Goal: Information Seeking & Learning: Learn about a topic

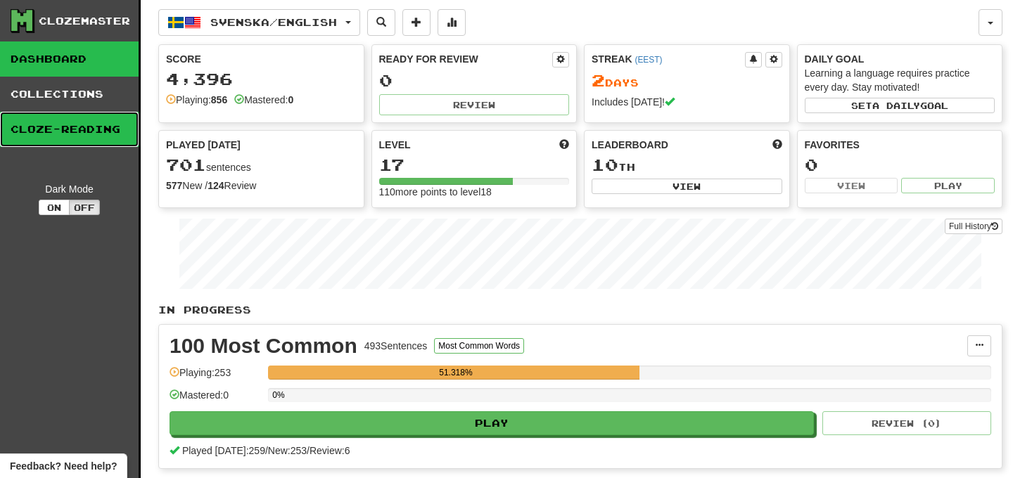
click at [102, 119] on link "Cloze-Reading" at bounding box center [69, 129] width 139 height 35
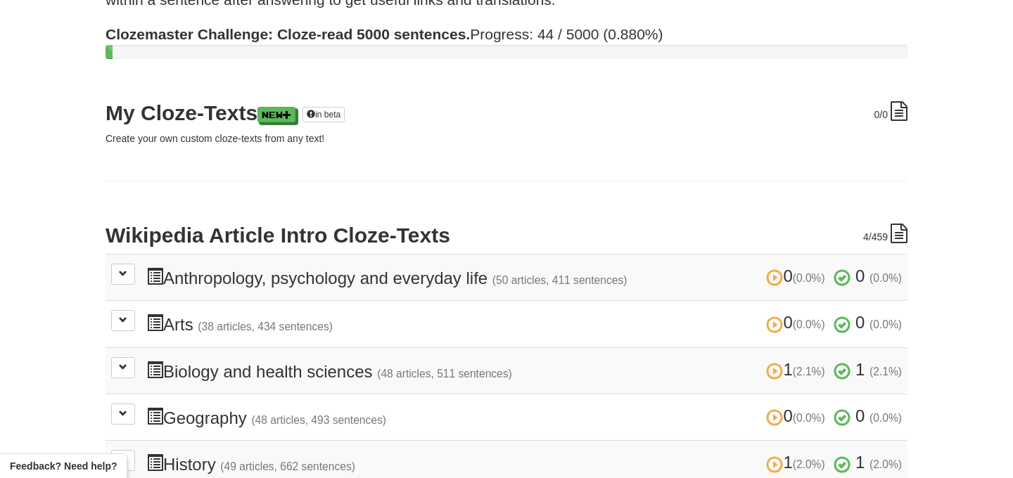
scroll to position [243, 0]
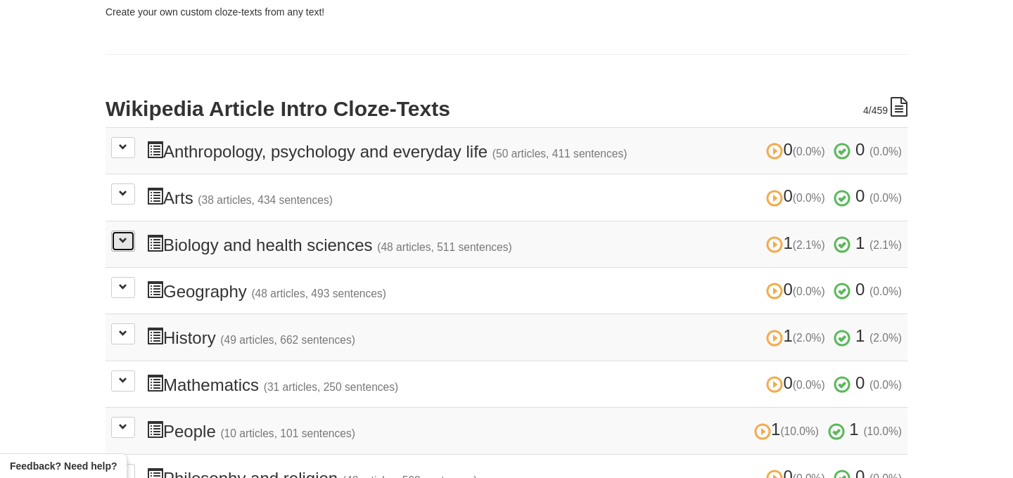
click at [123, 236] on span at bounding box center [123, 240] width 8 height 8
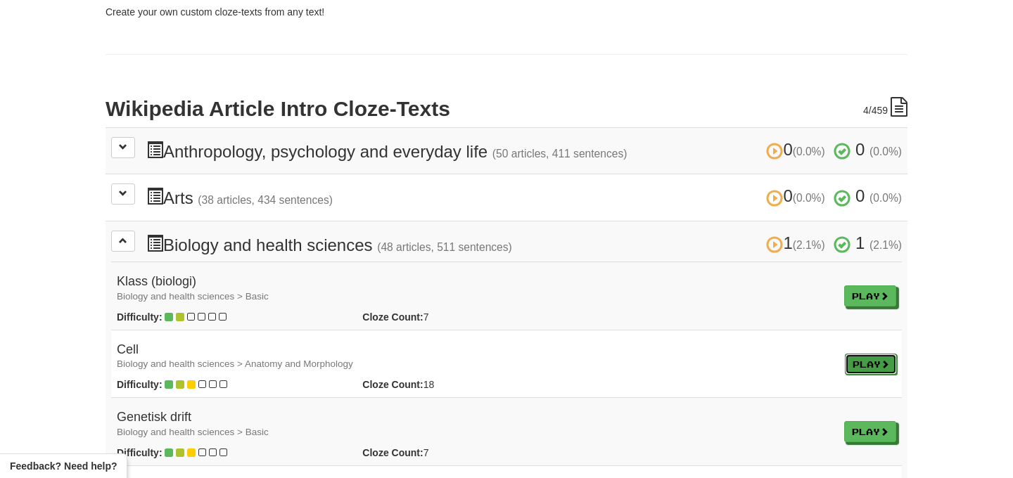
click at [872, 358] on link "Play" at bounding box center [871, 364] width 52 height 21
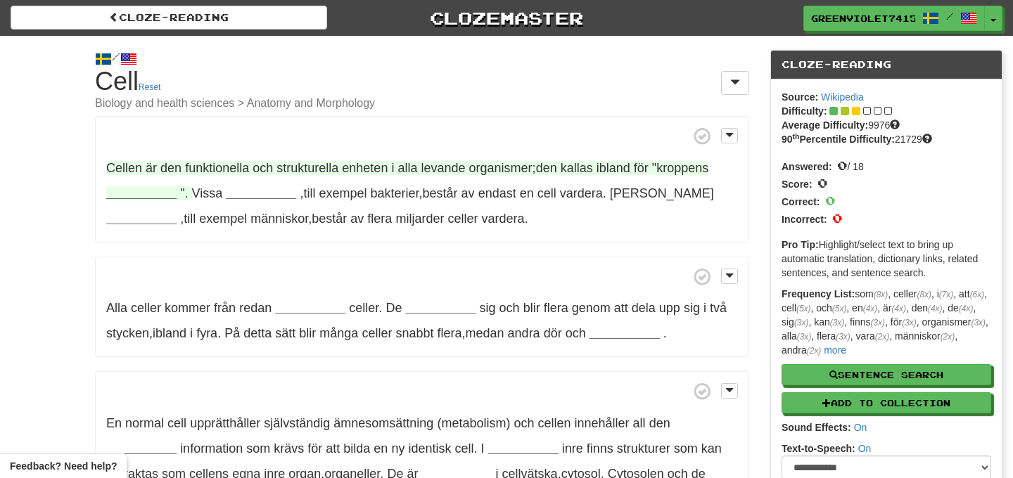
click at [132, 167] on span "Cellen" at bounding box center [124, 168] width 36 height 14
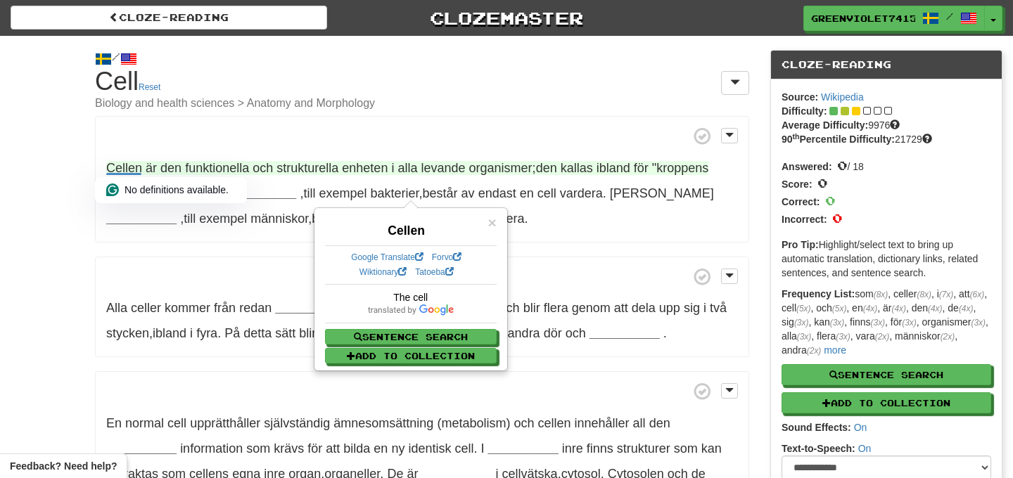
click at [371, 172] on span "enheten" at bounding box center [365, 168] width 46 height 14
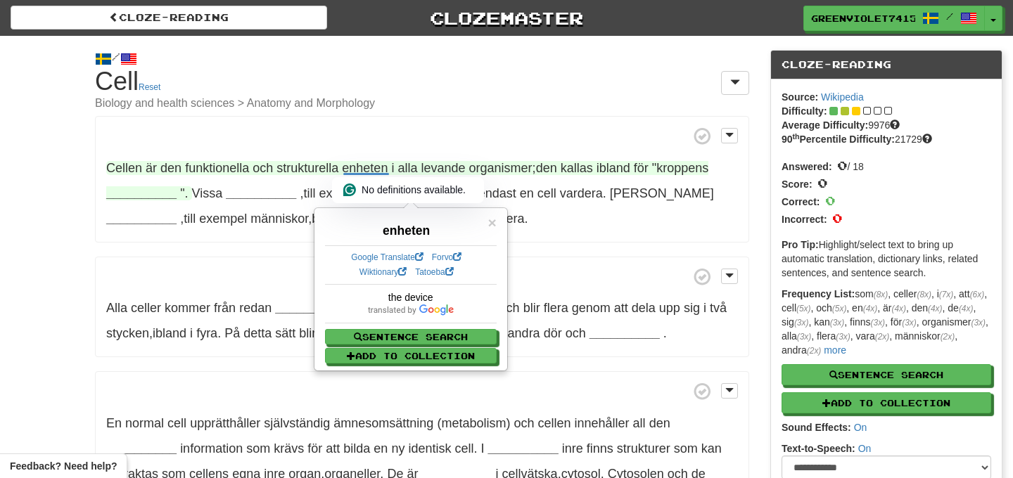
click at [619, 168] on span "ibland" at bounding box center [613, 168] width 34 height 14
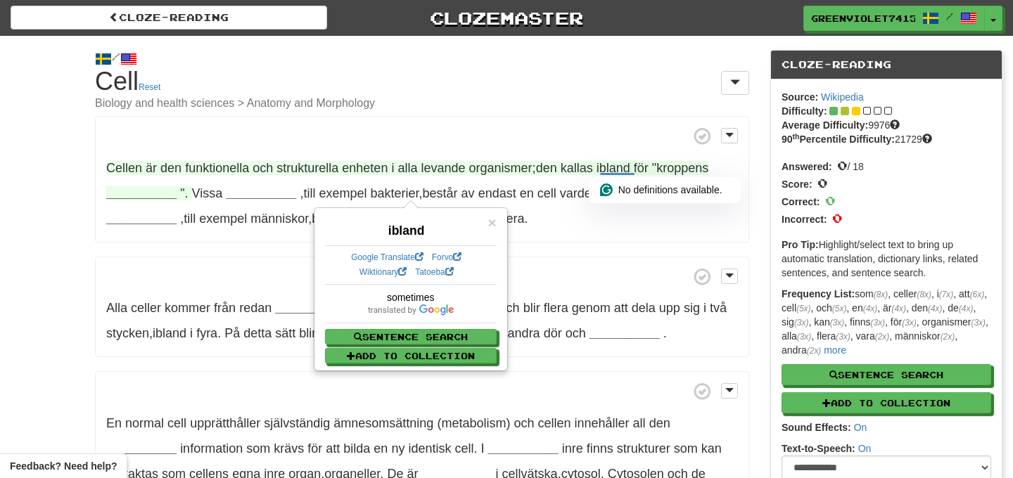
click at [157, 191] on strong "__________" at bounding box center [141, 193] width 70 height 14
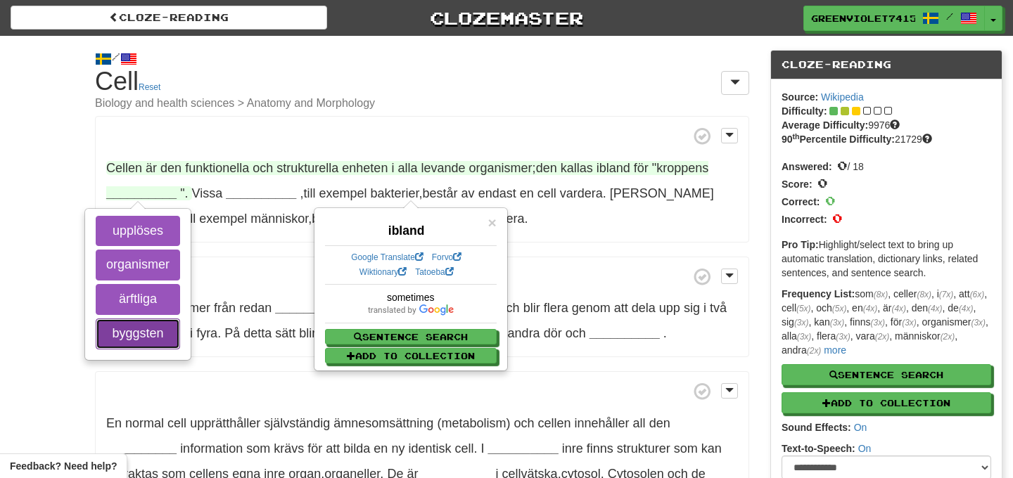
click at [127, 345] on button "byggsten" at bounding box center [138, 334] width 84 height 31
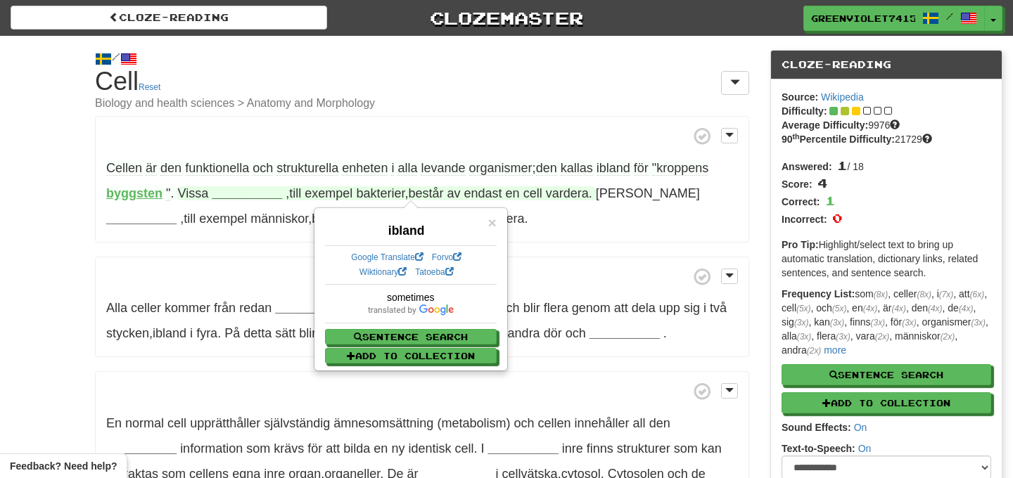
click at [245, 198] on strong "__________" at bounding box center [247, 193] width 70 height 14
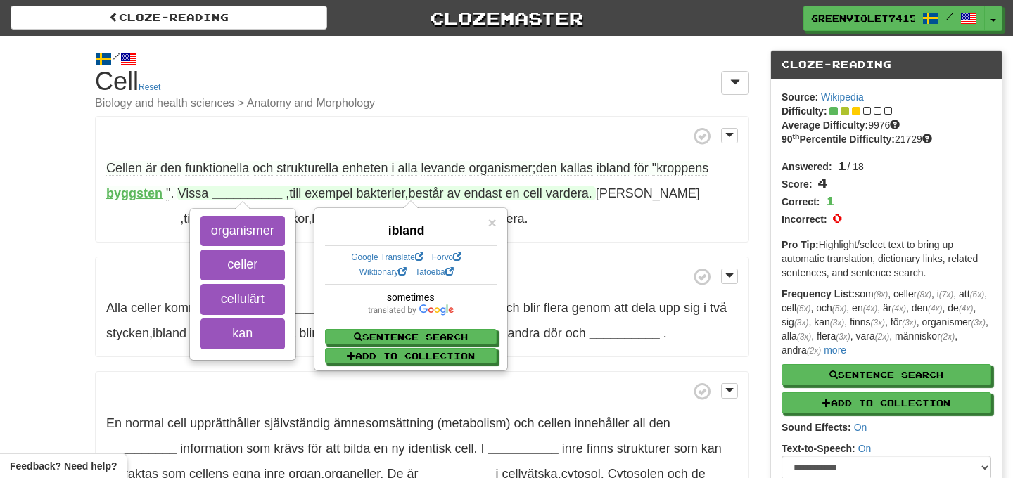
click at [478, 196] on span "endast" at bounding box center [483, 193] width 38 height 14
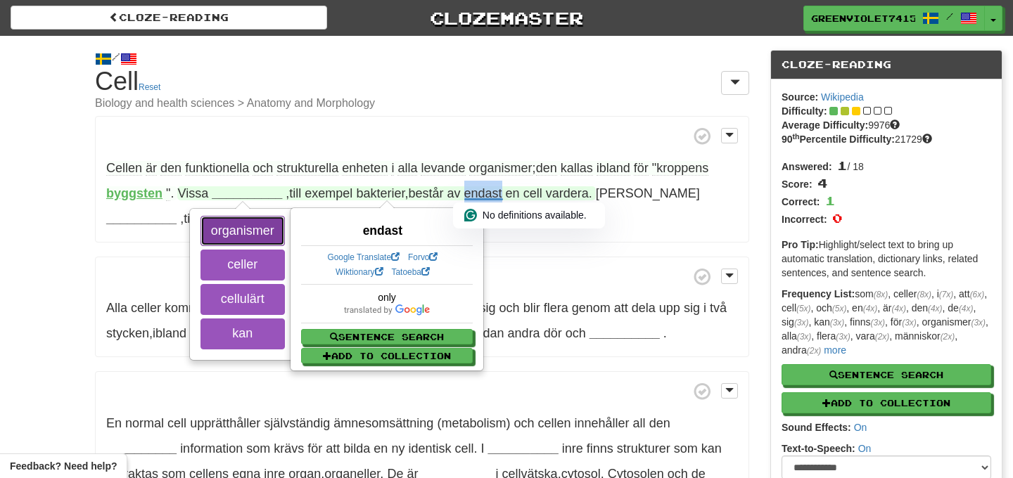
click at [271, 237] on button "organismer" at bounding box center [242, 231] width 84 height 31
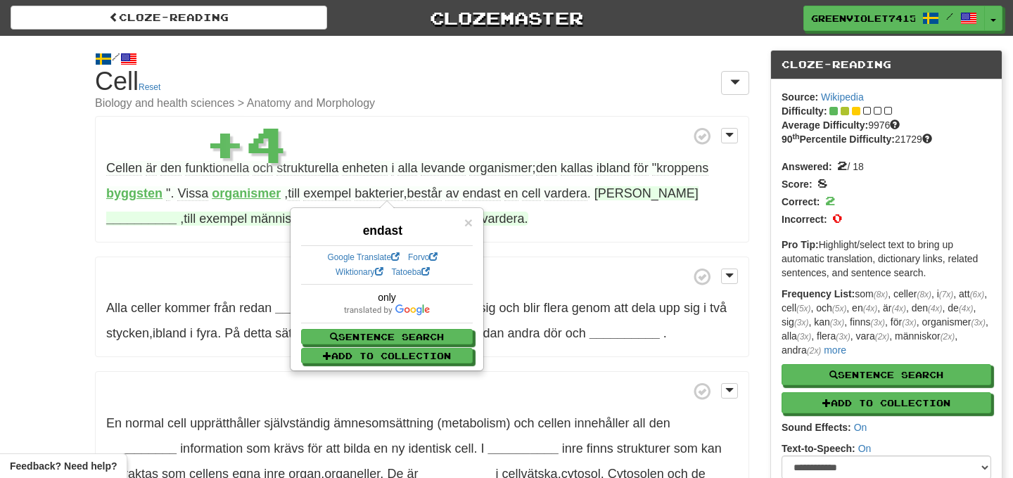
click at [177, 212] on strong "__________" at bounding box center [141, 219] width 70 height 14
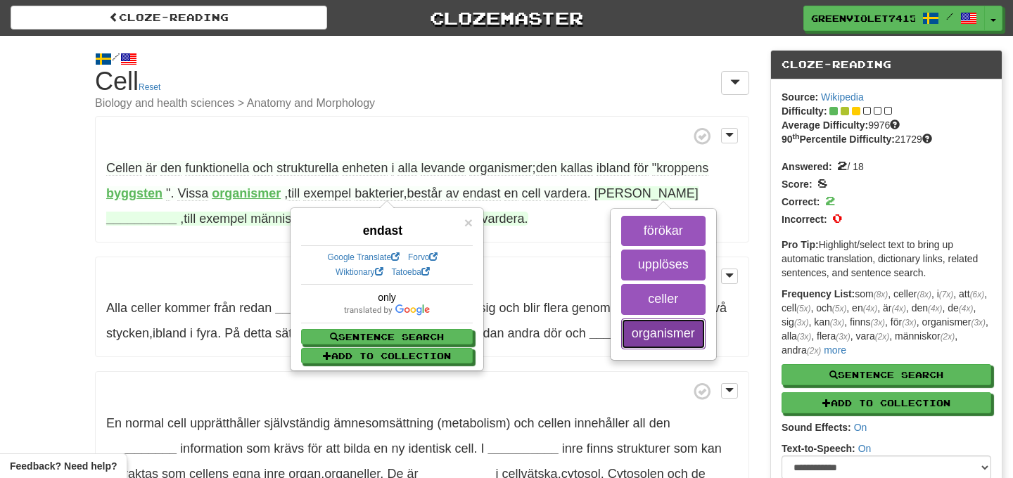
click at [654, 341] on button "organismer" at bounding box center [663, 334] width 84 height 31
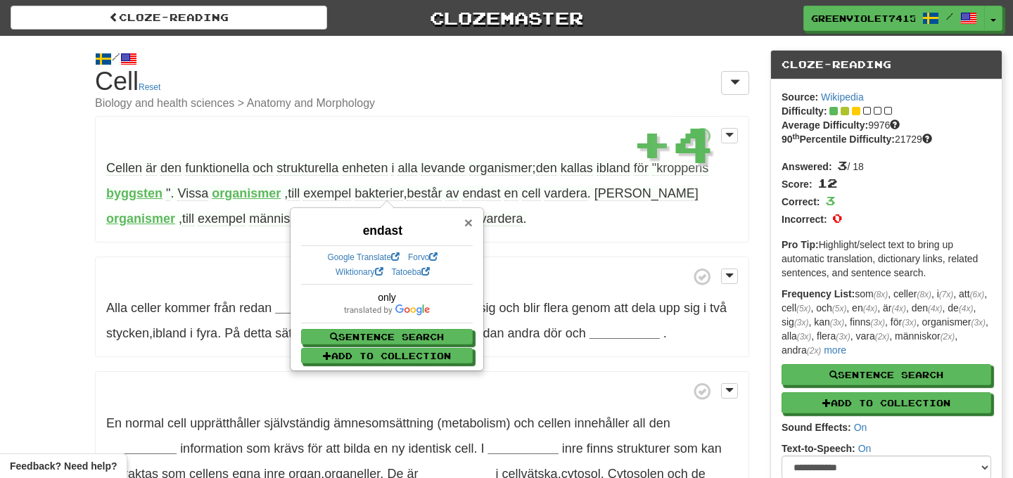
click at [470, 221] on span "×" at bounding box center [468, 222] width 8 height 16
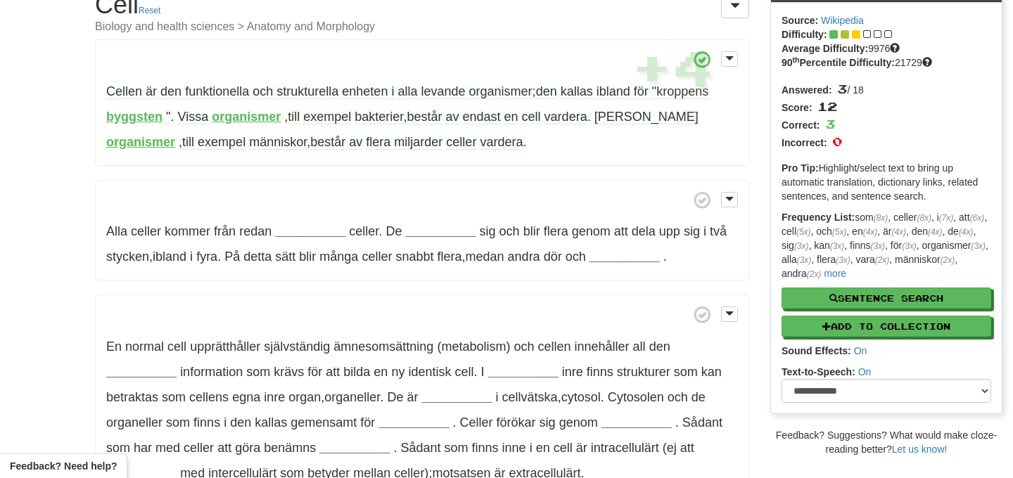
scroll to position [77, 0]
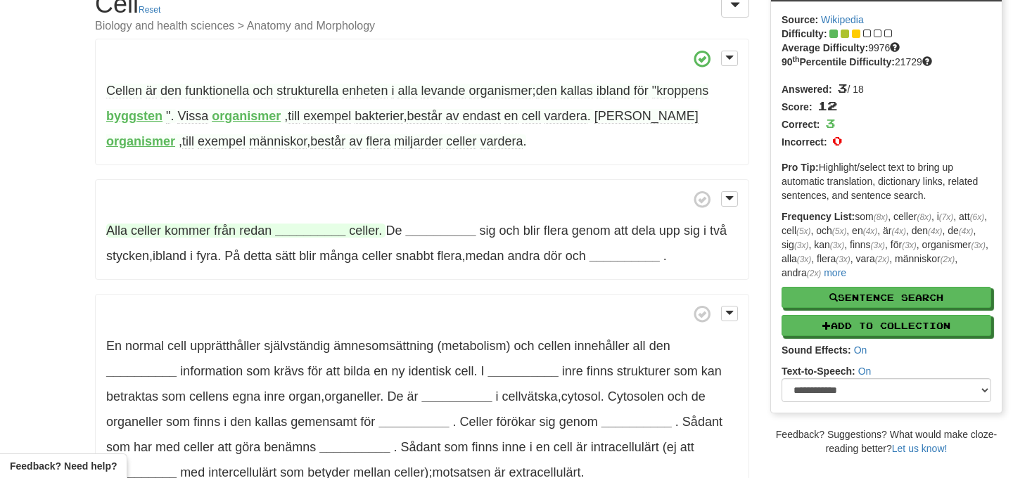
click at [287, 230] on strong "__________" at bounding box center [310, 231] width 70 height 14
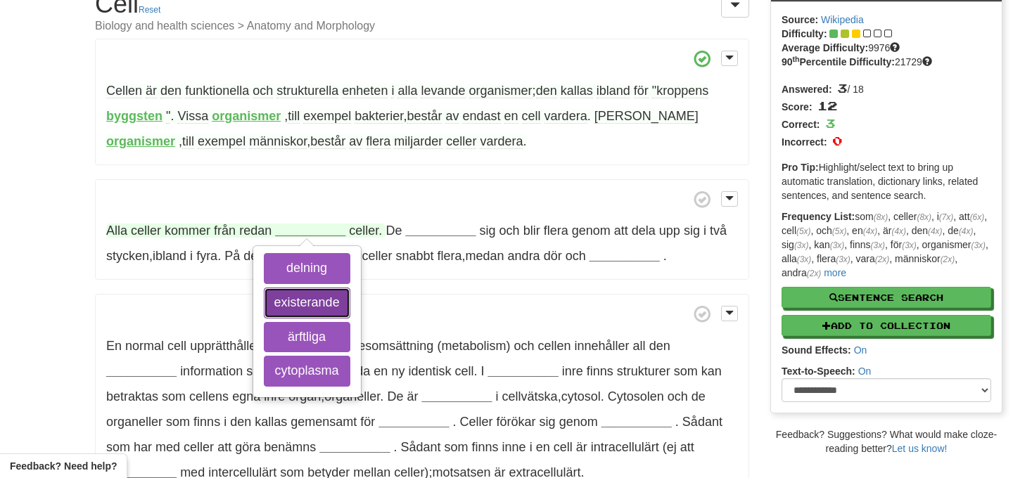
click at [316, 304] on button "existerande" at bounding box center [307, 303] width 86 height 31
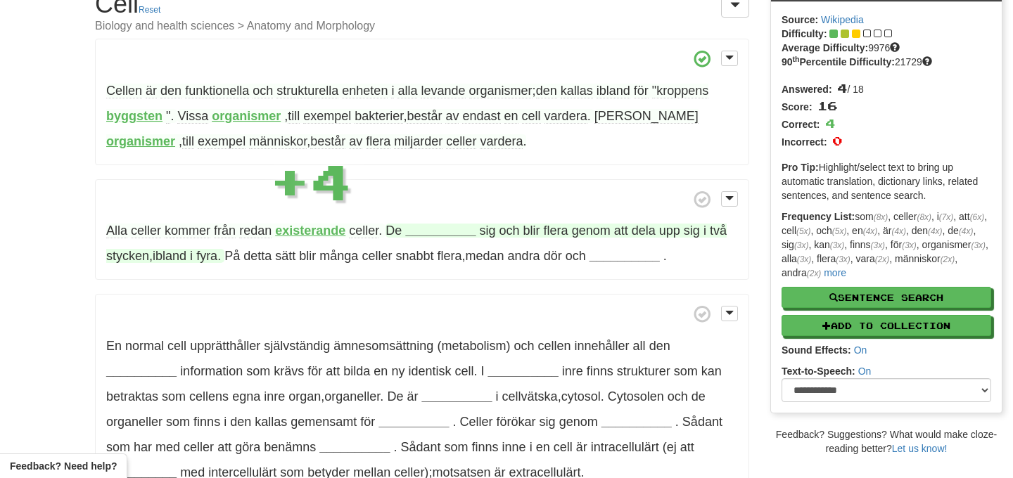
click at [430, 231] on strong "__________" at bounding box center [440, 231] width 70 height 14
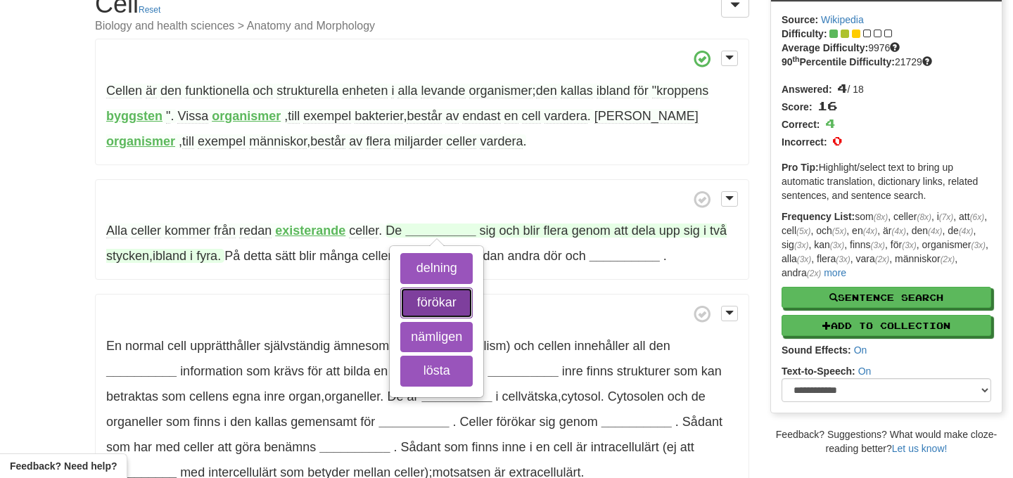
click at [431, 305] on button "förökar" at bounding box center [436, 303] width 72 height 31
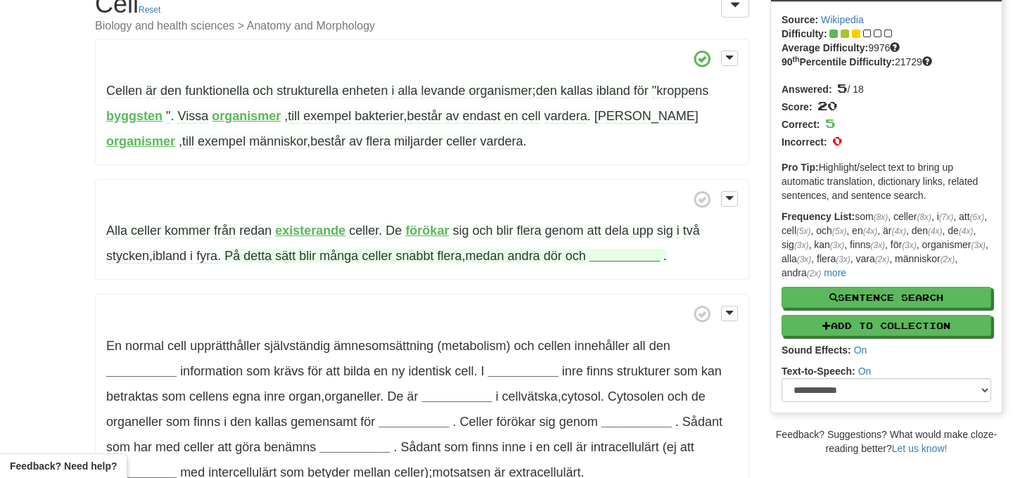
click at [295, 259] on span "sätt" at bounding box center [285, 256] width 20 height 14
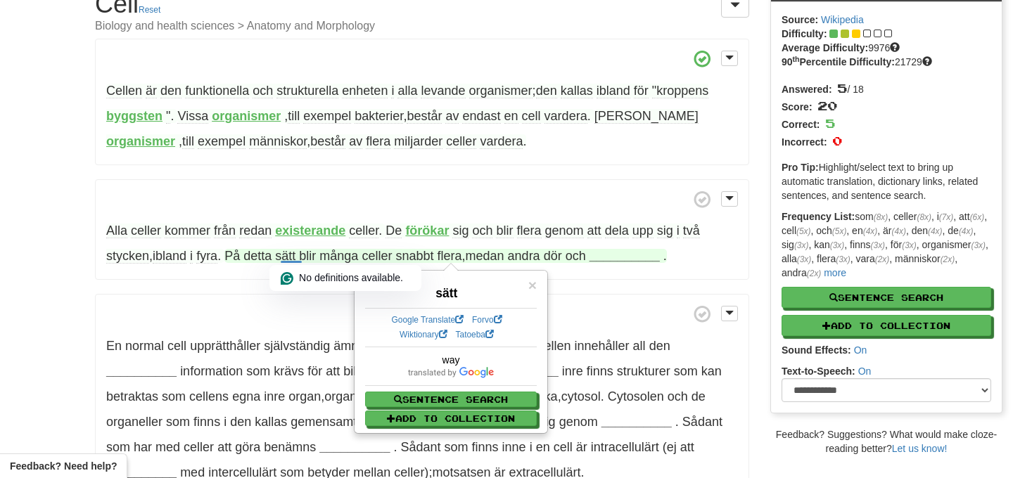
click at [562, 255] on span "dör" at bounding box center [553, 256] width 18 height 14
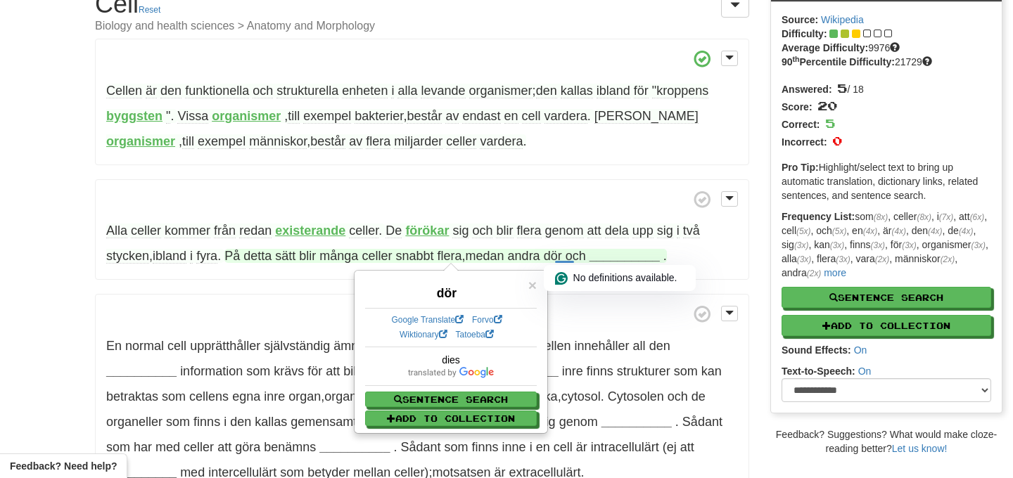
click at [616, 258] on strong "__________" at bounding box center [624, 256] width 70 height 14
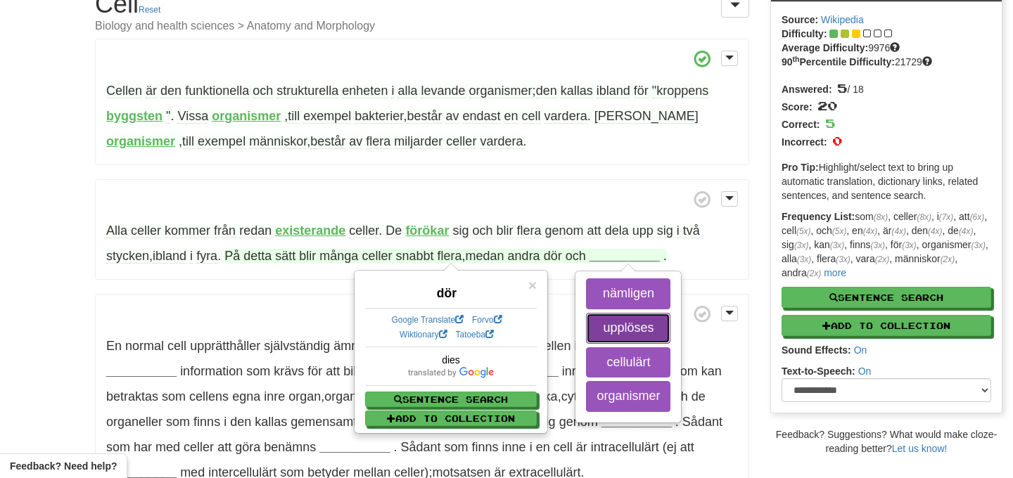
click at [636, 323] on button "upplöses" at bounding box center [628, 328] width 84 height 31
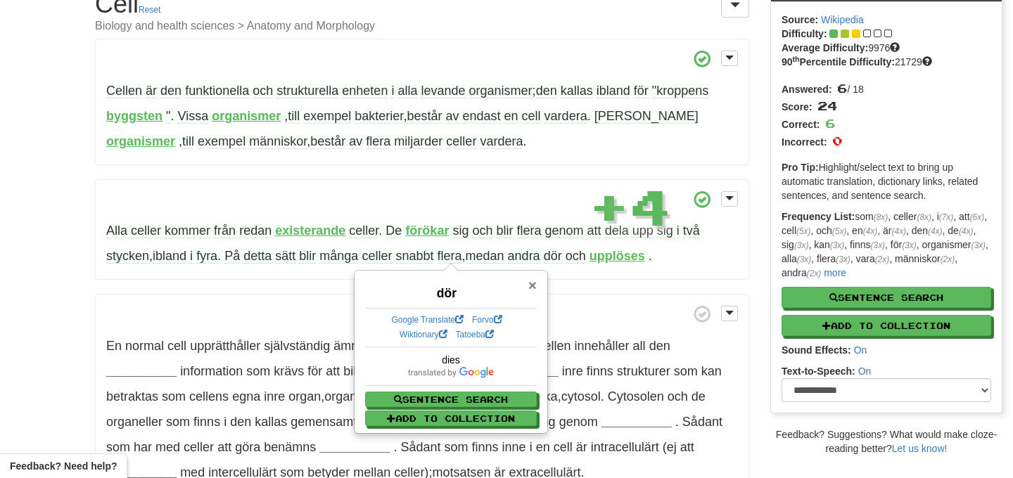
click at [535, 285] on span "×" at bounding box center [532, 285] width 8 height 16
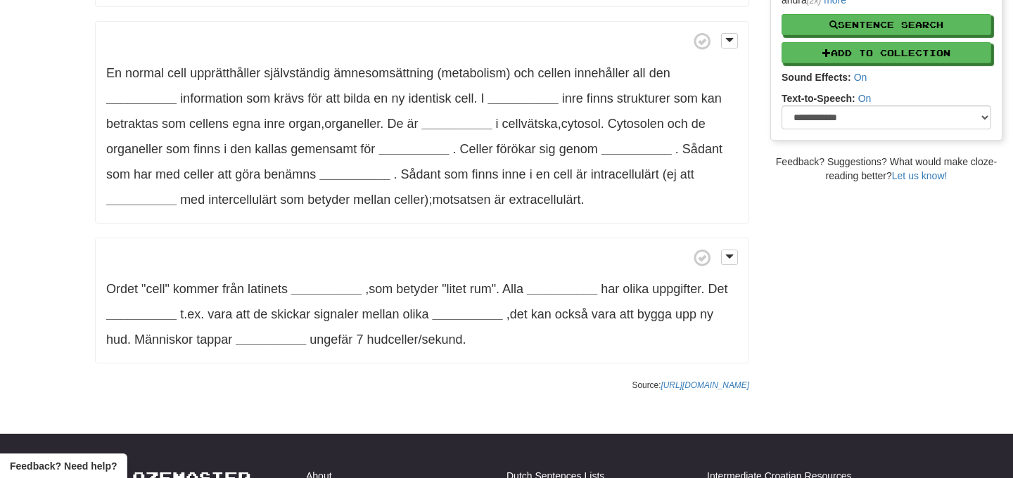
scroll to position [351, 0]
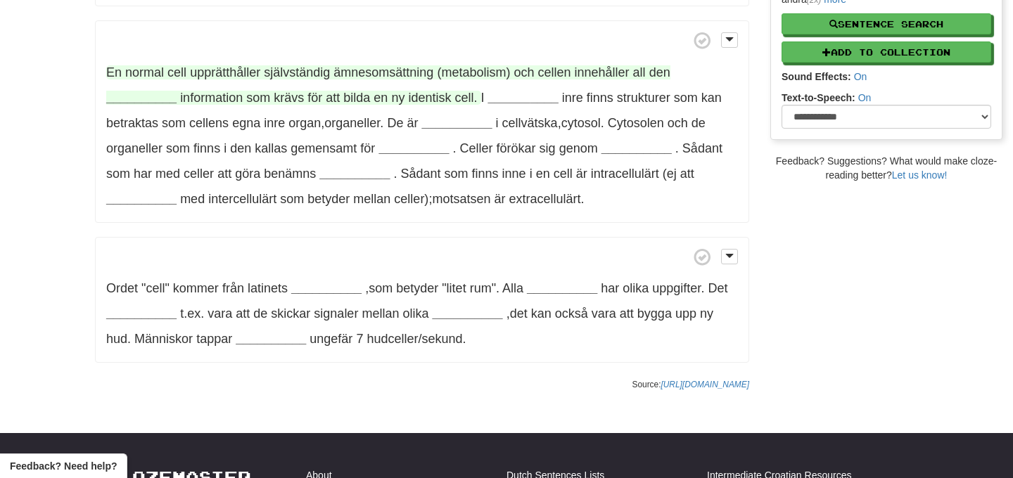
click at [198, 70] on span "upprätthåller" at bounding box center [225, 72] width 70 height 14
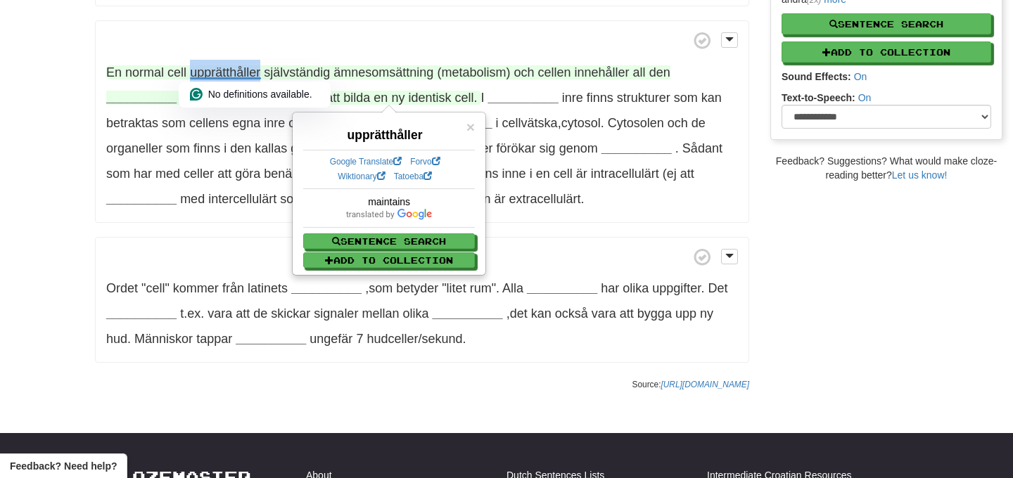
click at [198, 70] on span "upprätthåller" at bounding box center [225, 72] width 70 height 14
click at [584, 74] on span "innehåller" at bounding box center [602, 72] width 55 height 14
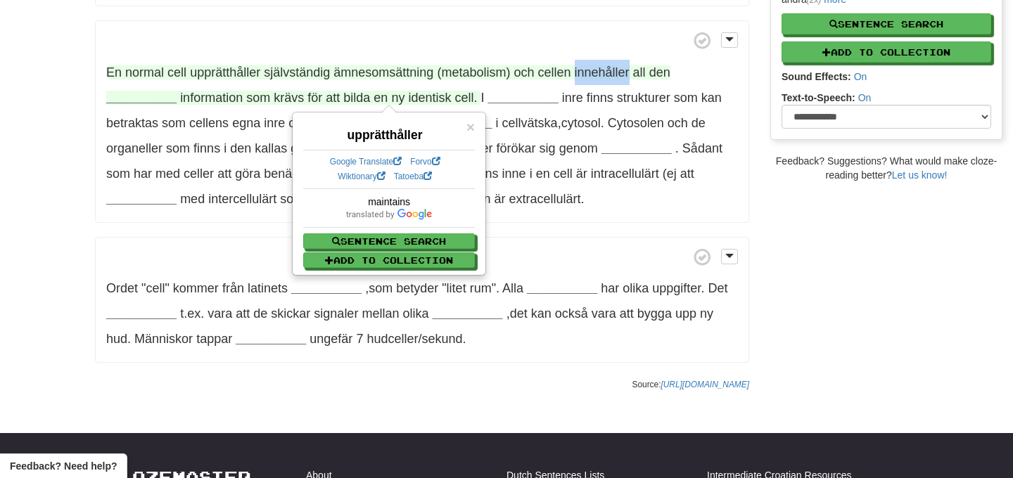
click at [584, 74] on span "innehåller" at bounding box center [602, 72] width 55 height 14
click at [151, 100] on strong "__________" at bounding box center [141, 98] width 70 height 14
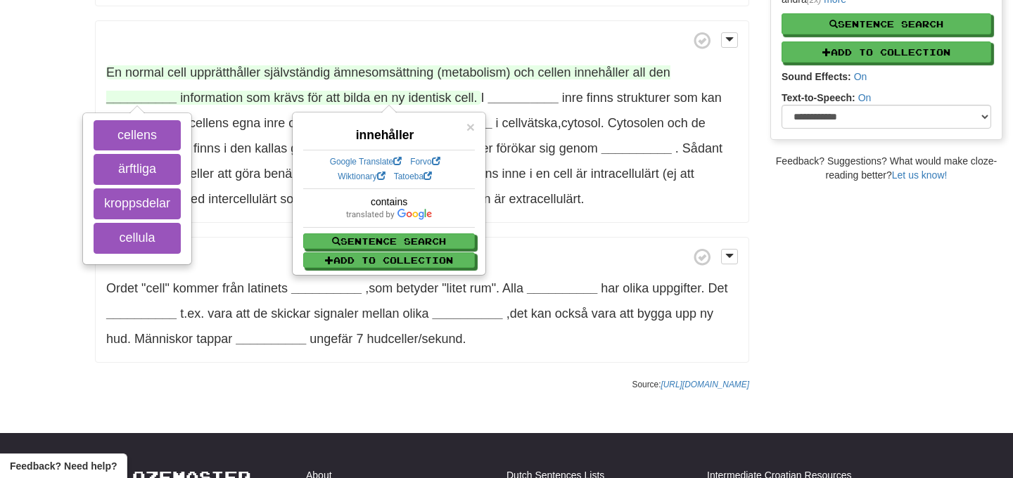
click at [278, 94] on span "krävs" at bounding box center [289, 98] width 30 height 14
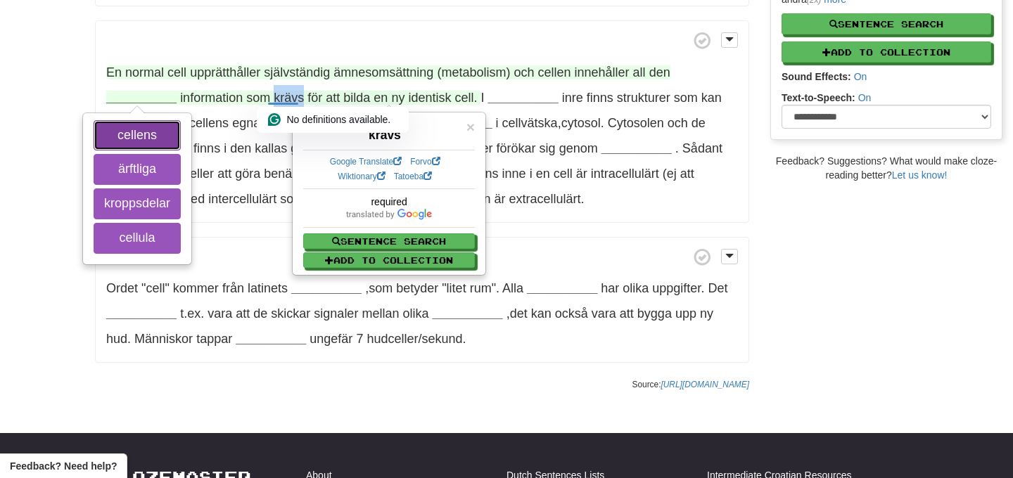
click at [126, 132] on button "cellens" at bounding box center [137, 135] width 87 height 31
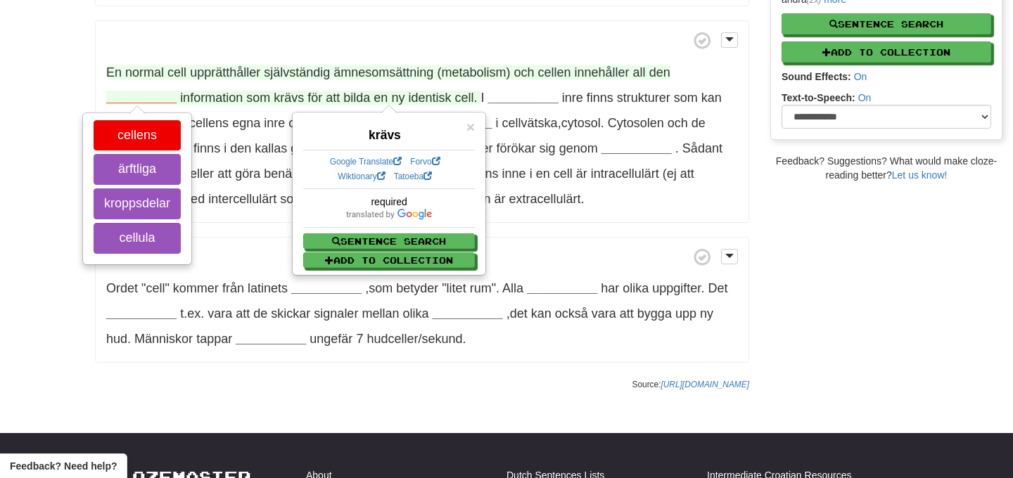
click at [125, 253] on div "cellens ärftliga kroppsdelar cellula" at bounding box center [137, 189] width 107 height 150
click at [129, 243] on button "cellula" at bounding box center [137, 238] width 87 height 31
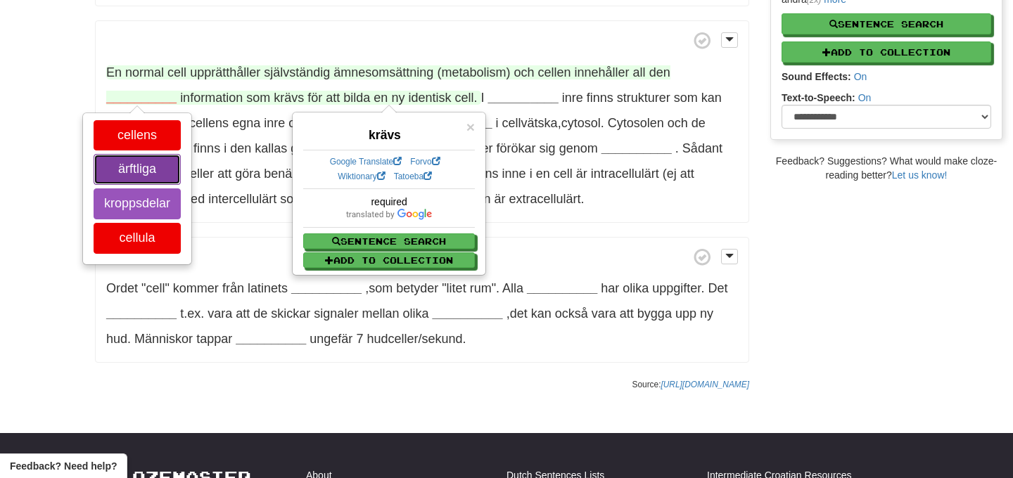
click at [141, 181] on button "ärftliga" at bounding box center [137, 169] width 87 height 31
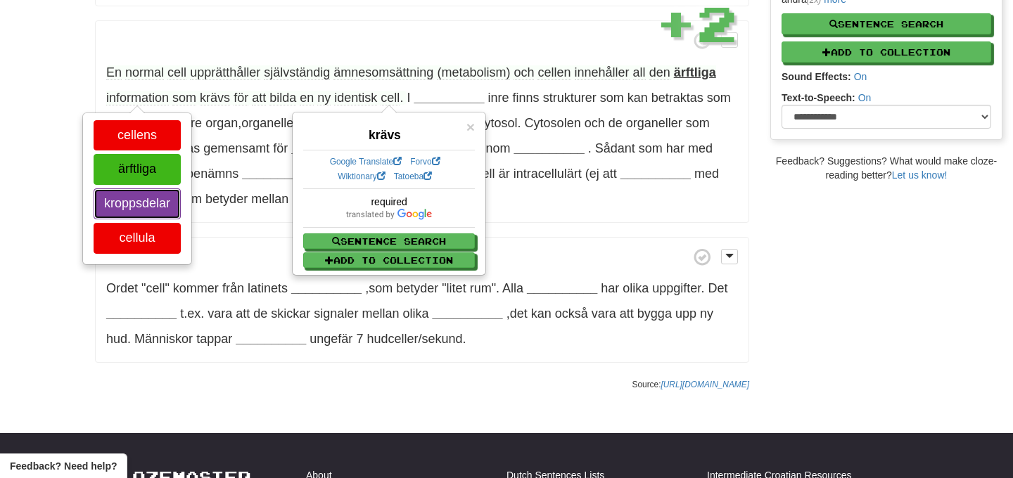
click at [133, 218] on button "kroppsdelar" at bounding box center [137, 203] width 87 height 31
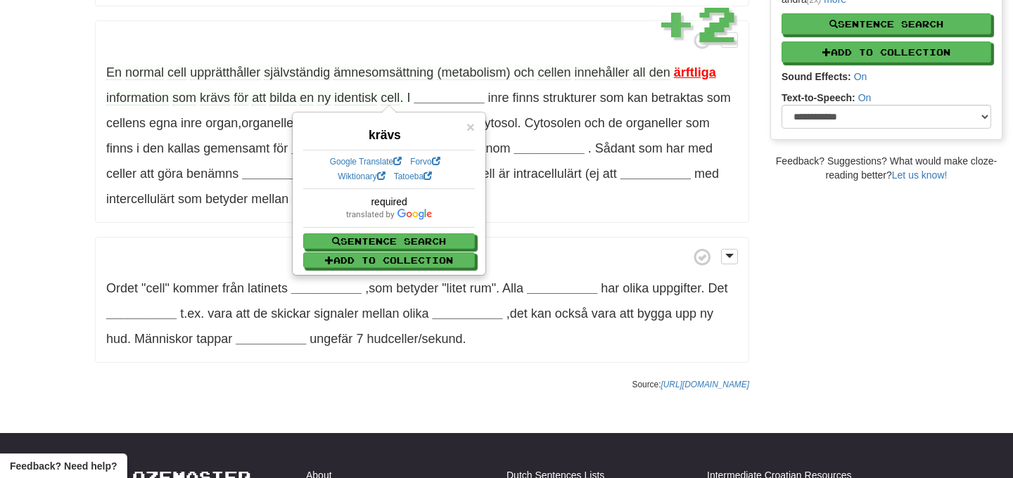
click at [695, 69] on strong "ärftliga" at bounding box center [695, 72] width 42 height 14
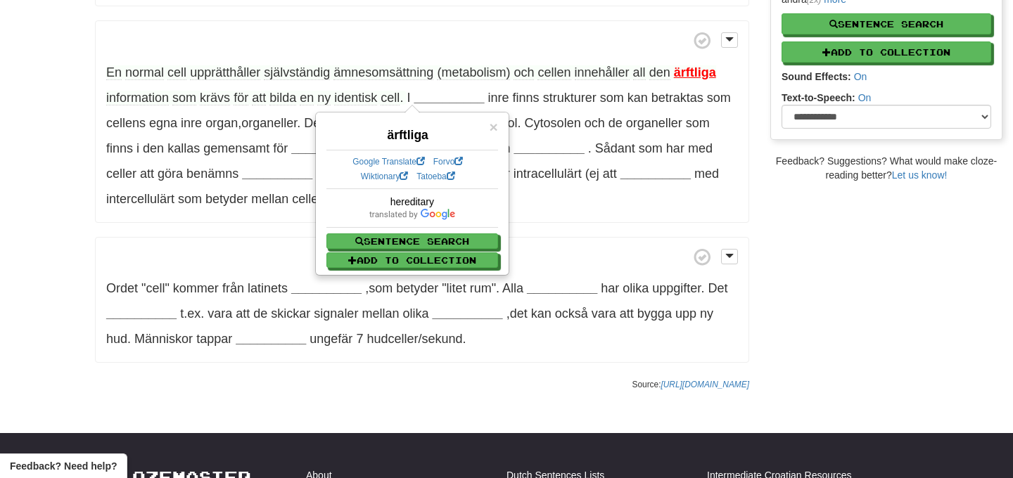
click at [684, 70] on strong "ärftliga" at bounding box center [695, 72] width 42 height 14
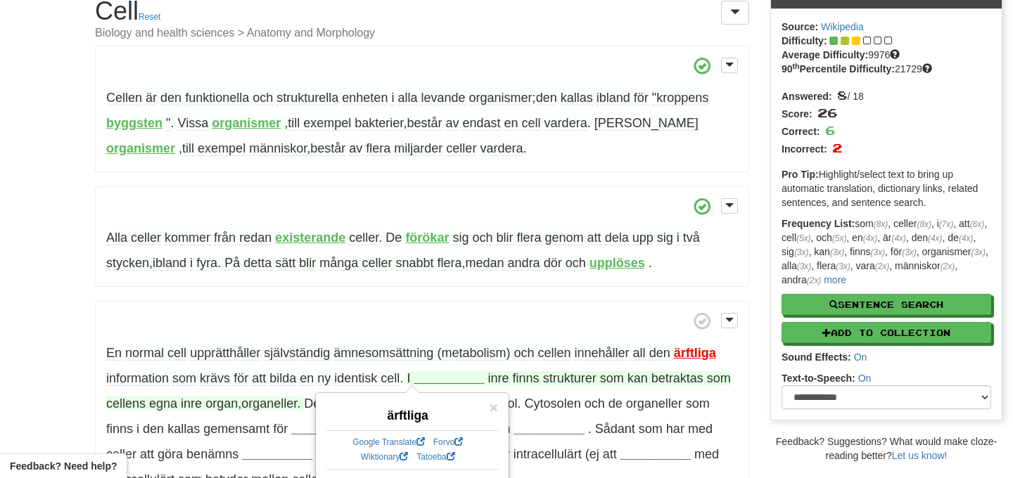
scroll to position [270, 0]
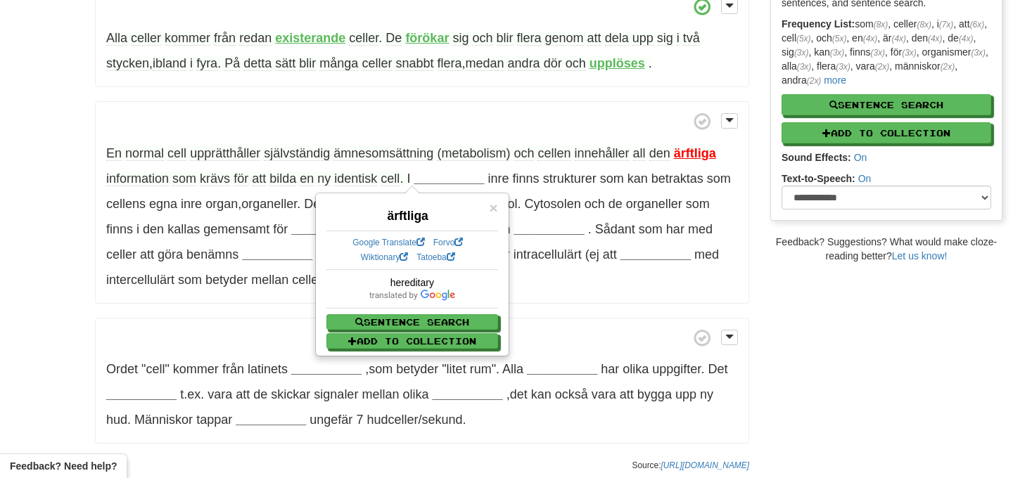
click at [448, 169] on p "En normal cell upprätthåller självständig ämnesomsättning (metabolism) och cell…" at bounding box center [422, 202] width 654 height 203
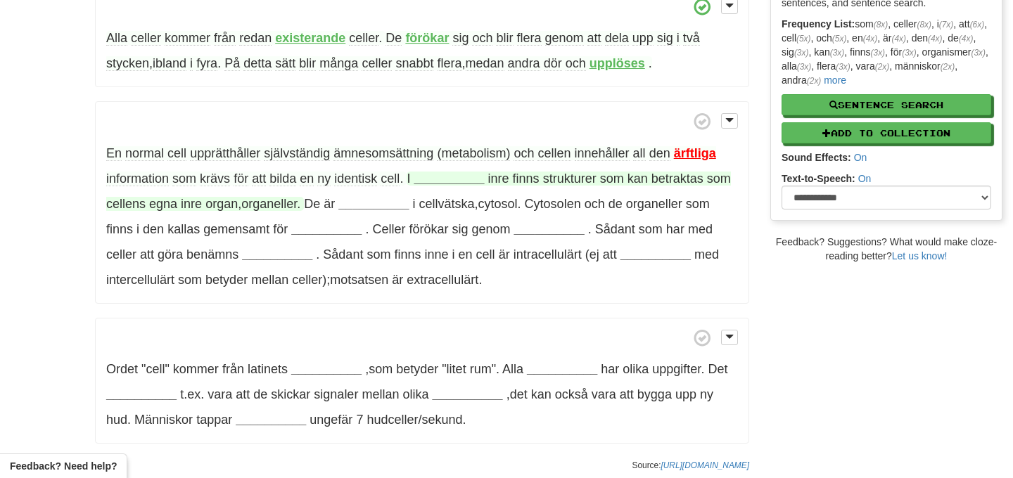
click at [441, 182] on strong "__________" at bounding box center [448, 179] width 70 height 14
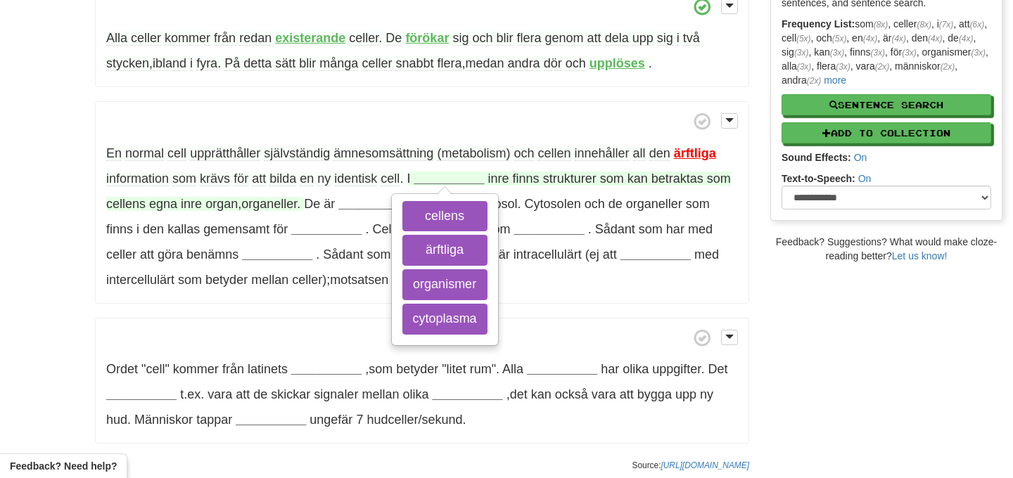
click at [494, 178] on span "inre" at bounding box center [498, 179] width 21 height 14
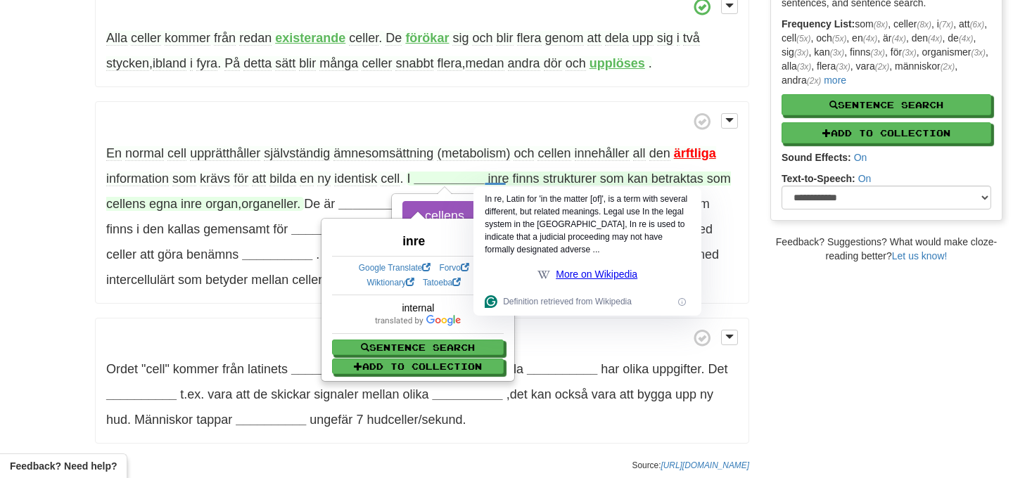
click at [461, 191] on p "En normal cell upprätthåller självständig ämnesomsättning (metabolism) och cell…" at bounding box center [422, 202] width 654 height 203
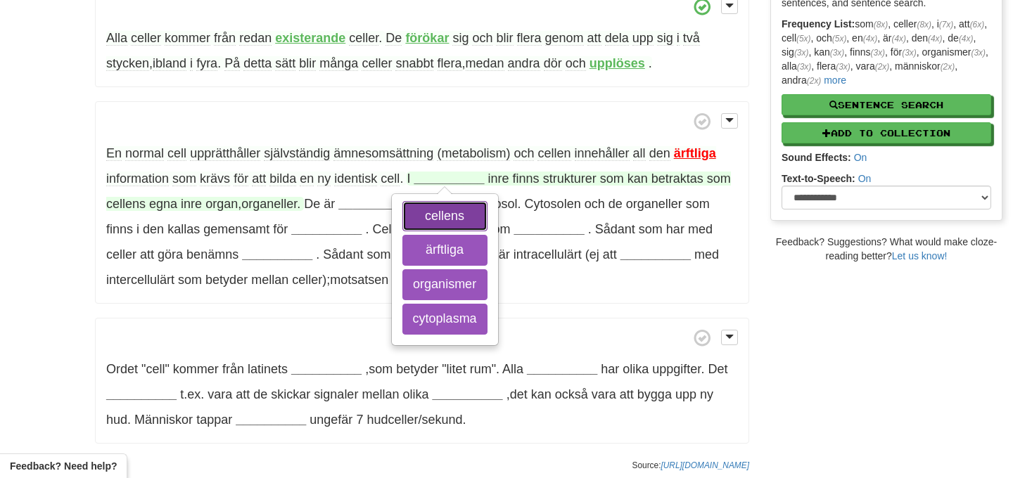
click at [465, 218] on button "cellens" at bounding box center [444, 216] width 85 height 31
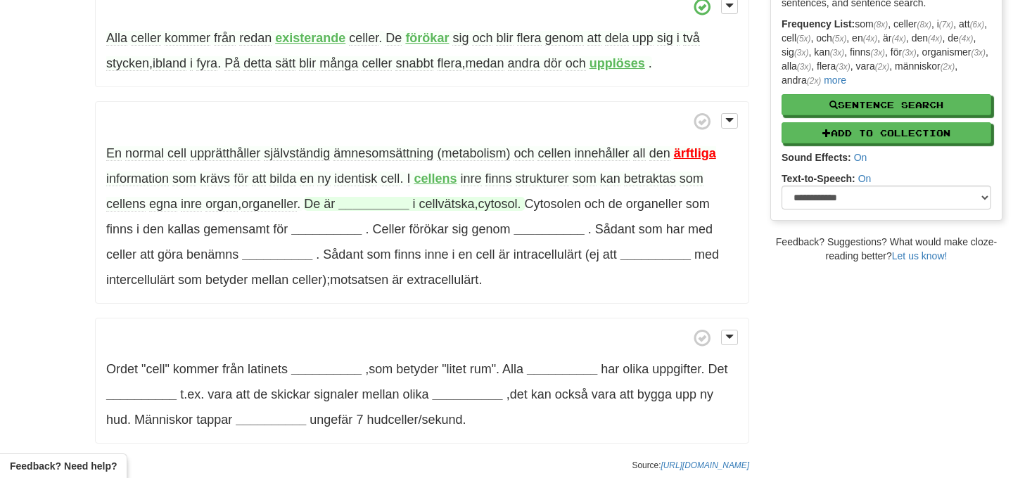
click at [352, 206] on strong "__________" at bounding box center [373, 204] width 70 height 14
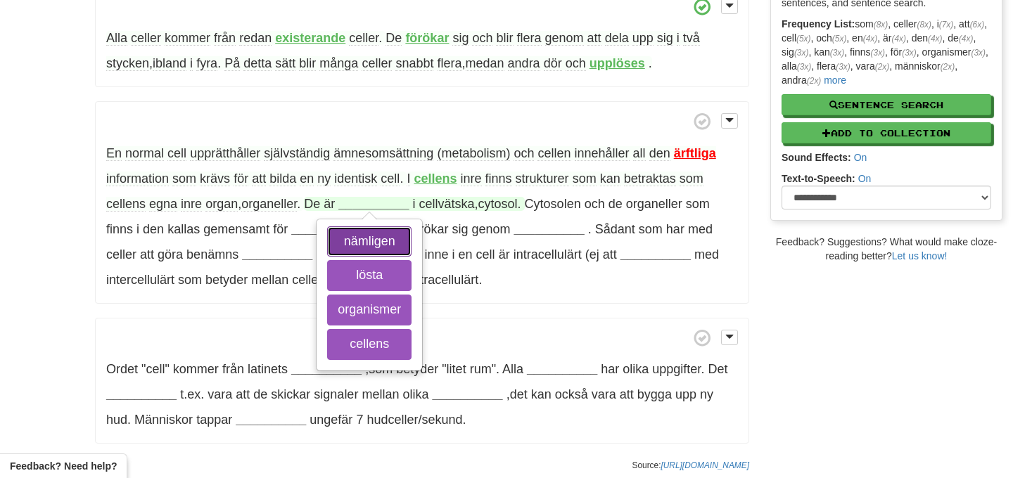
click at [365, 238] on button "nämligen" at bounding box center [369, 241] width 84 height 31
click at [359, 355] on button "cellens" at bounding box center [369, 344] width 84 height 31
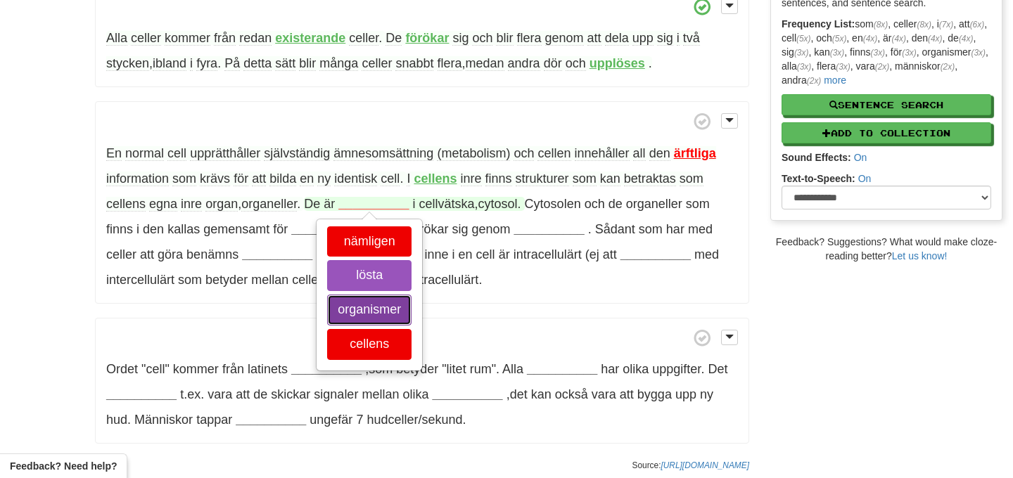
click at [370, 312] on button "organismer" at bounding box center [369, 310] width 84 height 31
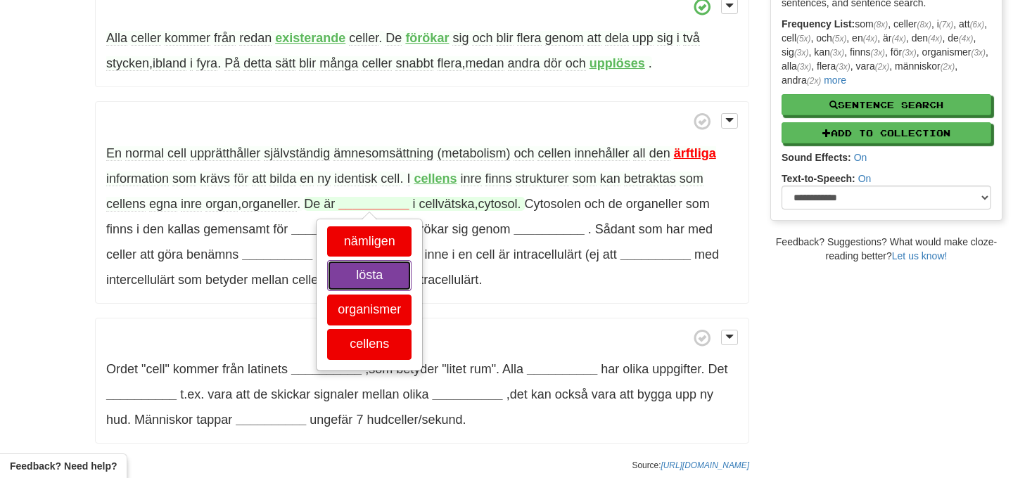
click at [371, 279] on button "lösta" at bounding box center [369, 275] width 84 height 31
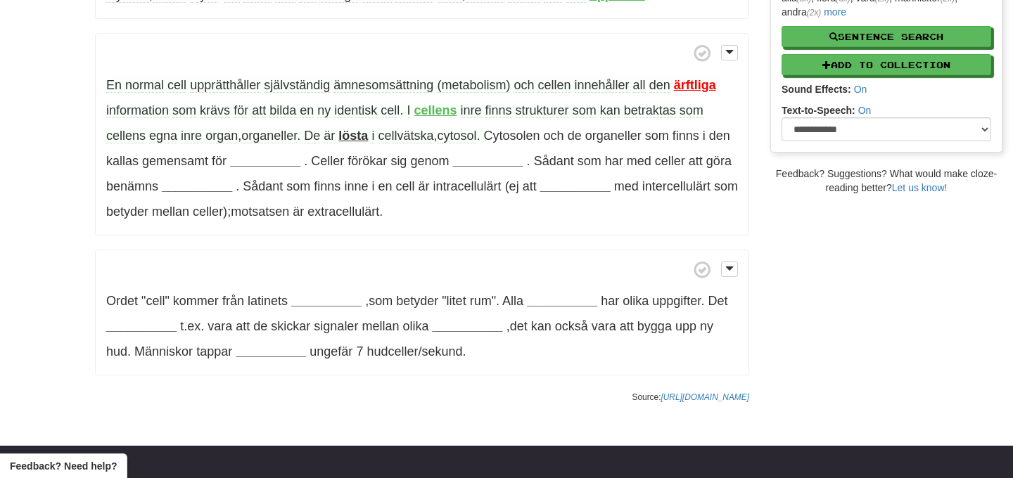
scroll to position [337, 0]
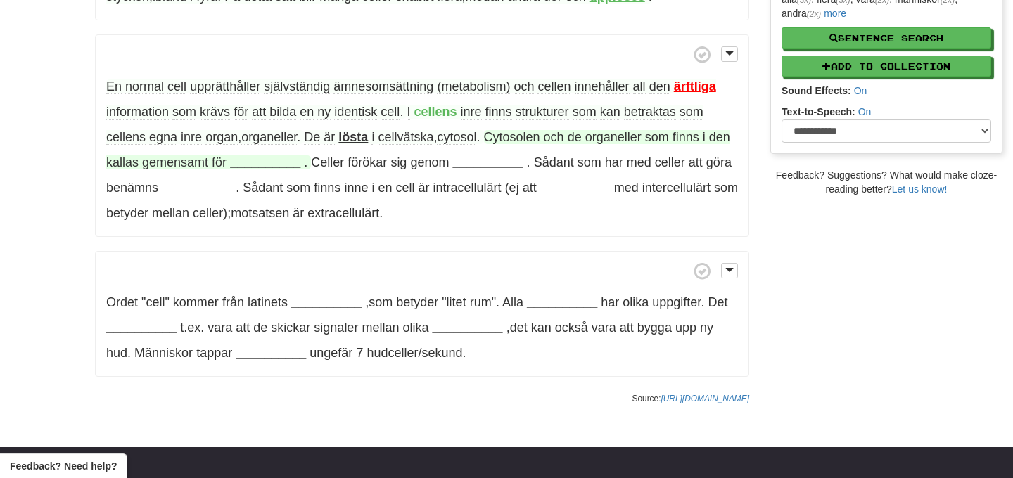
click at [288, 160] on strong "__________" at bounding box center [265, 162] width 70 height 14
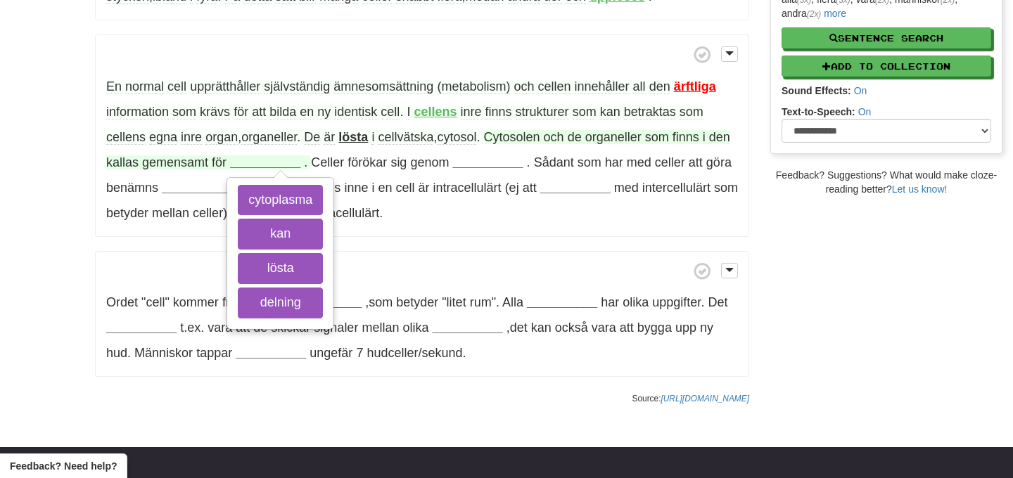
click at [139, 157] on span "kallas" at bounding box center [122, 162] width 32 height 14
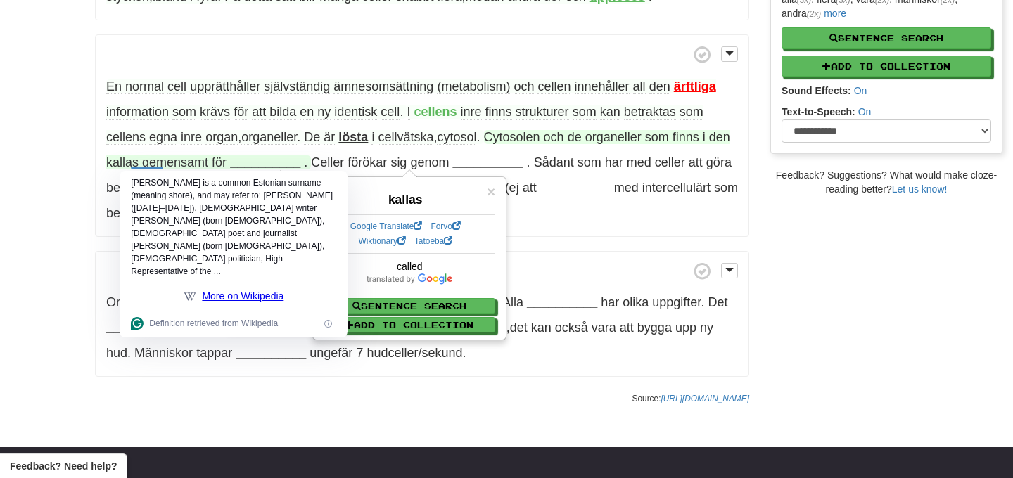
click at [198, 158] on span "gemensamt" at bounding box center [175, 162] width 66 height 14
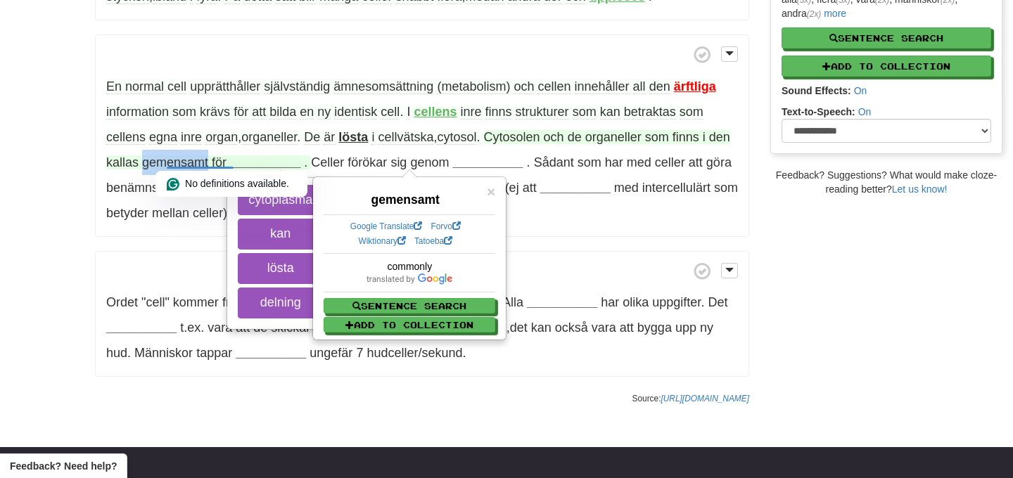
click at [198, 159] on span "gemensamt" at bounding box center [175, 162] width 66 height 14
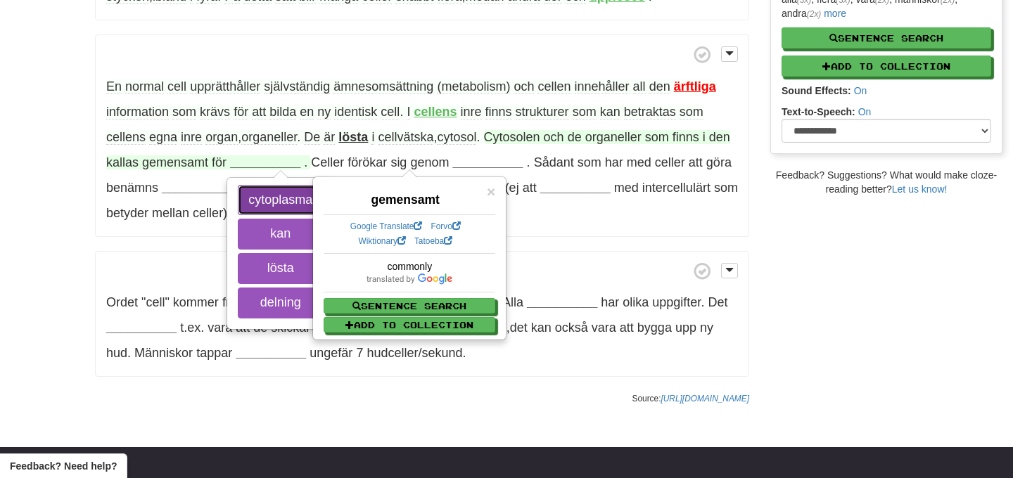
click at [262, 193] on button "cytoplasma" at bounding box center [280, 200] width 85 height 31
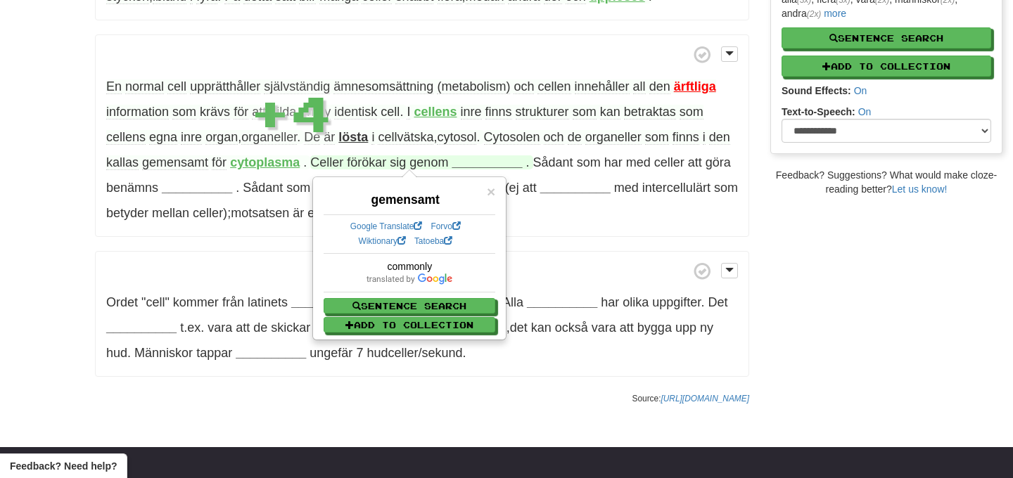
click at [386, 166] on span "förökar" at bounding box center [366, 162] width 39 height 14
click at [386, 162] on span "förökar" at bounding box center [366, 162] width 39 height 14
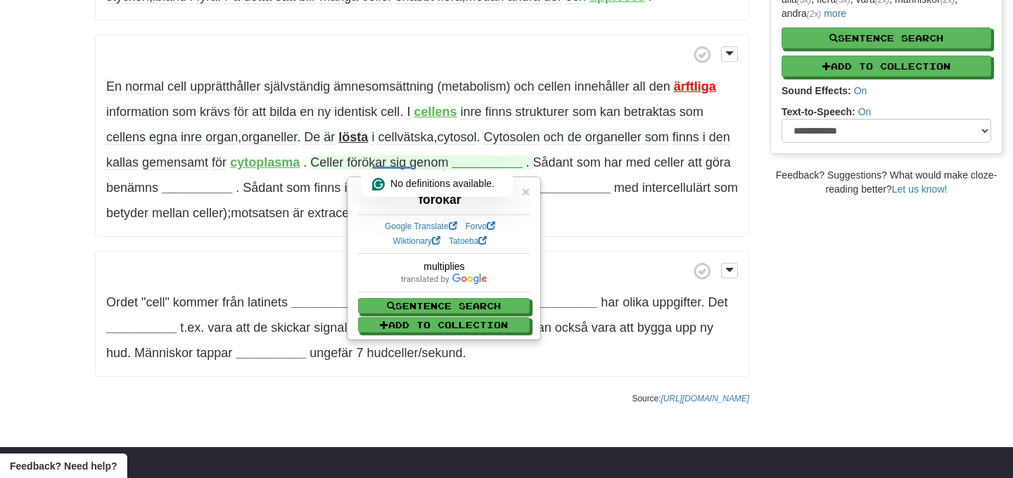
click at [448, 167] on span "genom" at bounding box center [428, 162] width 39 height 14
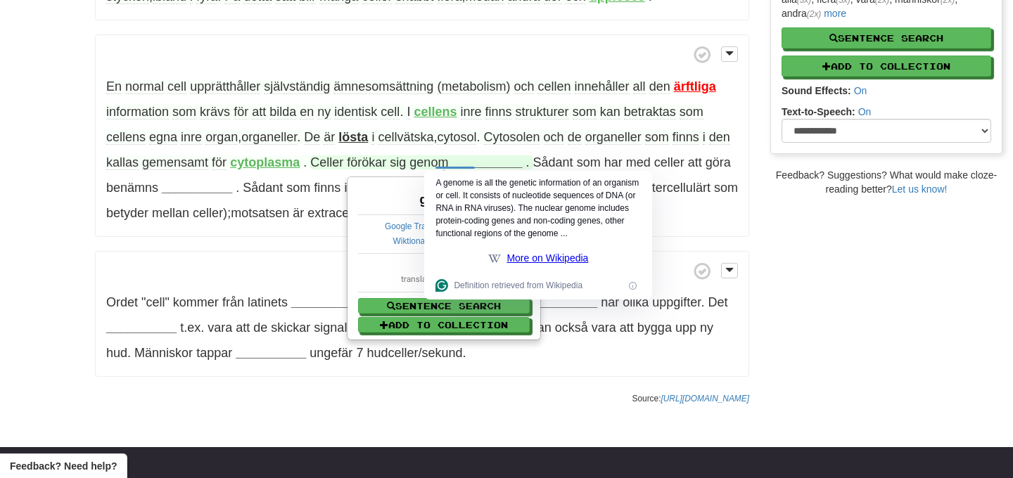
click at [498, 163] on strong "__________" at bounding box center [486, 162] width 70 height 14
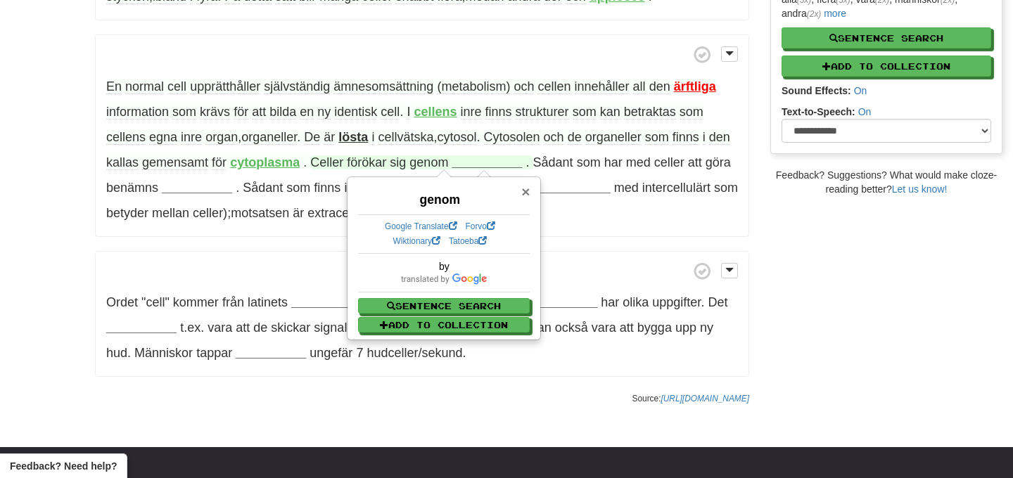
click at [526, 191] on span "×" at bounding box center [525, 192] width 8 height 16
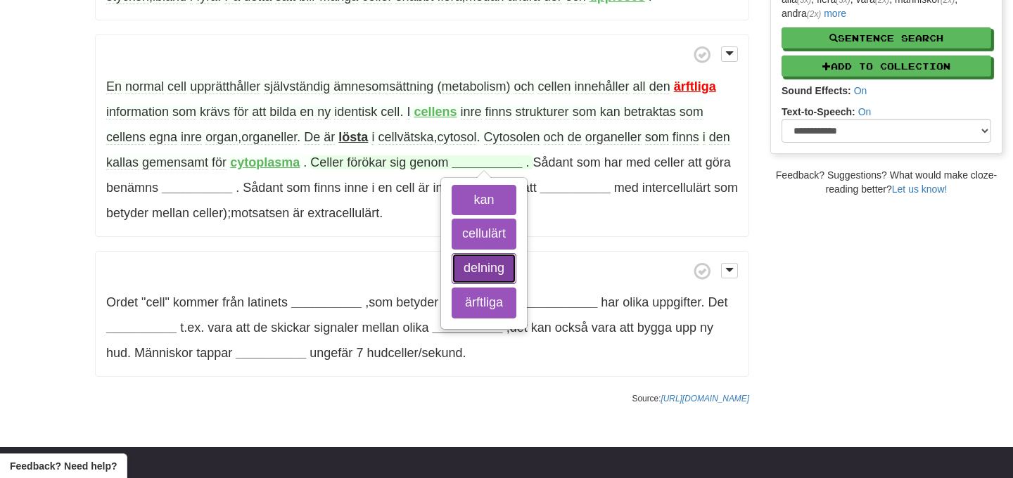
click at [516, 267] on button "delning" at bounding box center [483, 268] width 65 height 31
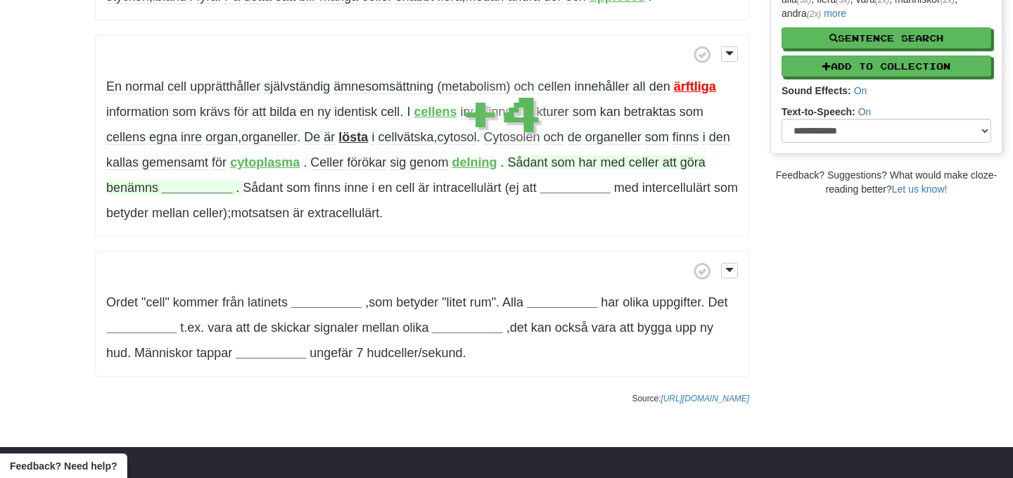
click at [547, 158] on span "Sådant" at bounding box center [527, 162] width 40 height 14
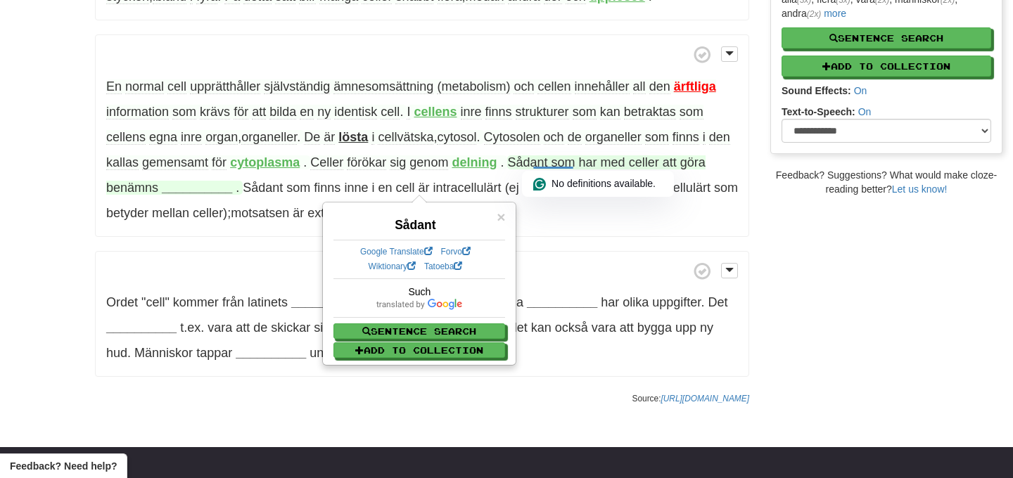
click at [141, 182] on span "benämns" at bounding box center [132, 188] width 52 height 14
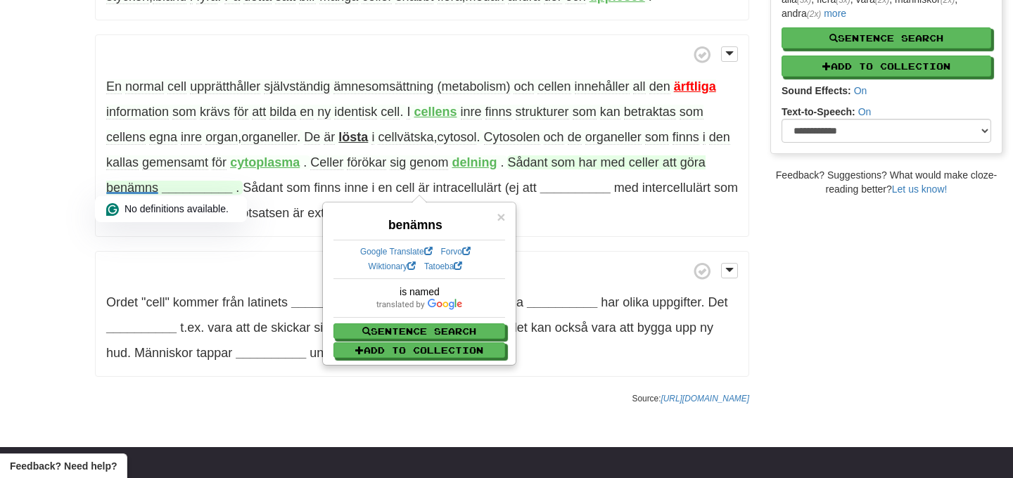
click at [185, 193] on strong "__________" at bounding box center [197, 188] width 70 height 14
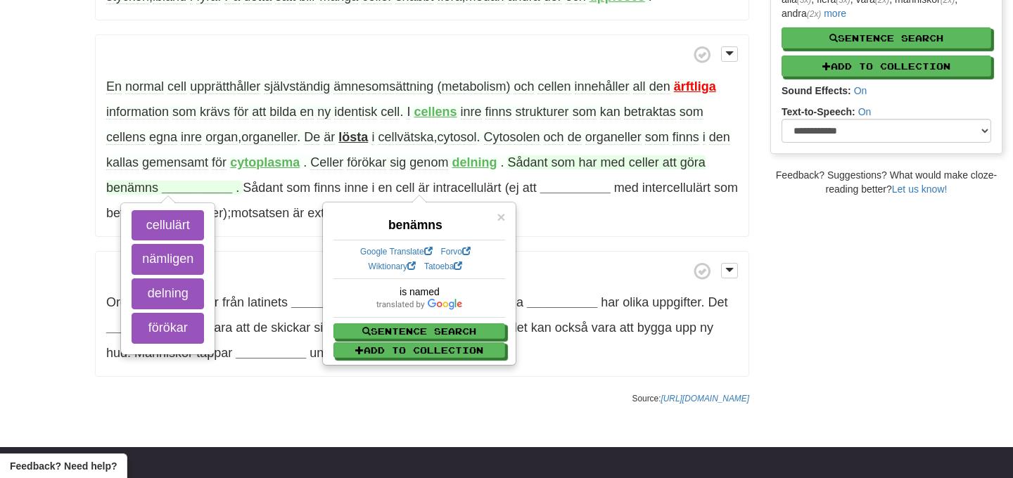
click at [575, 164] on span "som" at bounding box center [563, 162] width 24 height 14
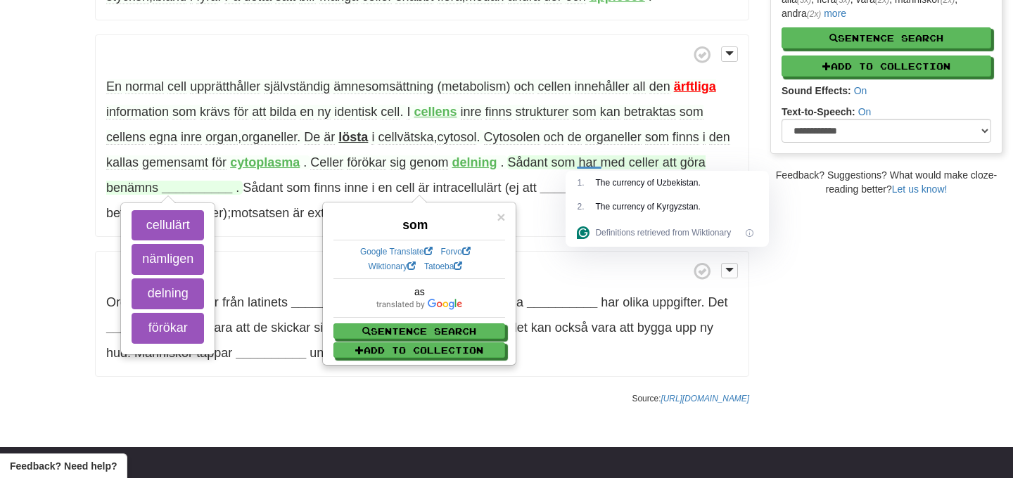
click at [597, 165] on span "har" at bounding box center [588, 162] width 18 height 14
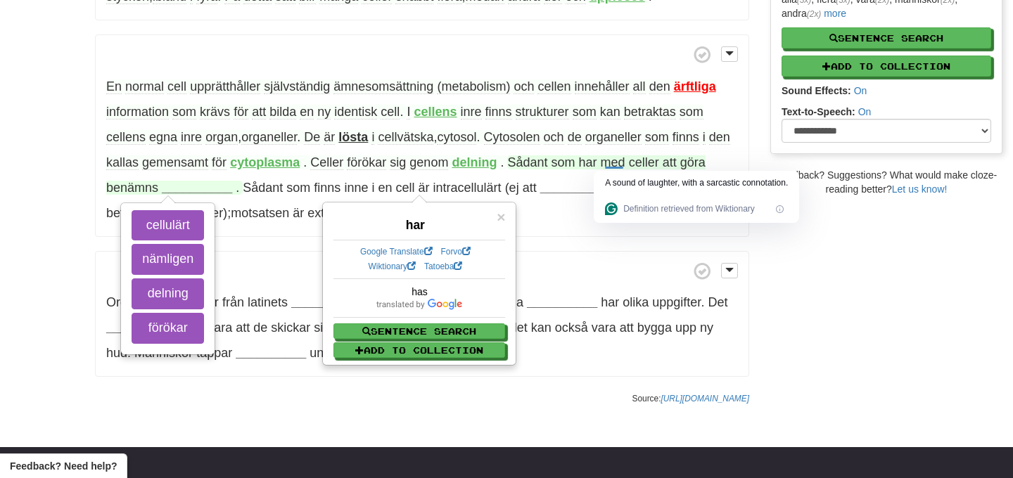
click at [625, 166] on span "med" at bounding box center [613, 162] width 25 height 14
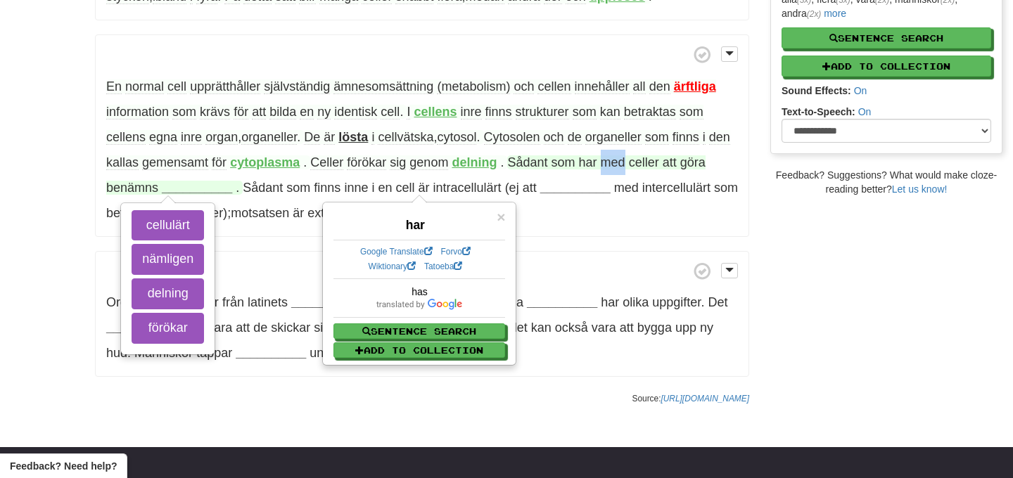
click at [625, 166] on span "med" at bounding box center [613, 162] width 25 height 14
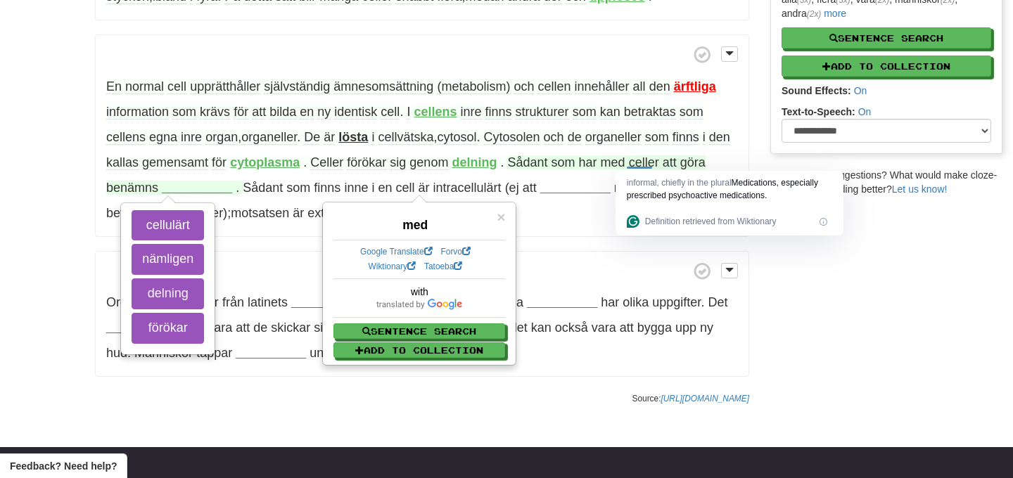
click at [659, 165] on span "celler" at bounding box center [644, 162] width 30 height 14
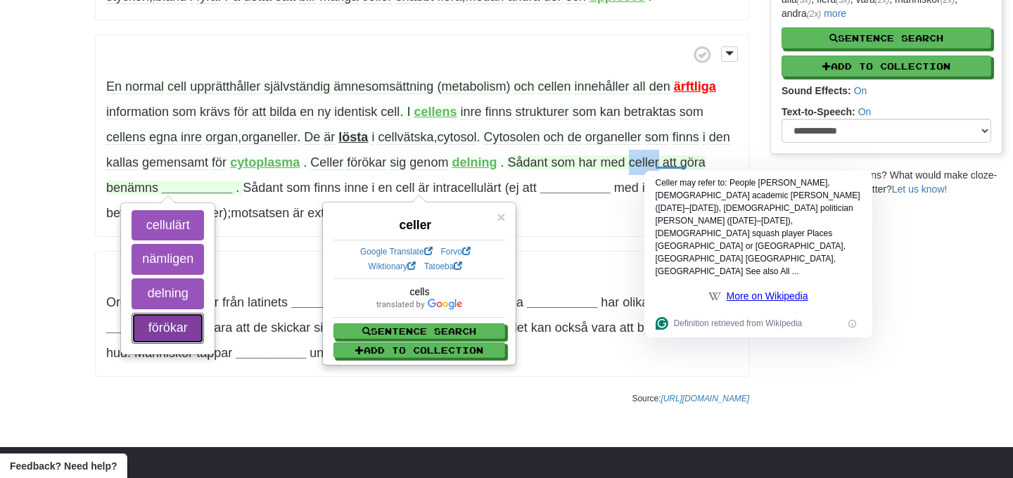
click at [203, 326] on button "förökar" at bounding box center [168, 328] width 72 height 31
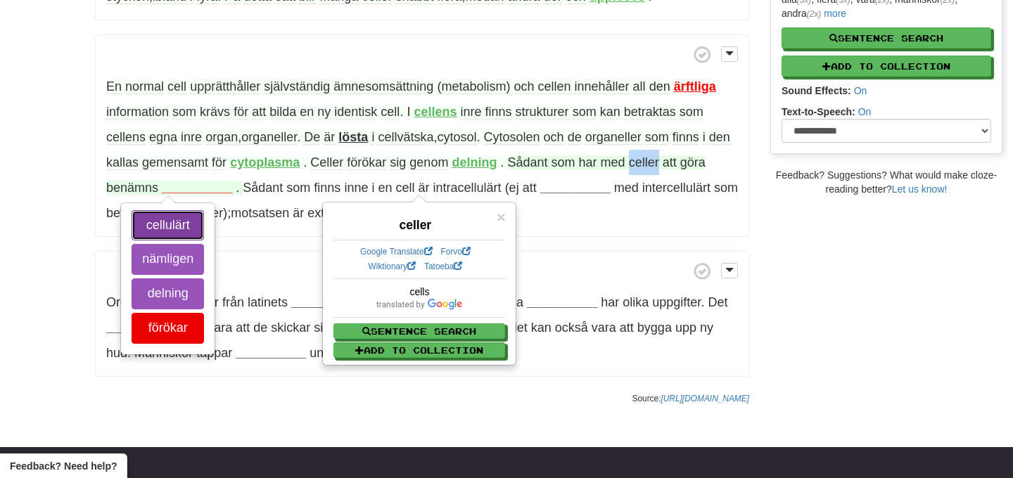
click at [200, 223] on button "cellulärt" at bounding box center [168, 225] width 72 height 31
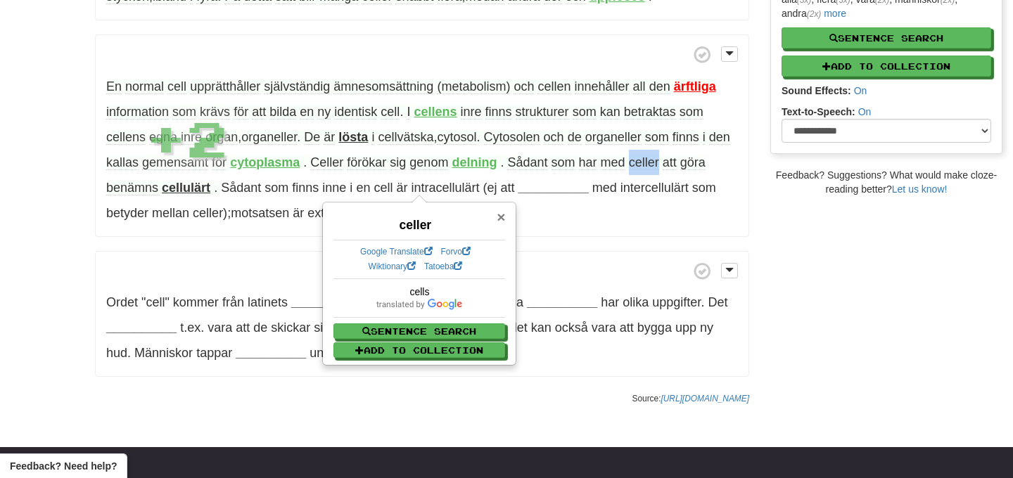
click at [500, 218] on span "×" at bounding box center [500, 217] width 8 height 16
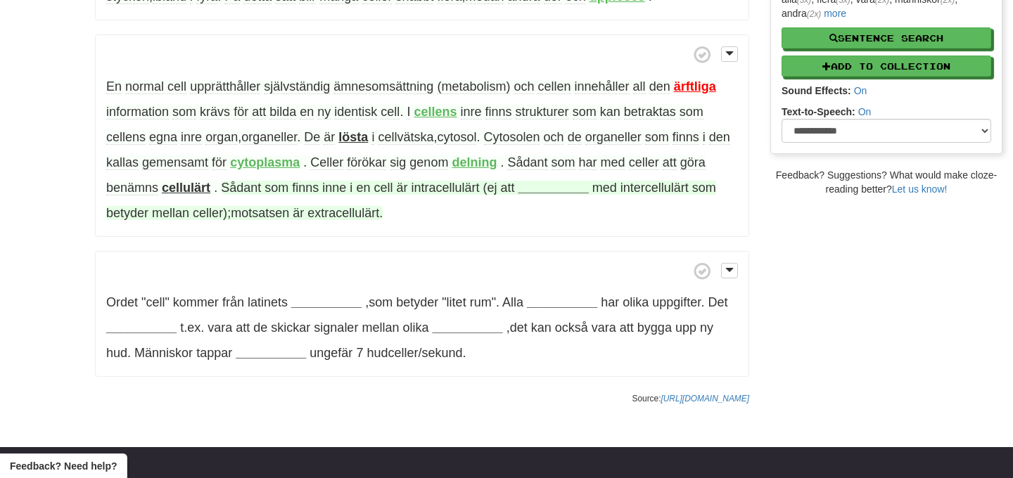
click at [539, 191] on strong "__________" at bounding box center [553, 188] width 70 height 14
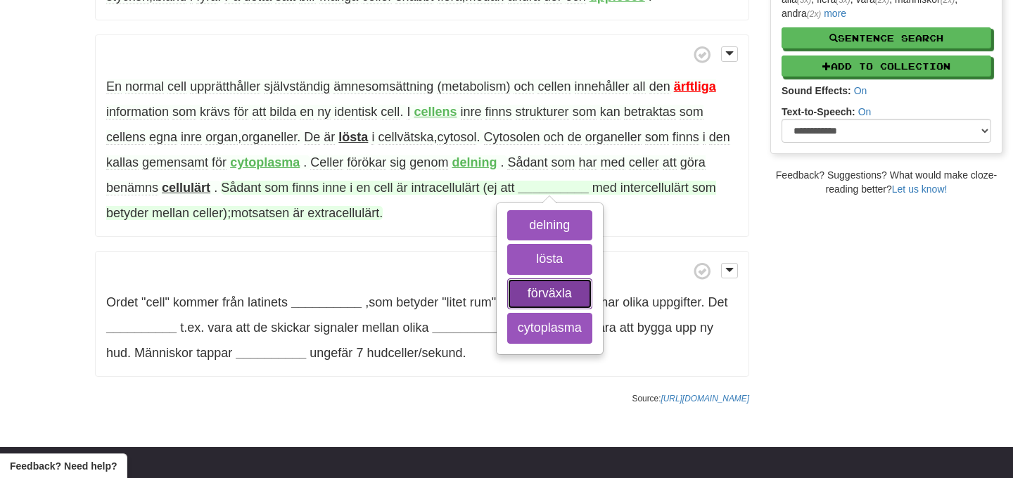
click at [541, 288] on button "förväxla" at bounding box center [549, 293] width 85 height 31
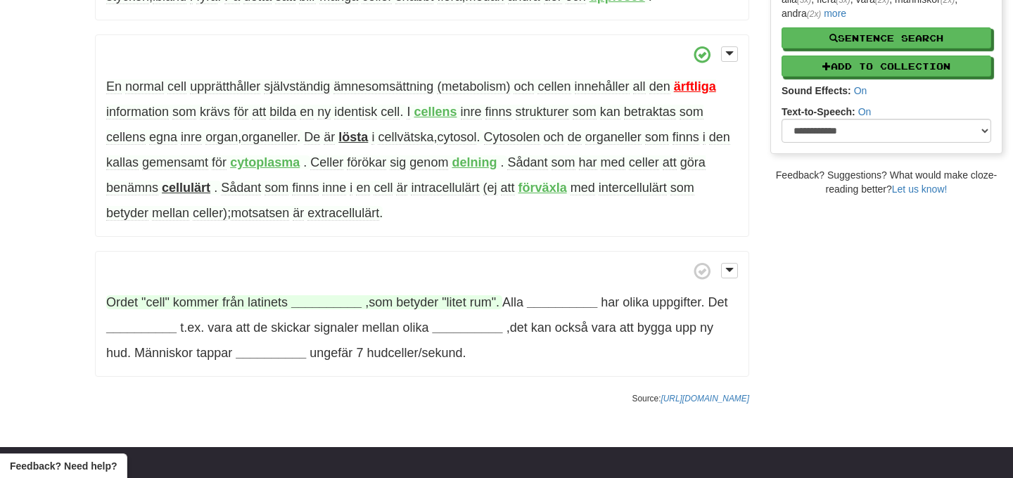
click at [323, 302] on strong "__________" at bounding box center [326, 302] width 70 height 14
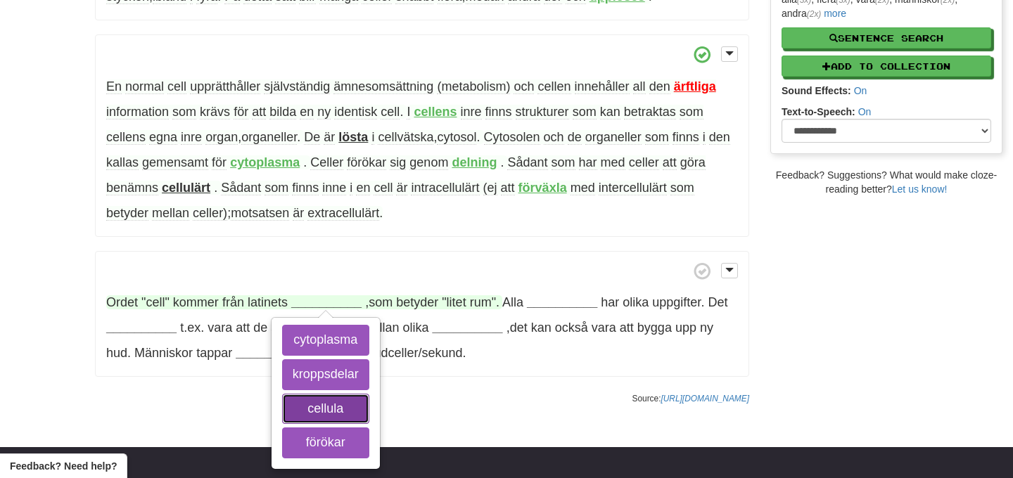
click at [338, 409] on button "cellula" at bounding box center [325, 409] width 87 height 31
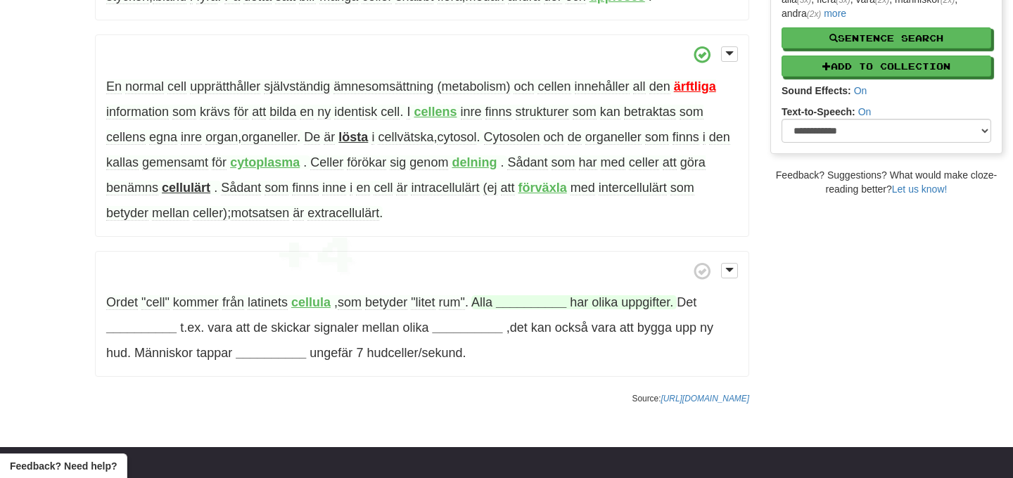
click at [527, 303] on strong "__________" at bounding box center [531, 302] width 70 height 14
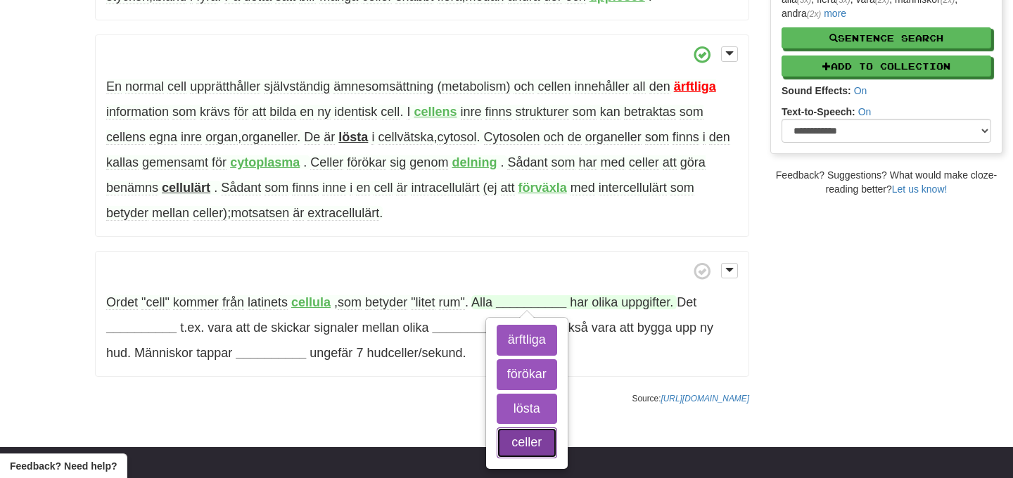
click at [549, 440] on button "celler" at bounding box center [526, 443] width 60 height 31
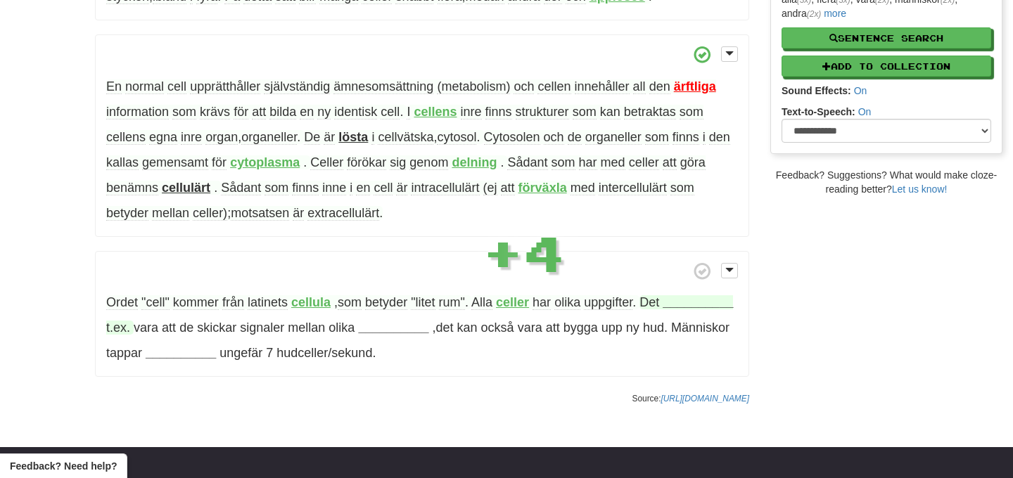
click at [662, 309] on strong "__________" at bounding box center [697, 302] width 70 height 14
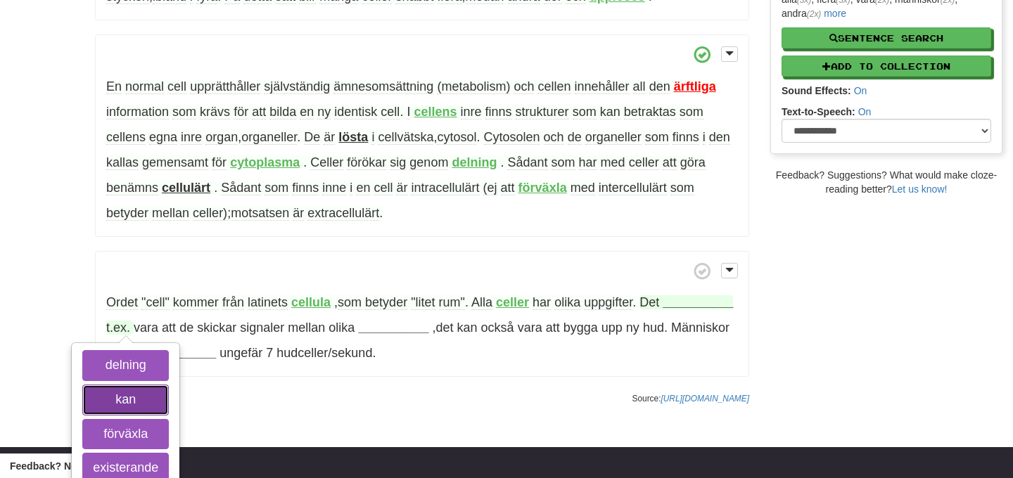
click at [148, 397] on button "kan" at bounding box center [125, 400] width 86 height 31
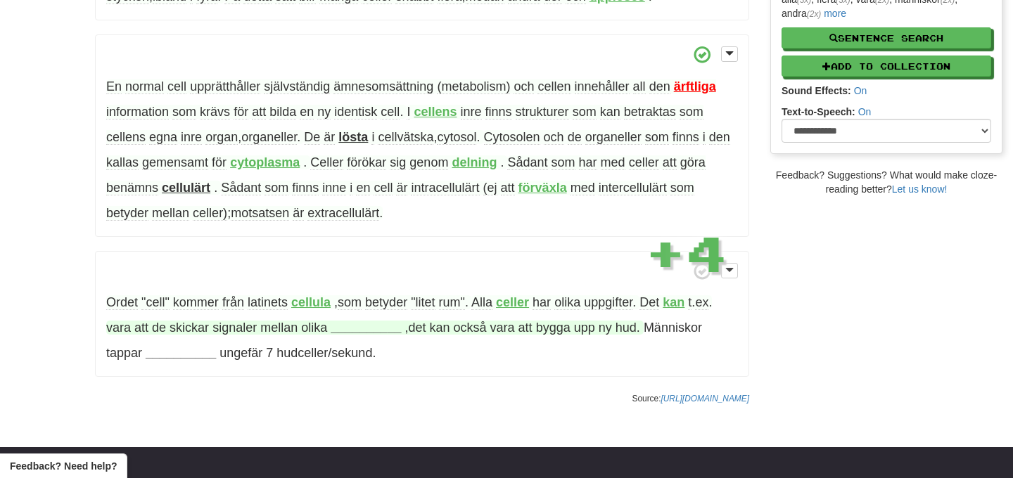
click at [352, 327] on strong "__________" at bounding box center [366, 328] width 70 height 14
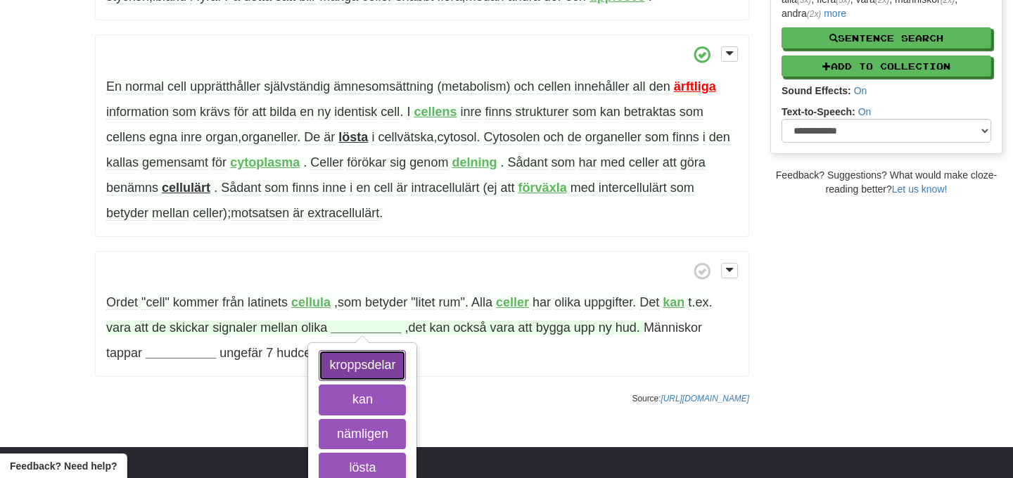
click at [371, 375] on button "kroppsdelar" at bounding box center [362, 365] width 87 height 31
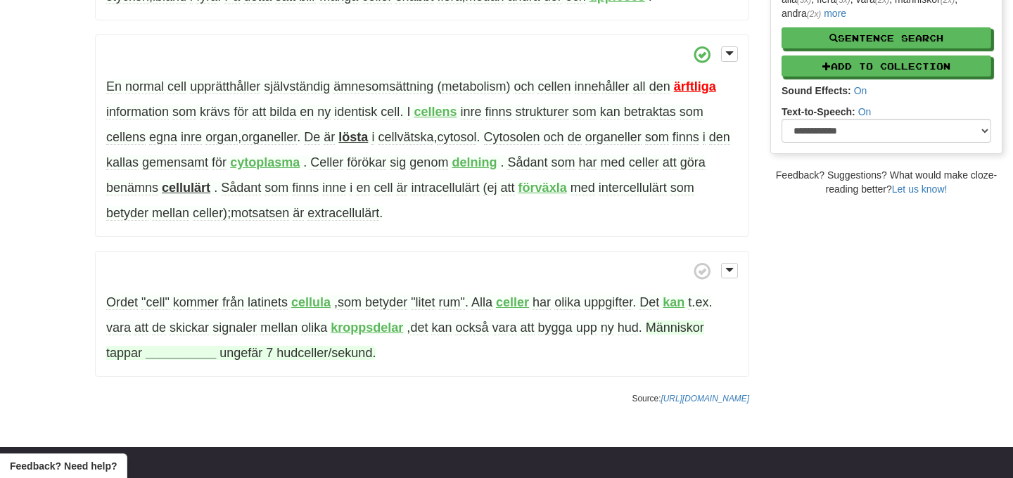
click at [183, 352] on strong "__________" at bounding box center [181, 353] width 70 height 14
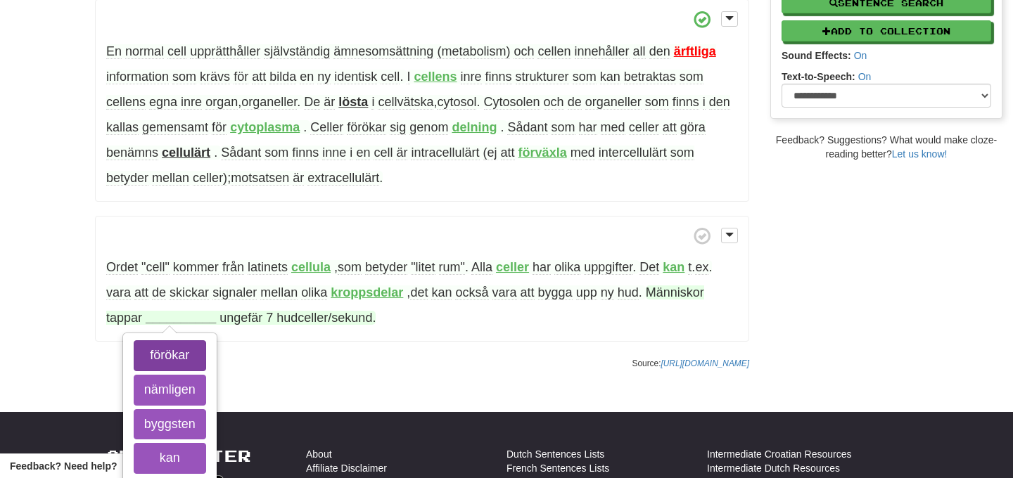
scroll to position [377, 0]
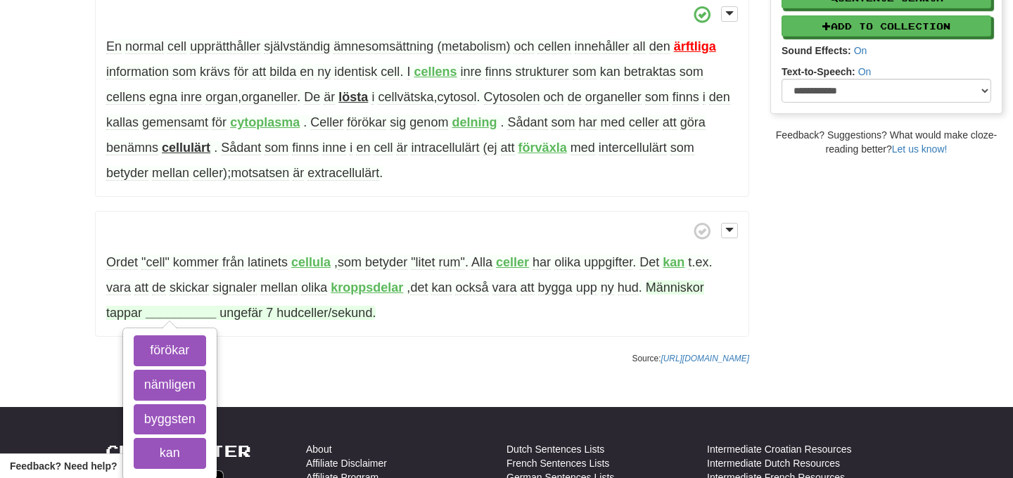
click at [113, 311] on span "tappar" at bounding box center [124, 313] width 36 height 14
click at [129, 311] on span "tappar" at bounding box center [124, 313] width 36 height 14
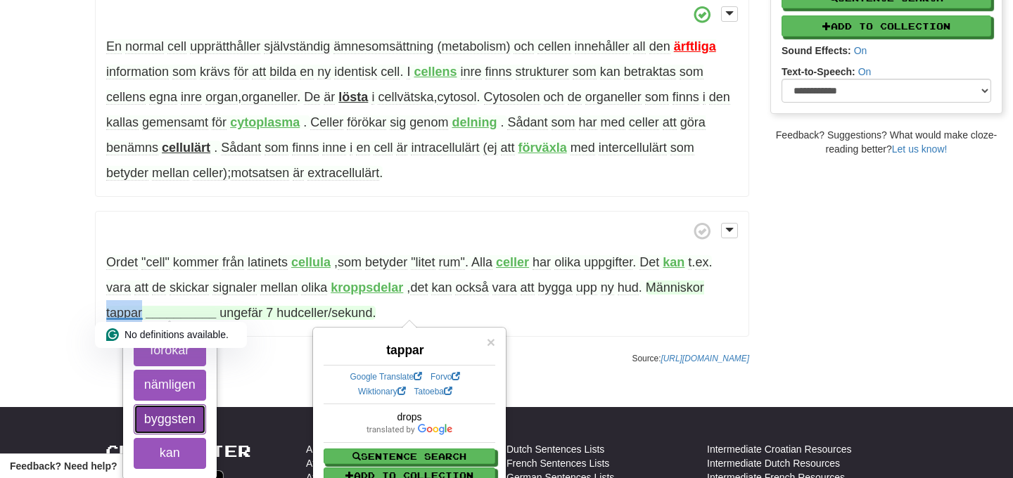
click at [189, 420] on button "byggsten" at bounding box center [170, 419] width 72 height 31
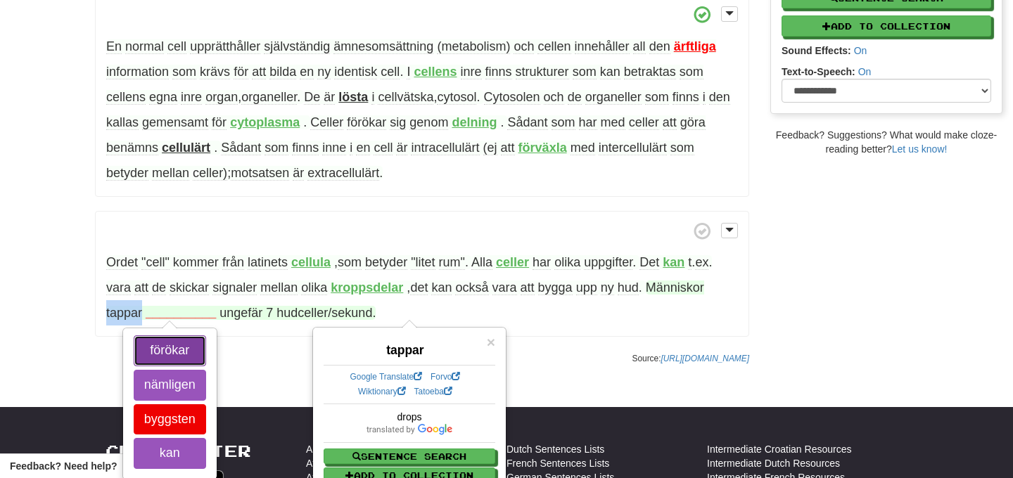
click at [184, 338] on button "förökar" at bounding box center [170, 350] width 72 height 31
click at [177, 392] on button "nämligen" at bounding box center [170, 385] width 72 height 31
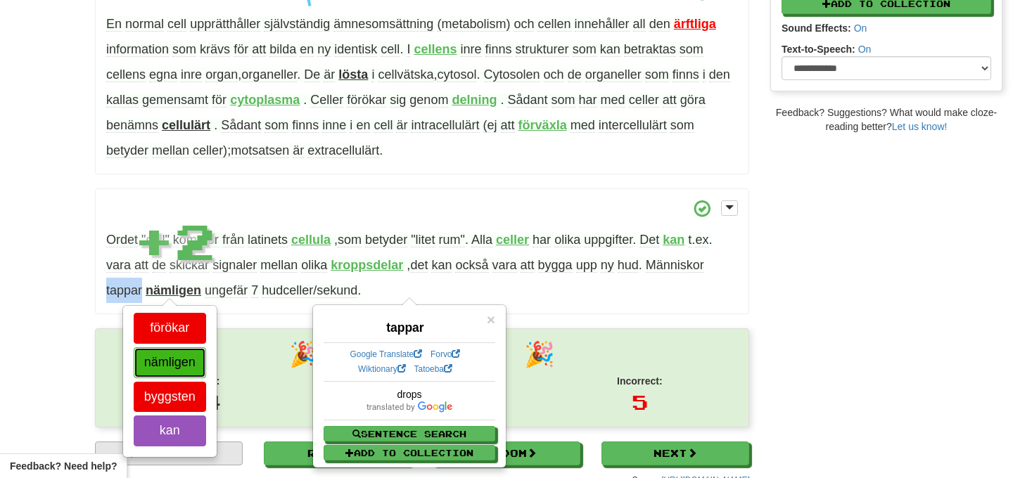
scroll to position [403, 0]
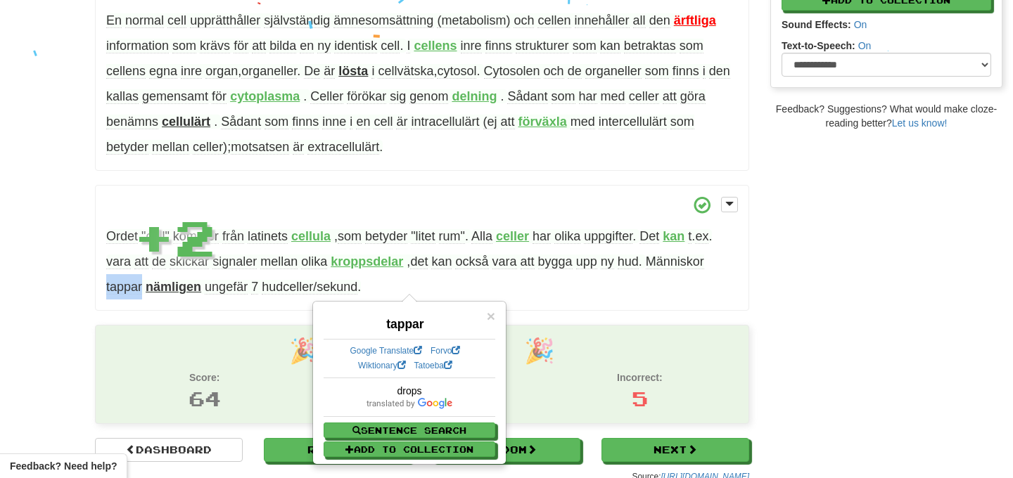
click at [535, 300] on p "Ordet "cell" kommer från latinets cellula , som betyder "litet rum" . Alla cell…" at bounding box center [422, 248] width 654 height 127
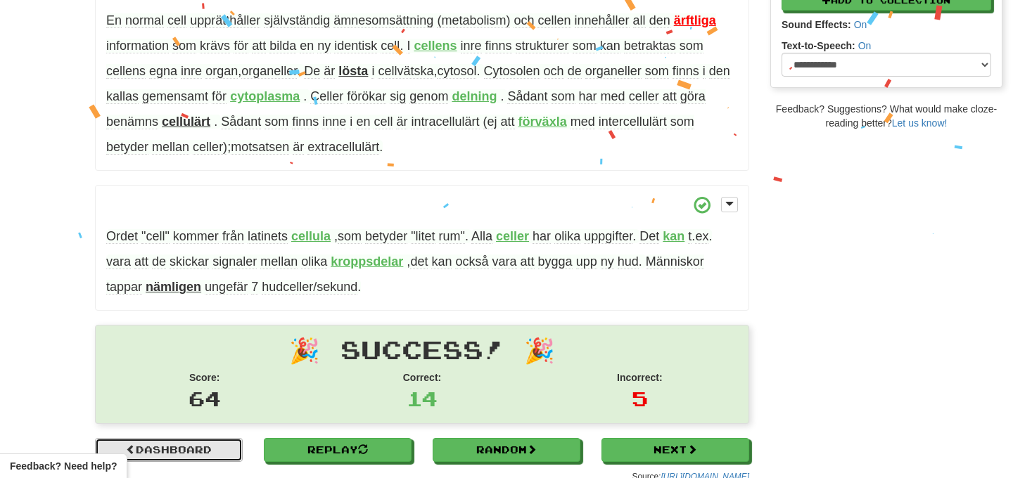
click at [188, 454] on link "Dashboard" at bounding box center [169, 450] width 148 height 24
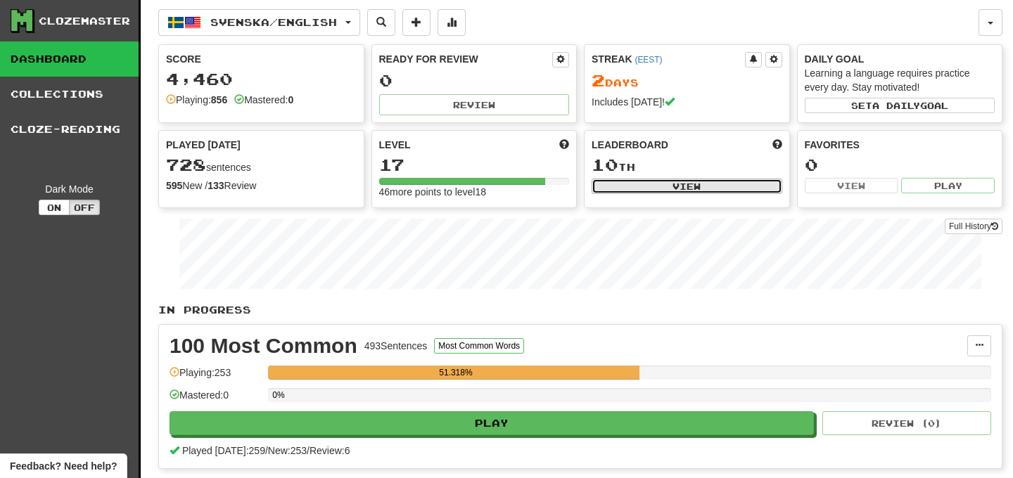
click at [661, 185] on button "View" at bounding box center [686, 186] width 191 height 15
select select "**********"
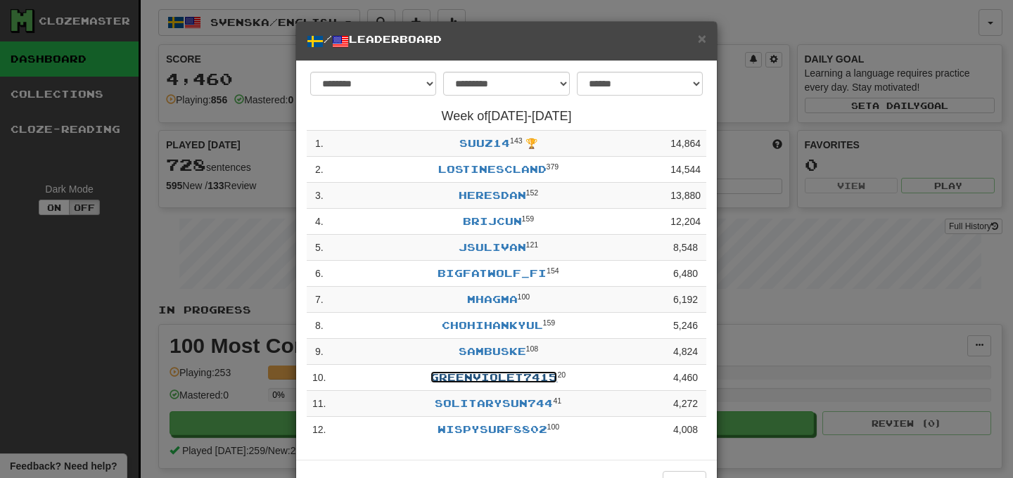
click at [532, 383] on link "GreenViolet7415" at bounding box center [493, 377] width 127 height 12
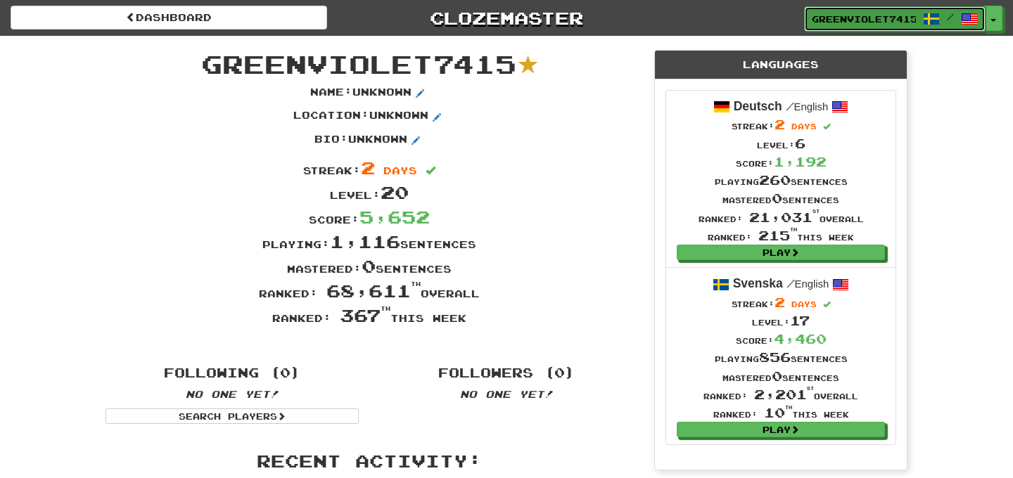
click at [851, 20] on span "GreenViolet7415" at bounding box center [864, 19] width 104 height 13
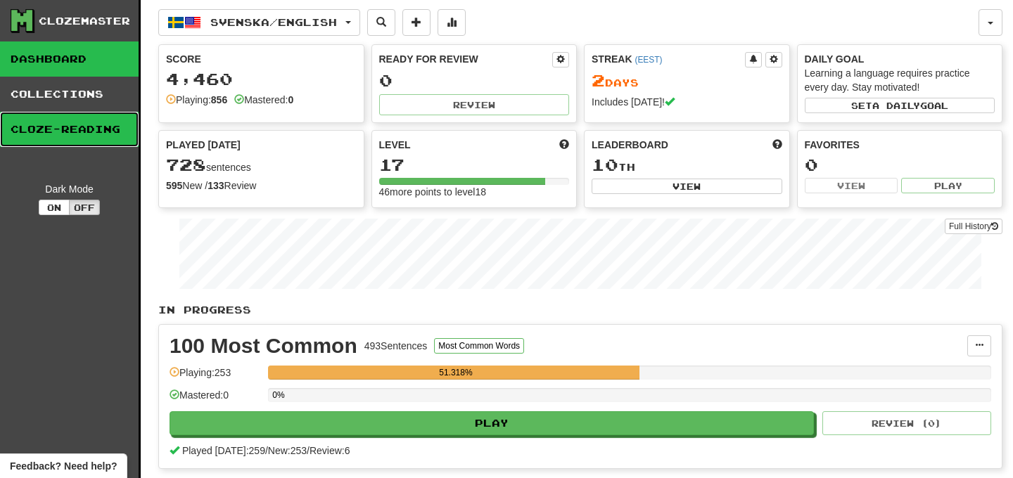
click at [110, 130] on link "Cloze-Reading" at bounding box center [69, 129] width 139 height 35
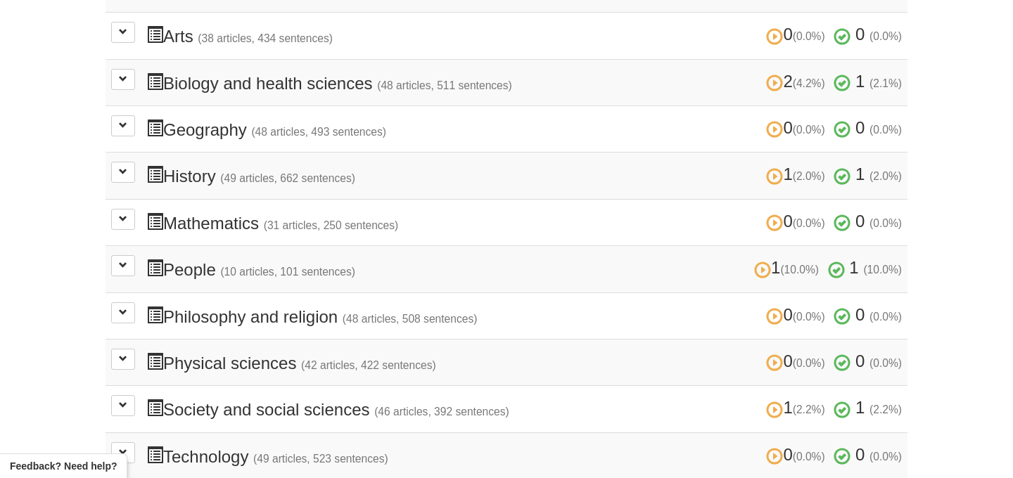
scroll to position [423, 0]
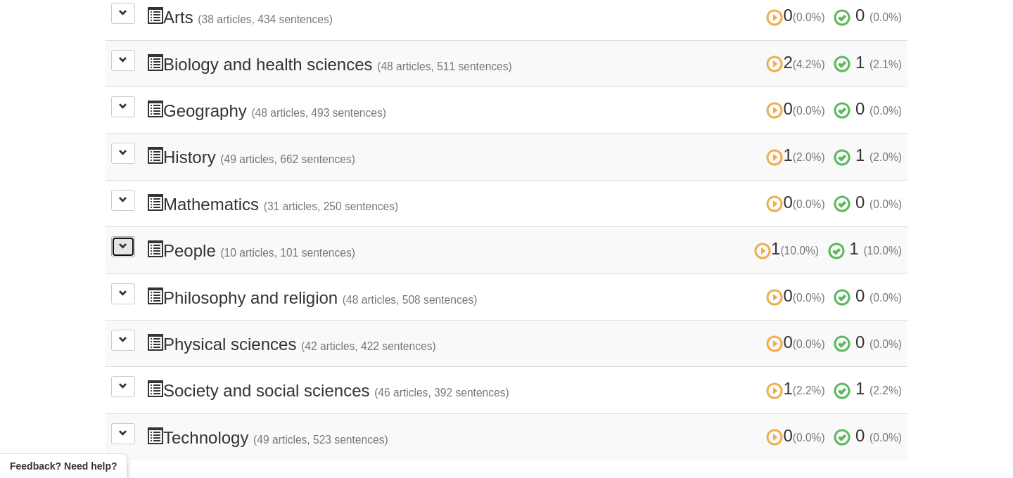
click at [114, 245] on button at bounding box center [123, 246] width 24 height 21
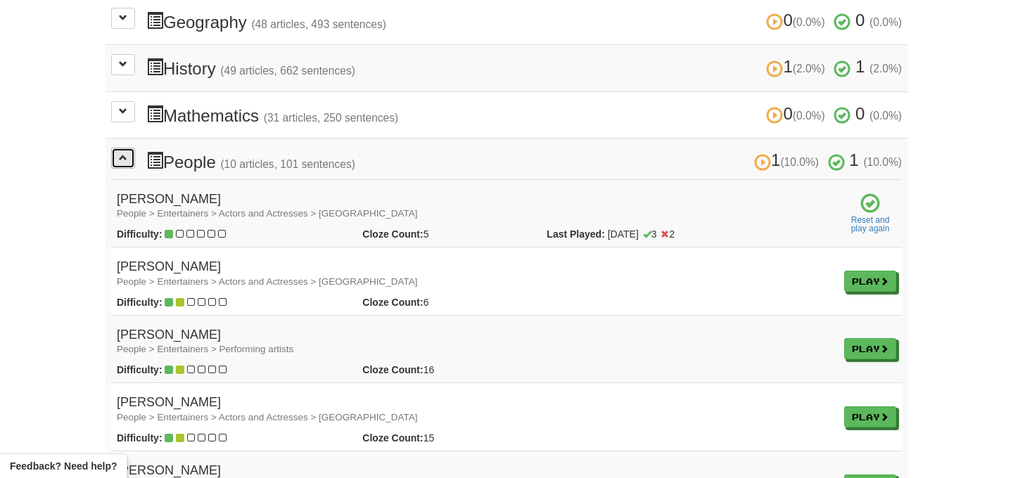
scroll to position [558, 0]
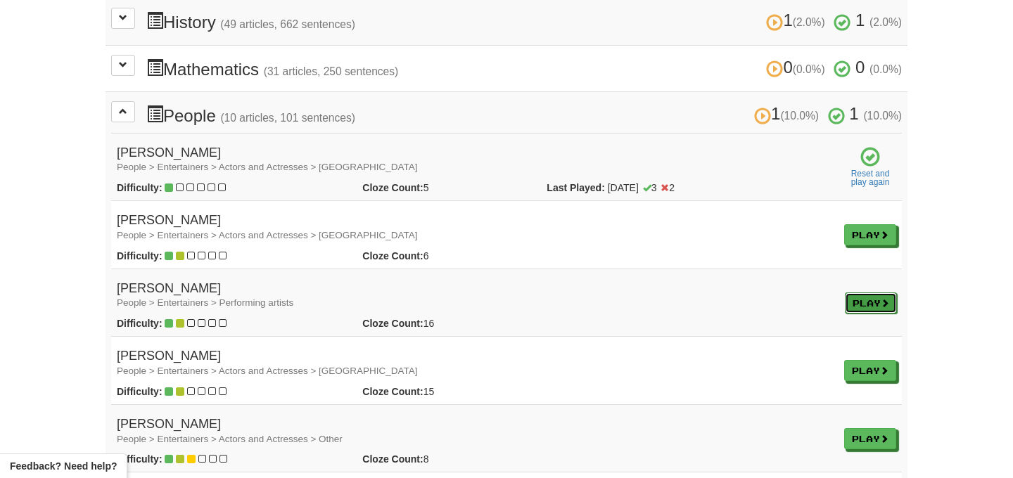
click at [866, 300] on link "Play" at bounding box center [871, 303] width 52 height 21
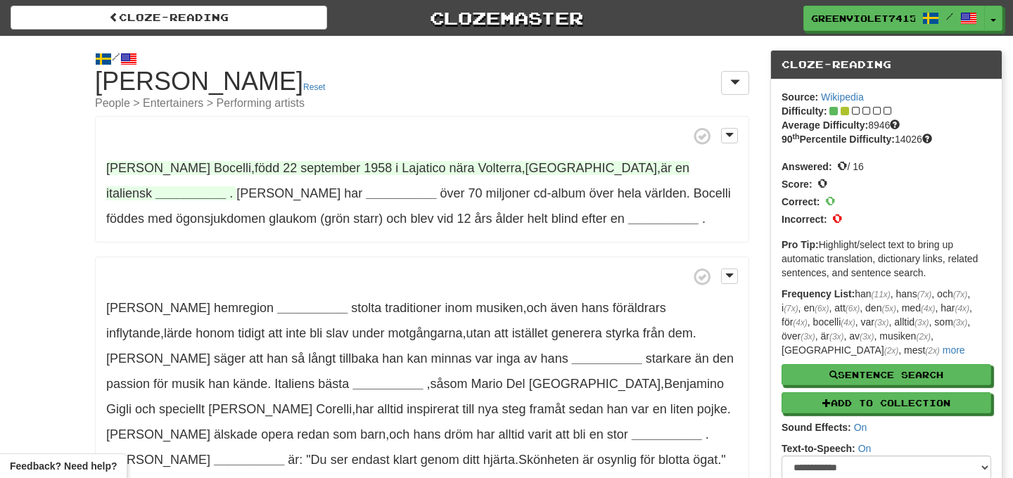
click at [226, 186] on strong "__________" at bounding box center [190, 193] width 70 height 14
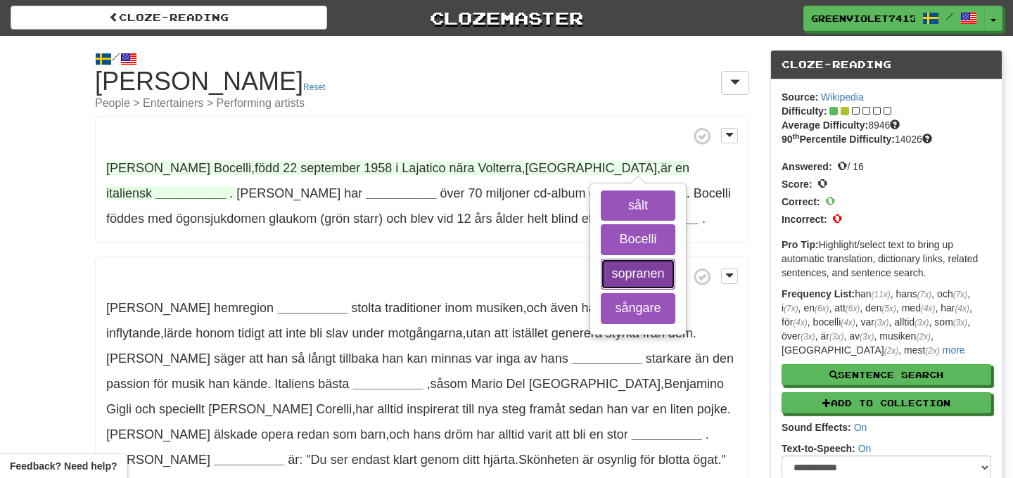
click at [631, 272] on button "sopranen" at bounding box center [638, 274] width 74 height 31
click at [620, 304] on button "sångare" at bounding box center [638, 308] width 74 height 31
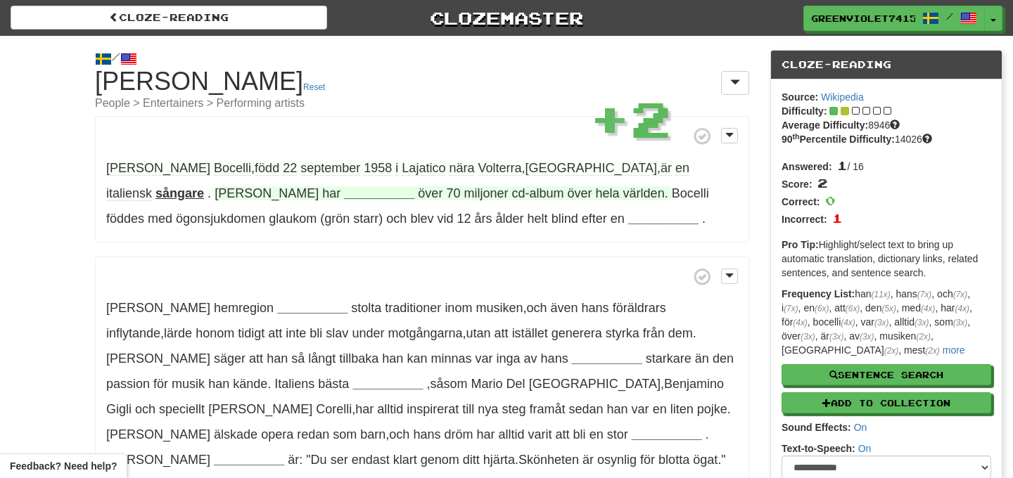
click at [463, 195] on span "miljoner" at bounding box center [485, 193] width 44 height 14
click at [214, 191] on span "Han har __________ över 70 miljoner cd-album över hela världen ." at bounding box center [442, 193] width 457 height 14
click at [344, 198] on strong "__________" at bounding box center [379, 193] width 70 height 14
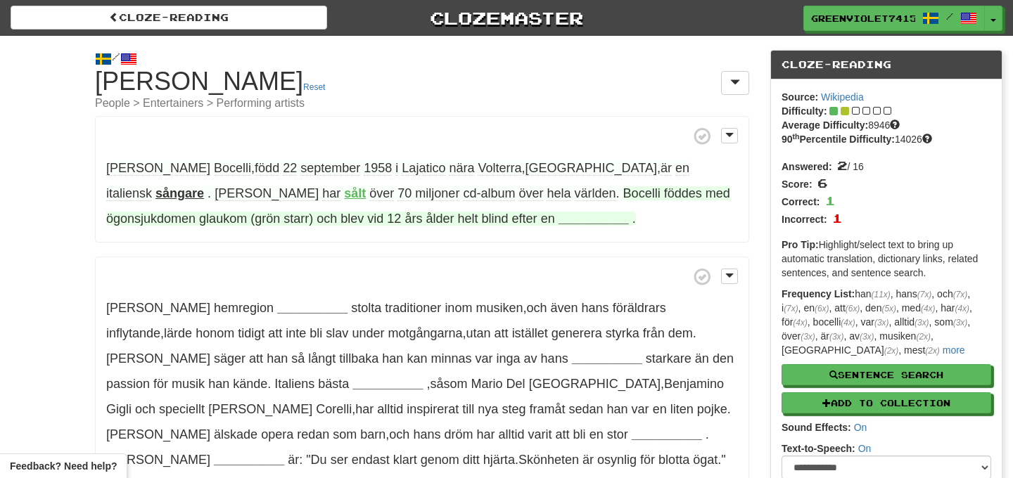
click at [558, 218] on strong "__________" at bounding box center [593, 219] width 70 height 14
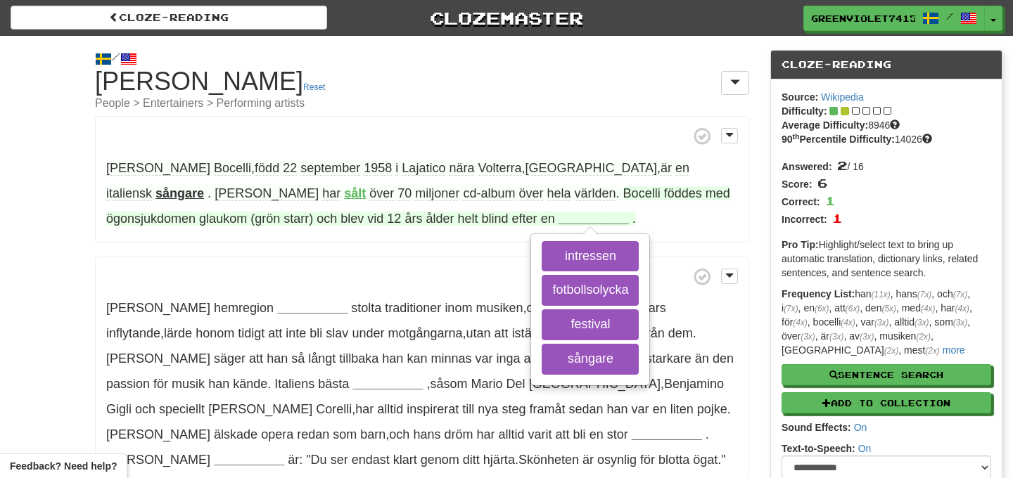
click at [482, 218] on span "blind" at bounding box center [495, 219] width 27 height 14
click at [541, 286] on button "fotbollsolycka" at bounding box center [589, 290] width 97 height 31
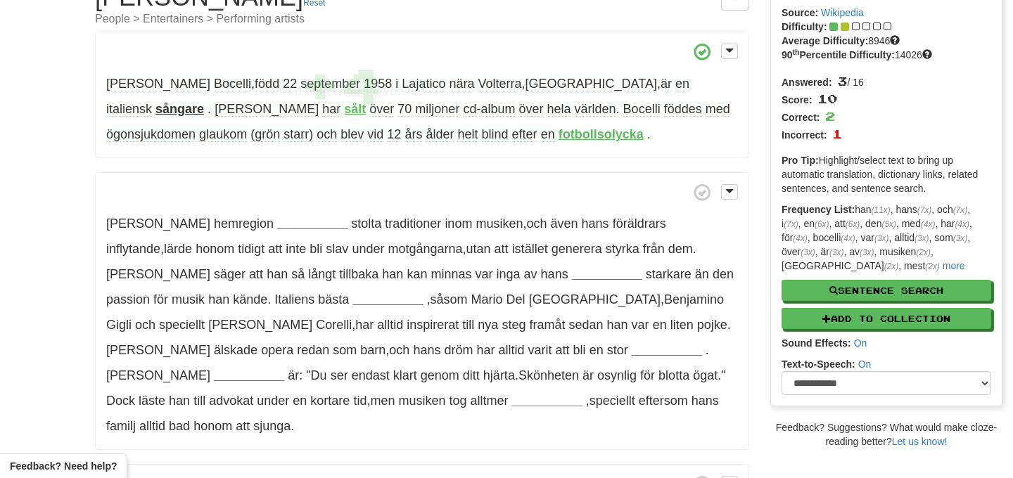
scroll to position [91, 0]
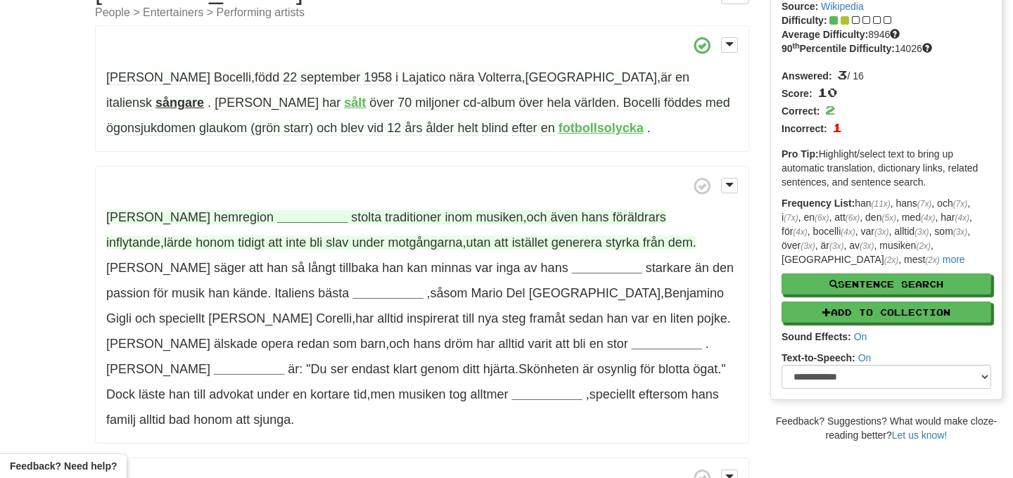
click at [201, 217] on span "Hans hemregion" at bounding box center [191, 217] width 171 height 14
click at [351, 217] on span "stolta" at bounding box center [366, 217] width 30 height 14
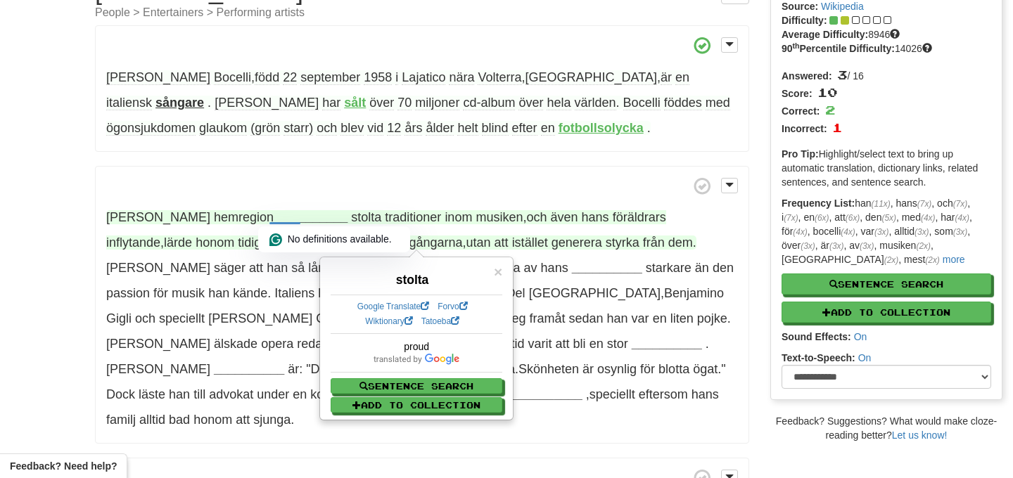
click at [277, 220] on strong "__________" at bounding box center [312, 217] width 70 height 14
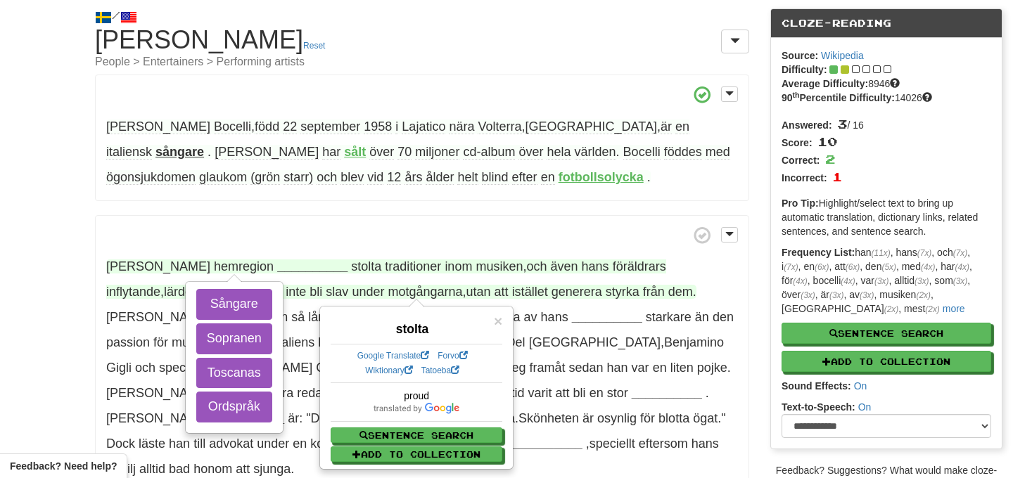
scroll to position [42, 0]
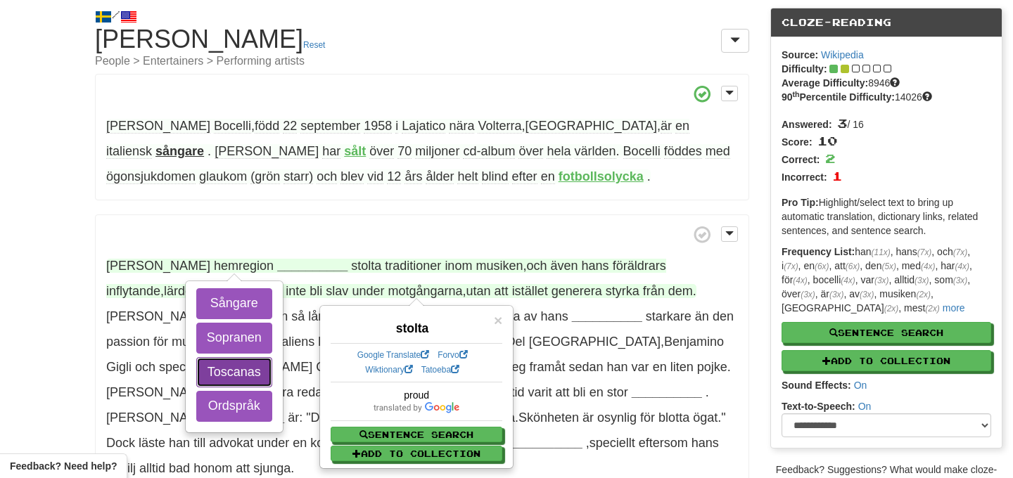
click at [251, 375] on button "Toscanas" at bounding box center [234, 372] width 76 height 31
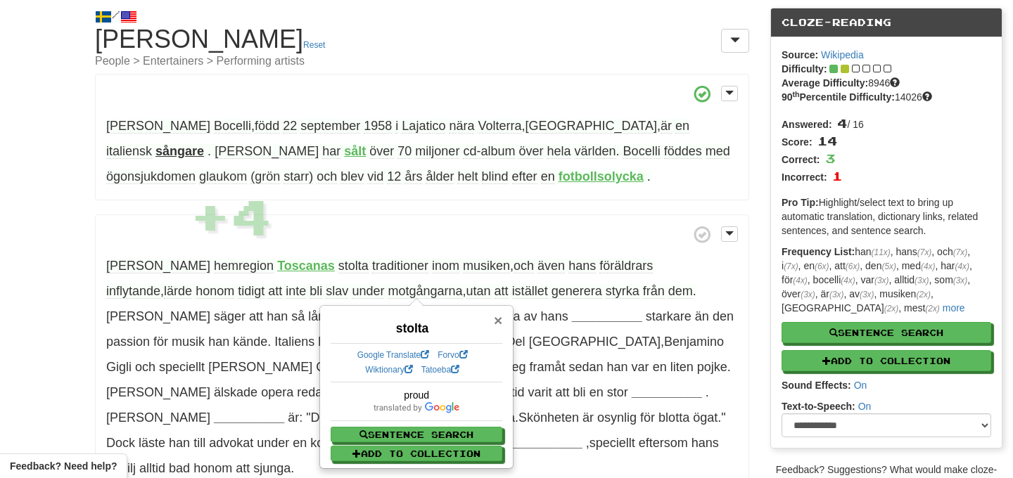
click at [501, 328] on span "×" at bounding box center [498, 320] width 8 height 16
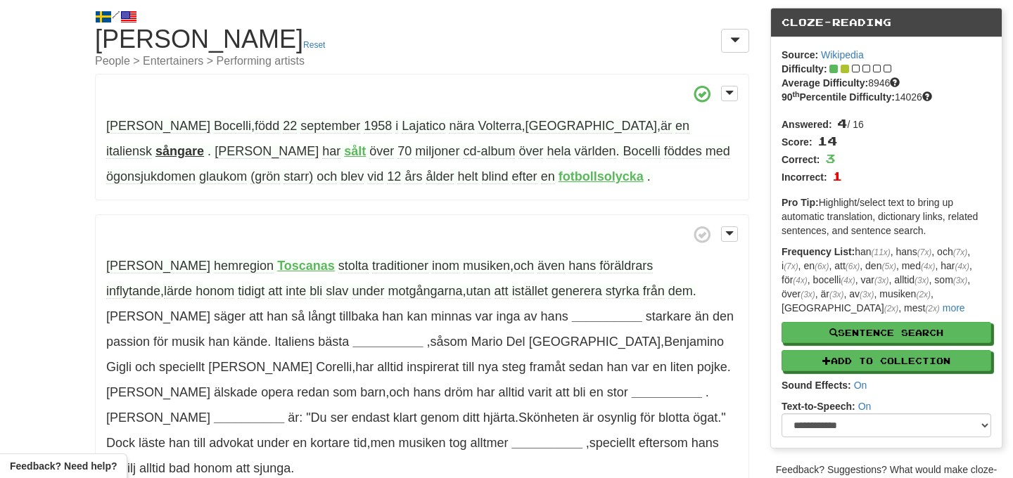
click at [387, 288] on span "motgångarna" at bounding box center [424, 291] width 75 height 15
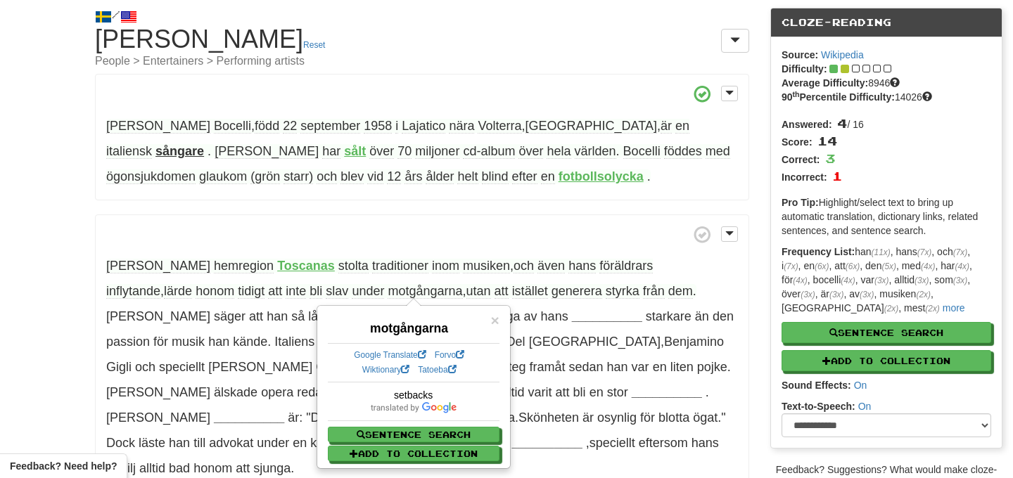
click at [551, 293] on span "generera" at bounding box center [576, 291] width 51 height 15
click at [605, 288] on span "styrka" at bounding box center [622, 291] width 34 height 15
click at [496, 321] on span "×" at bounding box center [494, 320] width 8 height 16
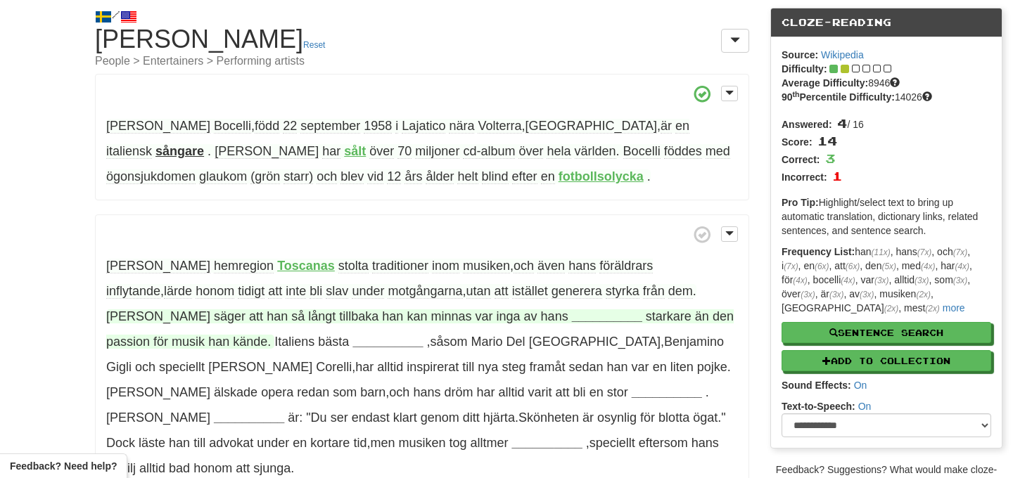
click at [430, 319] on span "minnas" at bounding box center [450, 316] width 41 height 14
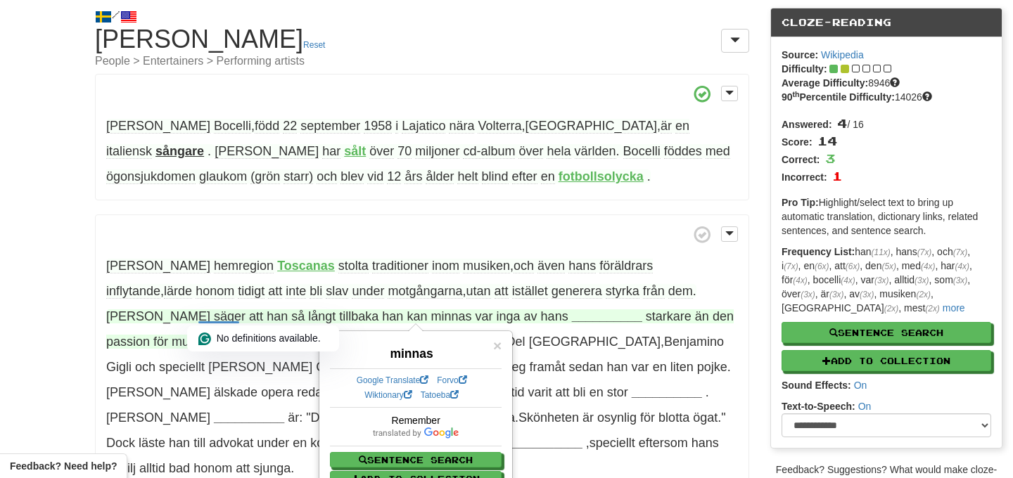
click at [572, 318] on strong "__________" at bounding box center [607, 316] width 70 height 14
click at [501, 347] on div "× minnas Google Translate Forvo Wiktionary Tatoeba Remember Sentence Search Add…" at bounding box center [415, 412] width 191 height 161
click at [495, 344] on span "×" at bounding box center [497, 346] width 8 height 16
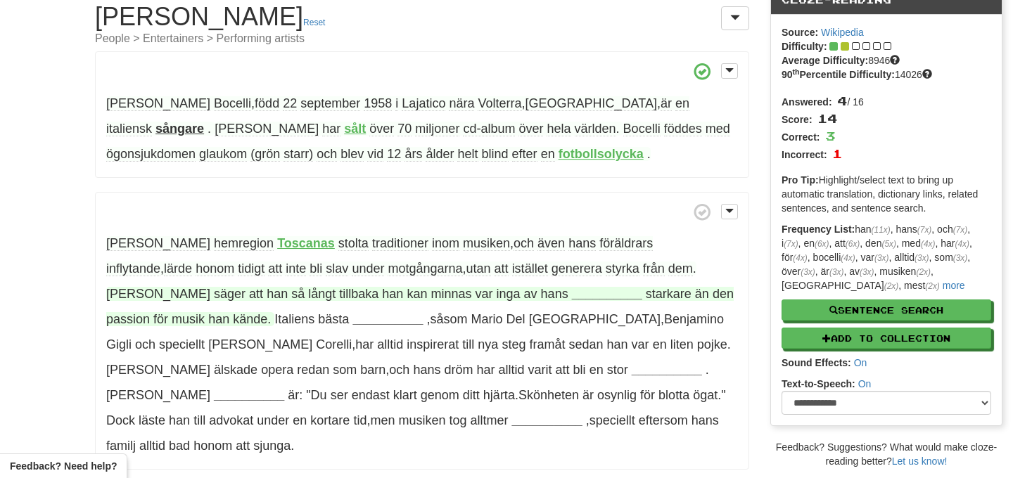
scroll to position [70, 0]
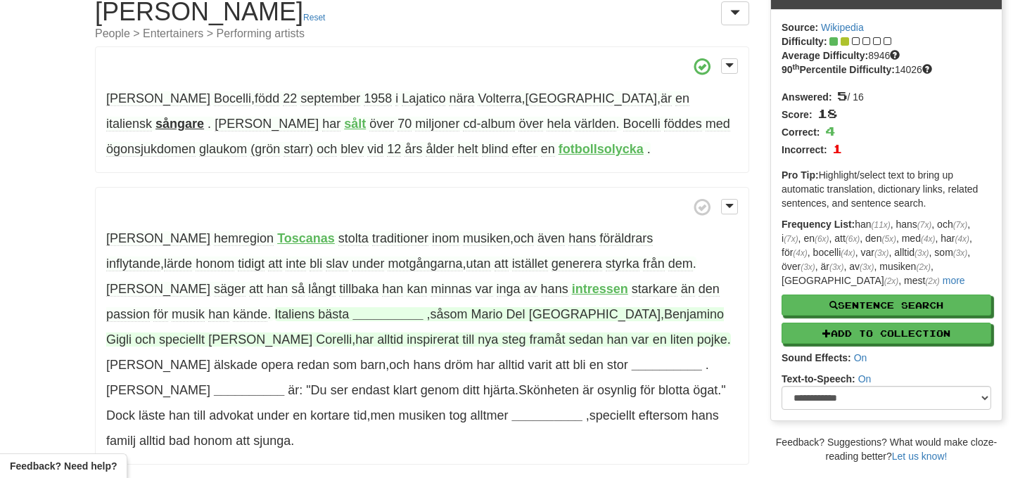
click at [430, 317] on span "såsom" at bounding box center [448, 314] width 37 height 14
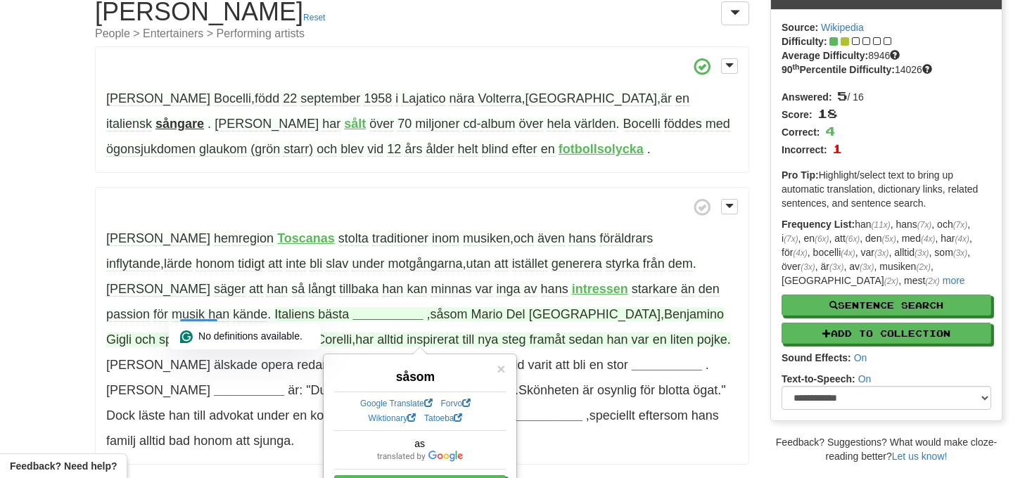
click at [352, 316] on strong "__________" at bounding box center [387, 314] width 70 height 14
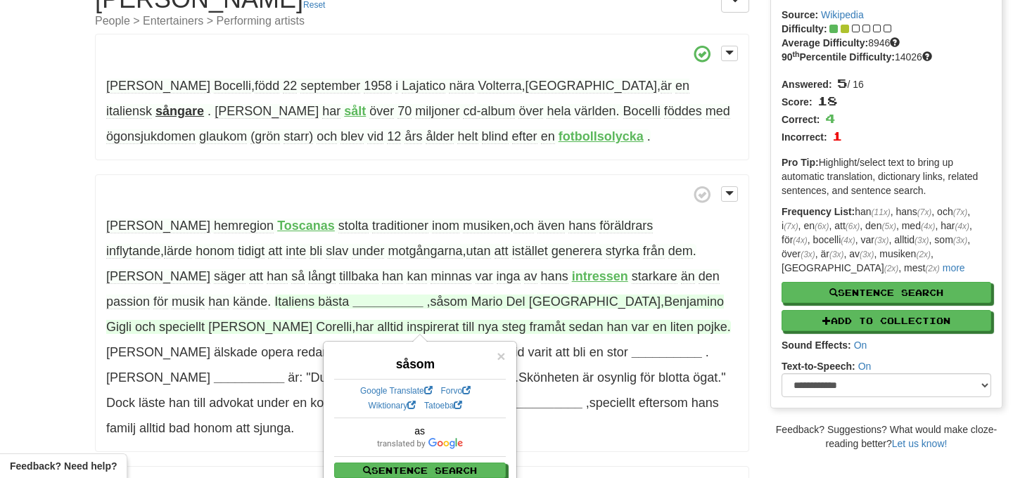
scroll to position [83, 0]
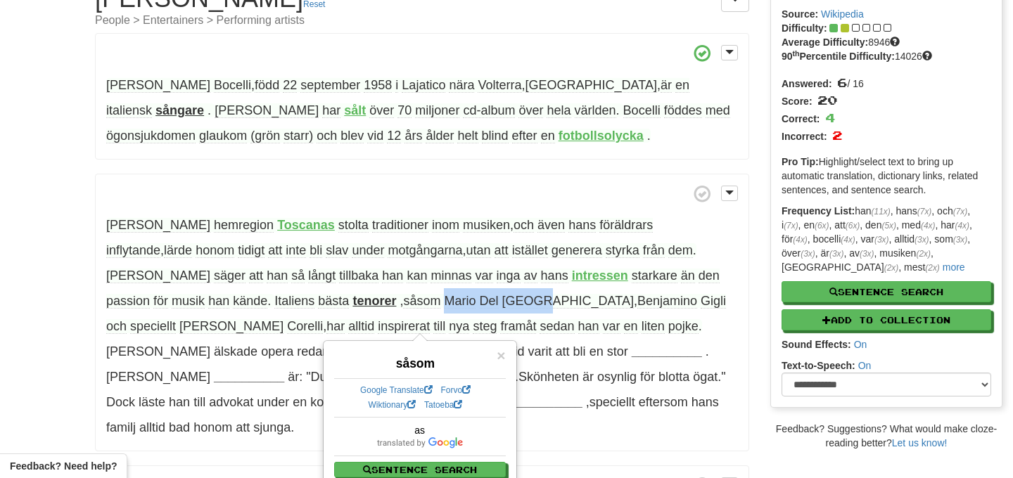
drag, startPoint x: 202, startPoint y: 302, endPoint x: 303, endPoint y: 302, distance: 101.3
click at [303, 303] on span ", såsom Mario Del Monaco , Benjamino Gigli och speciellt Franco Corelli , har a…" at bounding box center [416, 314] width 620 height 40
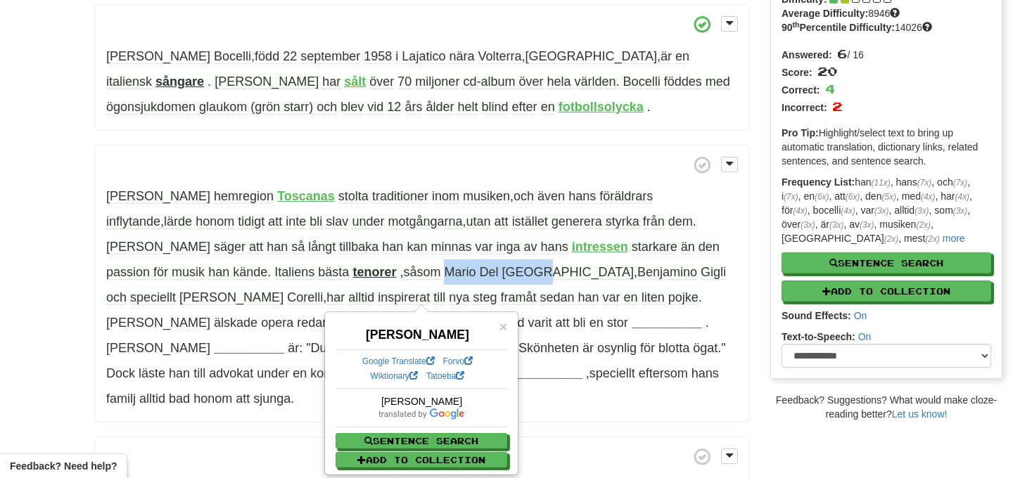
scroll to position [114, 0]
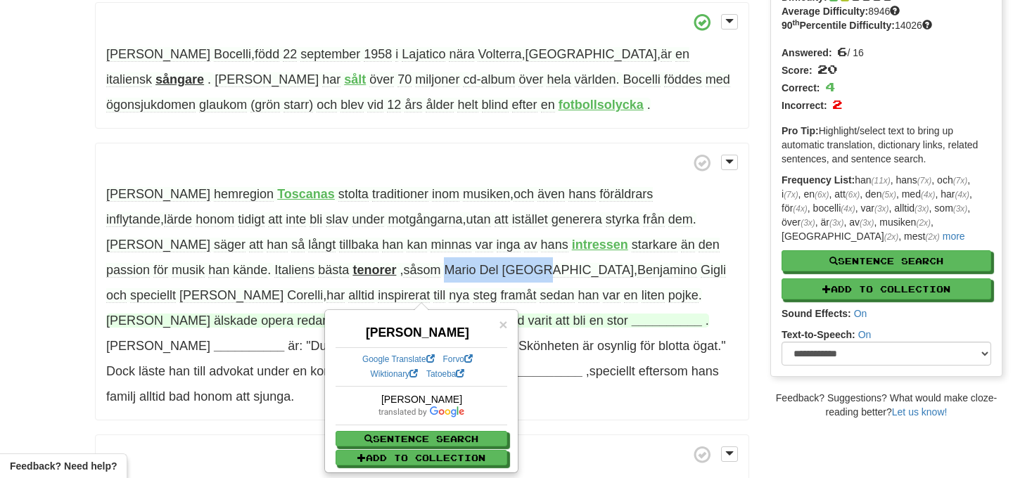
click at [210, 314] on span "Han" at bounding box center [158, 321] width 104 height 14
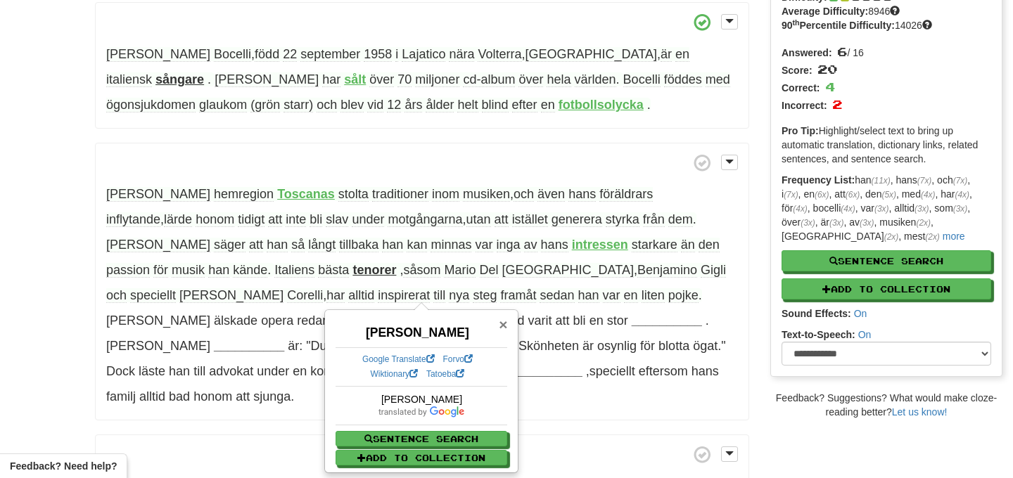
click at [504, 327] on span "×" at bounding box center [503, 324] width 8 height 16
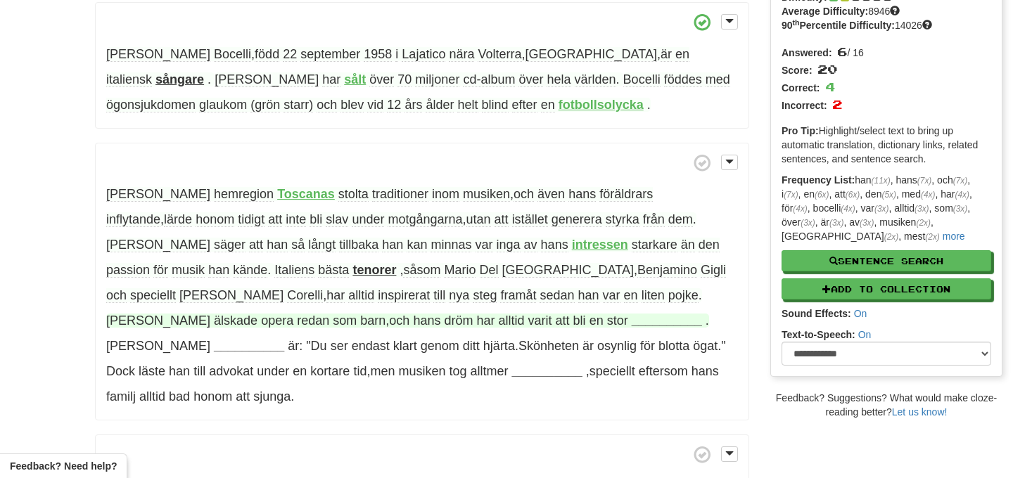
click at [631, 323] on strong "__________" at bounding box center [666, 321] width 70 height 14
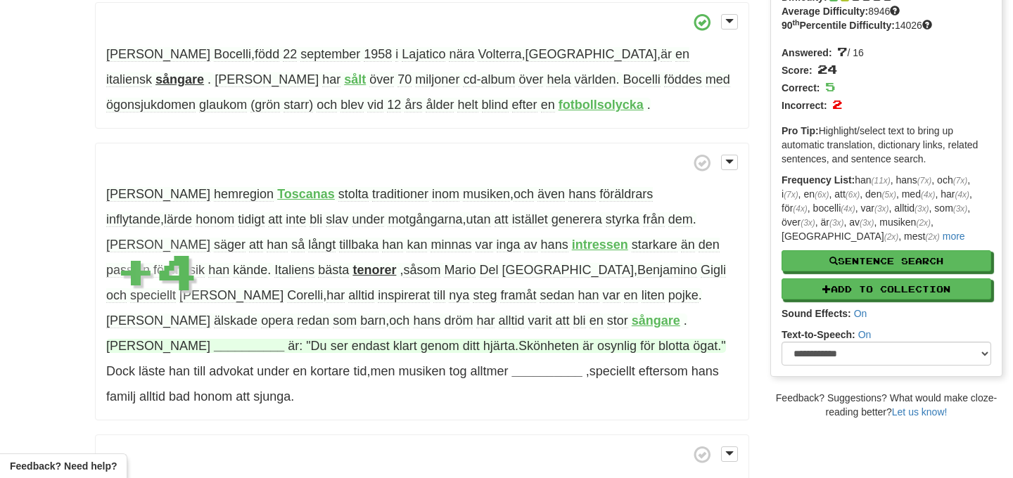
click at [248, 339] on strong "__________" at bounding box center [249, 346] width 70 height 14
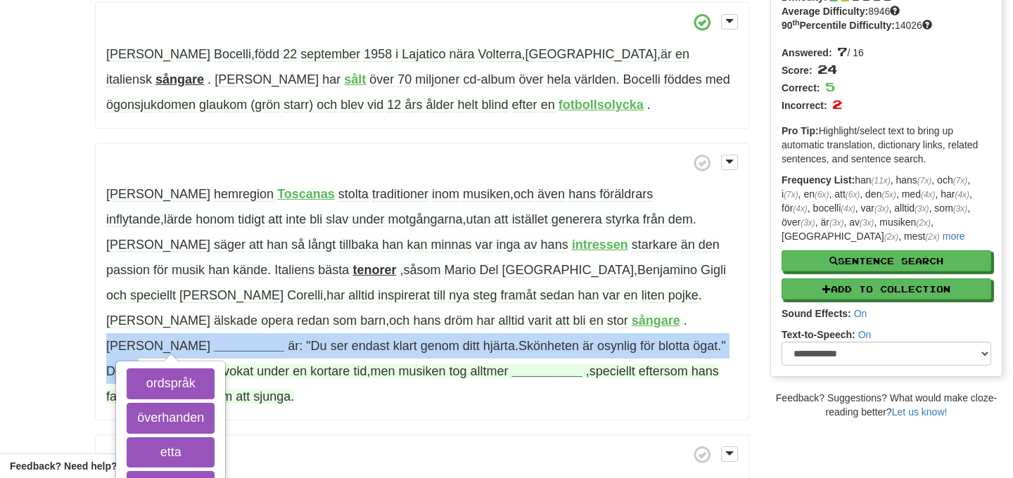
drag, startPoint x: 192, startPoint y: 320, endPoint x: 176, endPoint y: 347, distance: 31.8
click at [176, 348] on p "Hans hemregion Toscanas stolta traditioner inom musiken , och även hans föräldr…" at bounding box center [422, 282] width 654 height 278
copy p "Hans __________ ordspråk överhanden etta sångare är: "Du ser endast klart genom…"
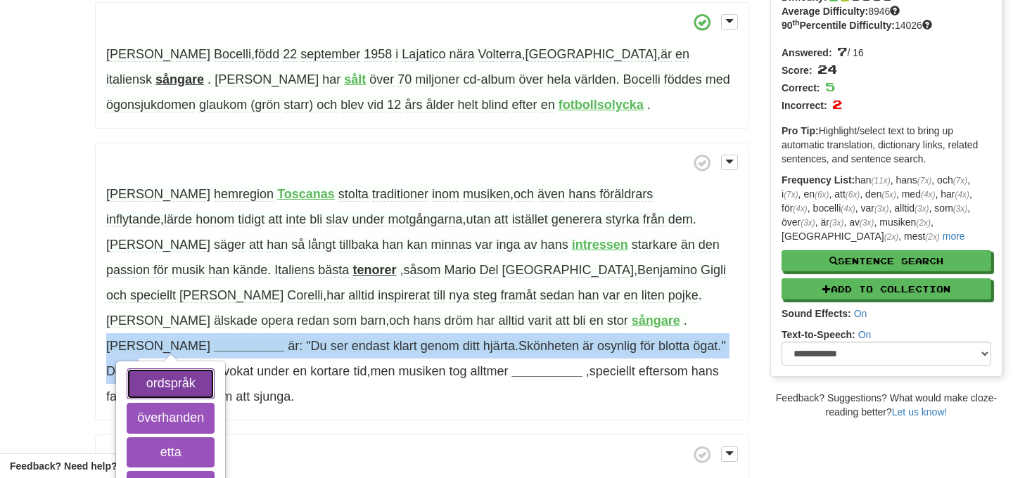
click at [214, 368] on button "ordspråk" at bounding box center [171, 383] width 88 height 31
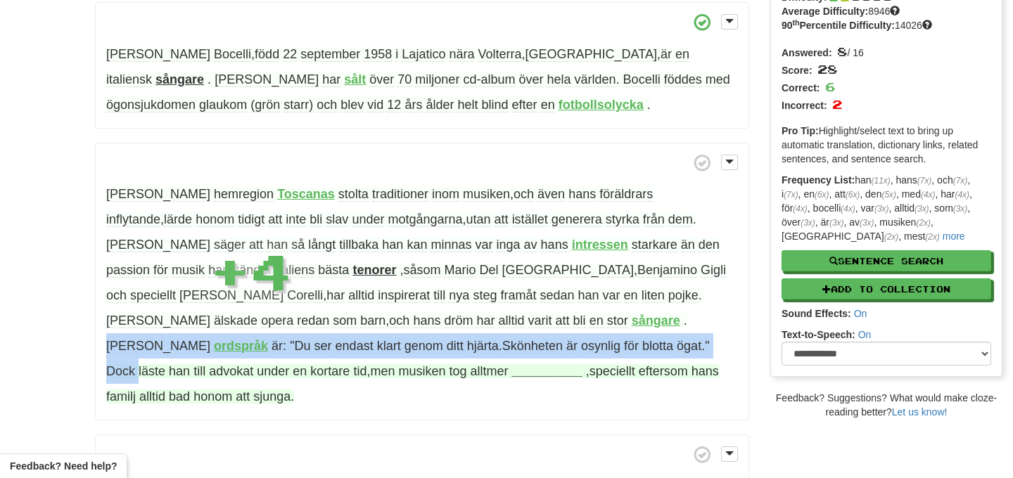
click at [416, 364] on span "musiken" at bounding box center [421, 371] width 47 height 14
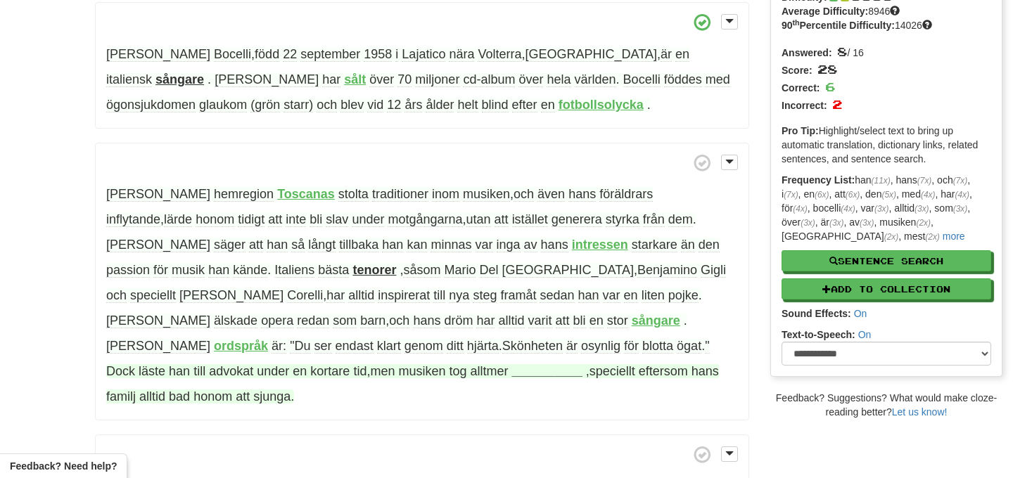
click at [143, 364] on span "läste" at bounding box center [152, 371] width 27 height 14
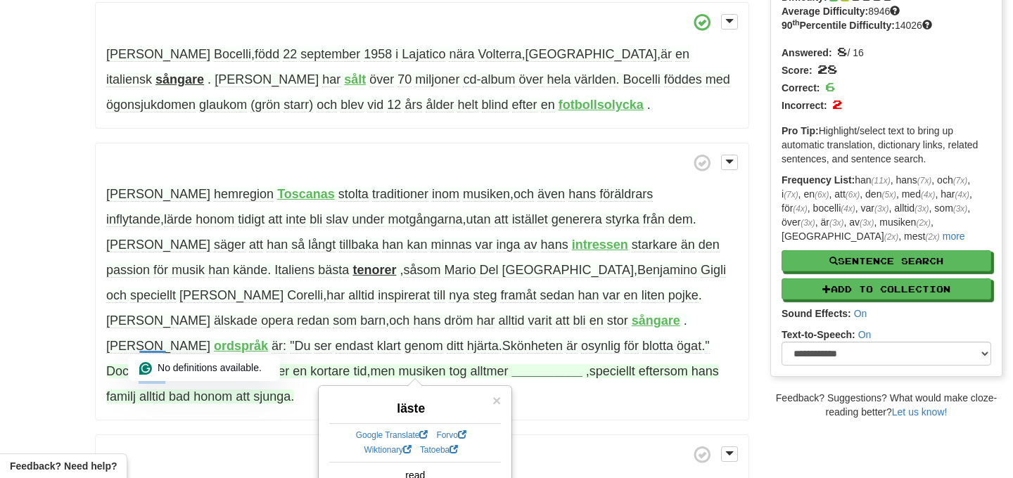
click at [307, 369] on p "Hans hemregion Toscanas stolta traditioner inom musiken , och även hans föräldr…" at bounding box center [422, 282] width 654 height 278
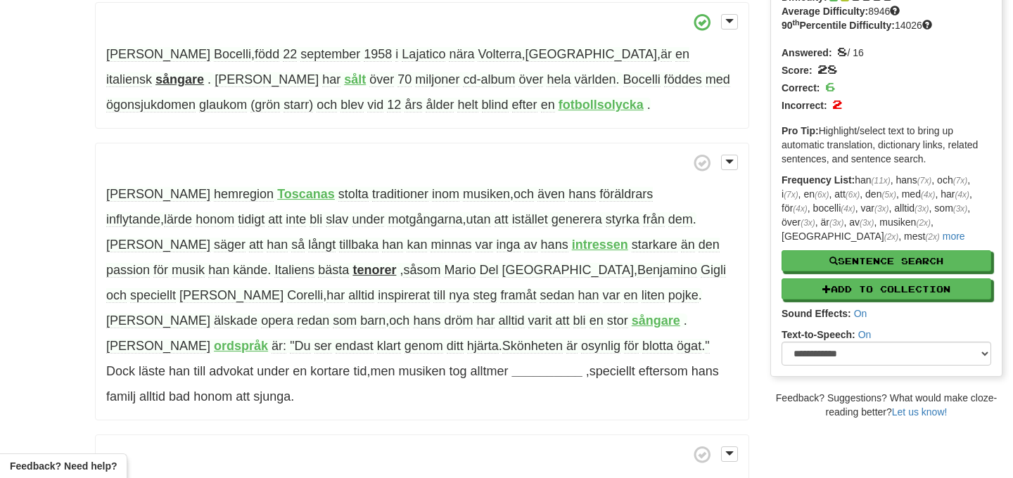
scroll to position [150, 0]
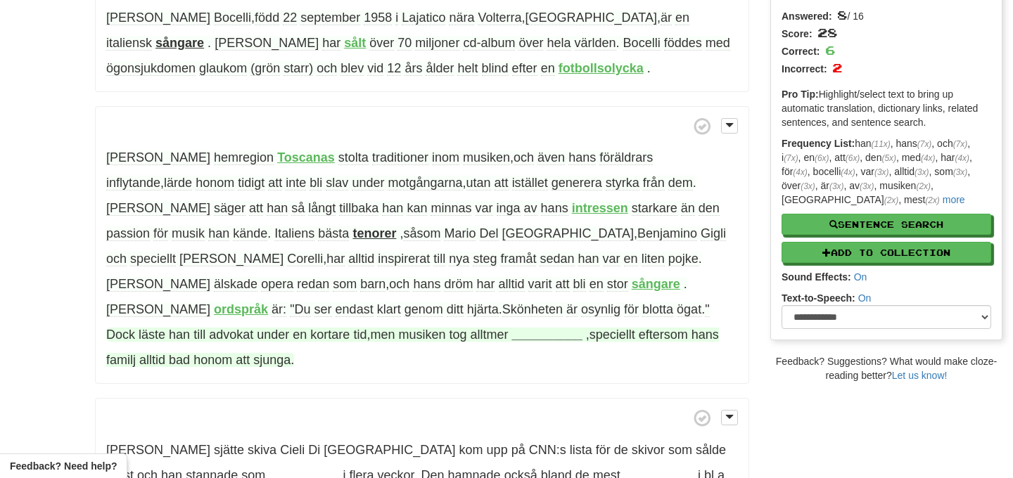
click at [536, 328] on strong "__________" at bounding box center [547, 335] width 70 height 14
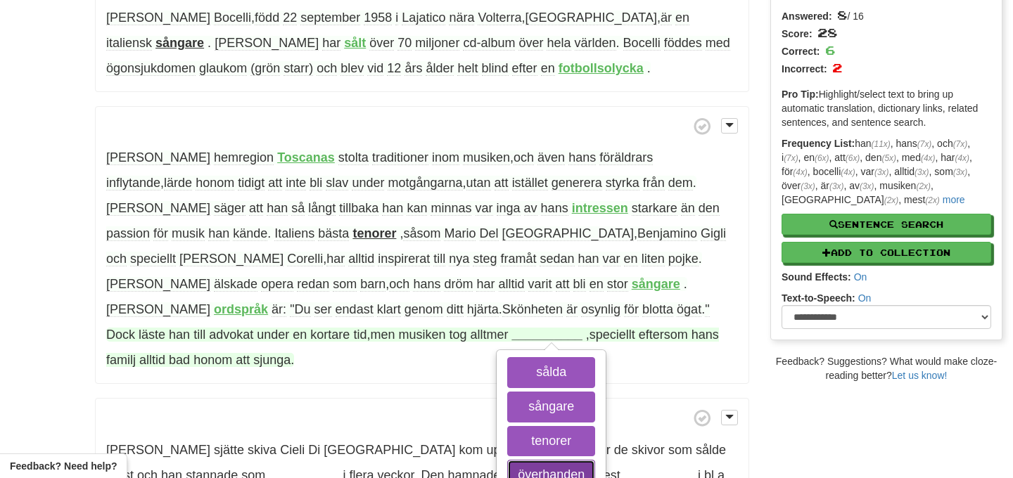
click at [555, 460] on button "överhanden" at bounding box center [551, 475] width 88 height 31
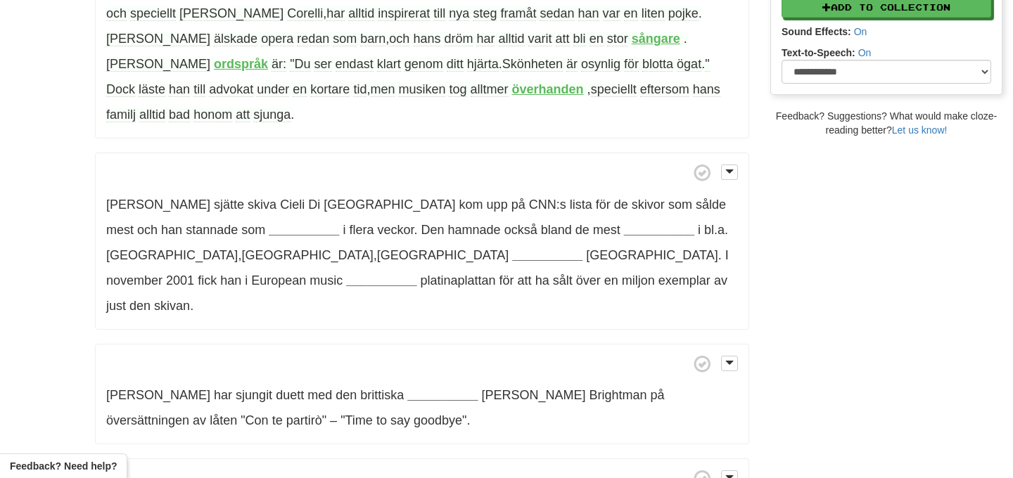
scroll to position [417, 0]
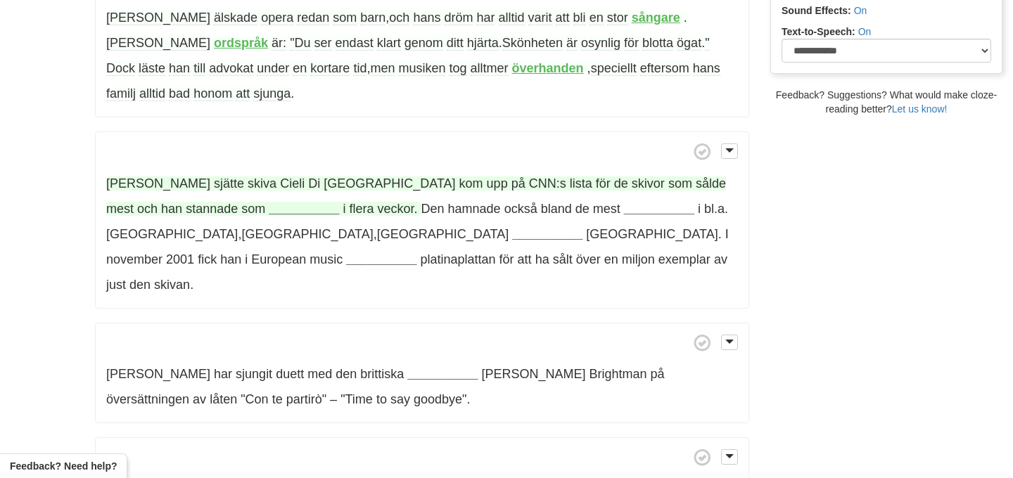
click at [214, 177] on span "sjätte" at bounding box center [229, 184] width 30 height 14
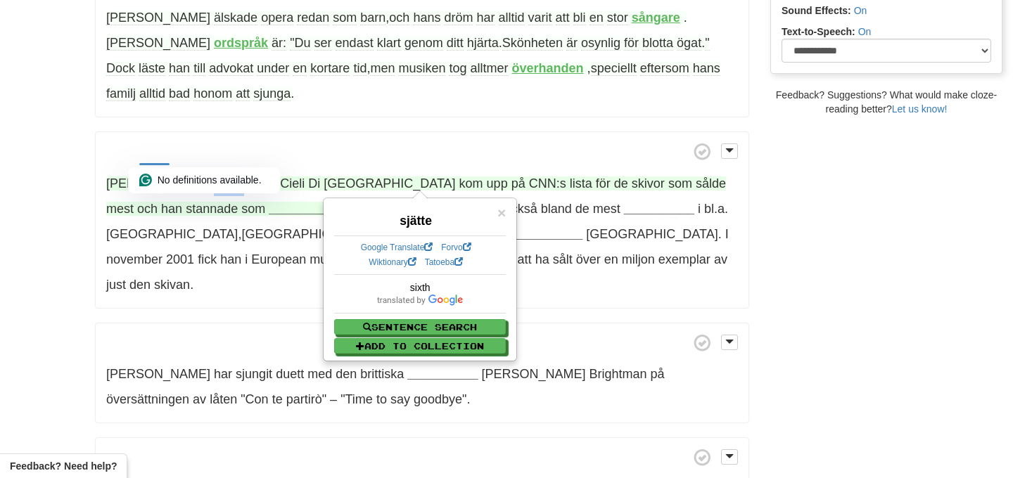
click at [308, 177] on span "Di" at bounding box center [314, 184] width 12 height 14
click at [248, 177] on span "skiva" at bounding box center [262, 184] width 29 height 14
click at [323, 177] on span "Toscana" at bounding box center [389, 184] width 132 height 14
click at [631, 177] on span "skivor" at bounding box center [647, 184] width 33 height 14
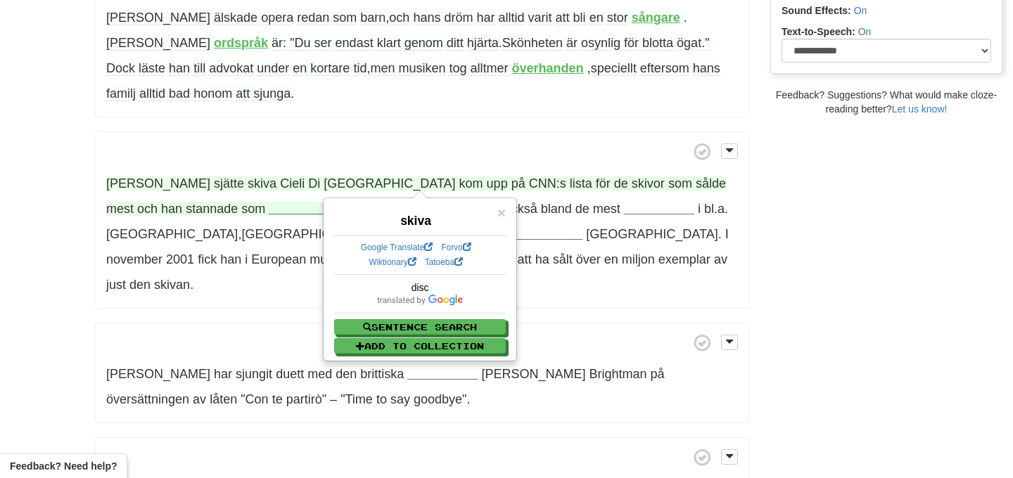
click at [631, 177] on span "skivor" at bounding box center [647, 184] width 33 height 14
click at [269, 202] on strong "__________" at bounding box center [304, 209] width 70 height 14
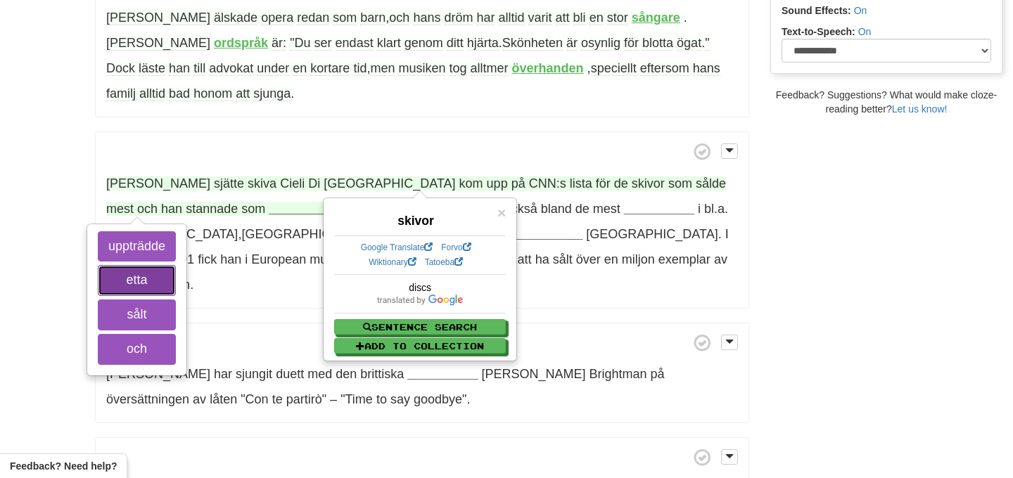
click at [141, 265] on button "etta" at bounding box center [137, 280] width 78 height 31
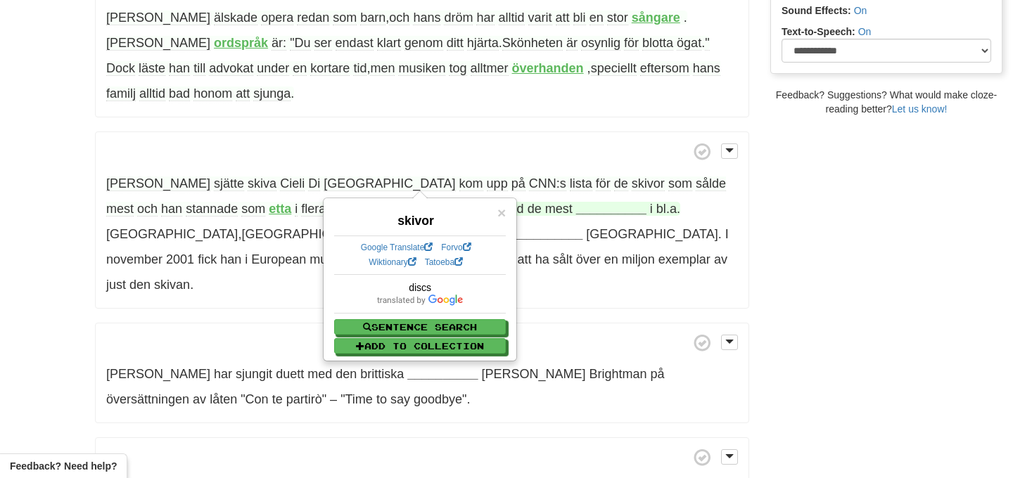
click at [576, 202] on strong "__________" at bounding box center [611, 209] width 70 height 14
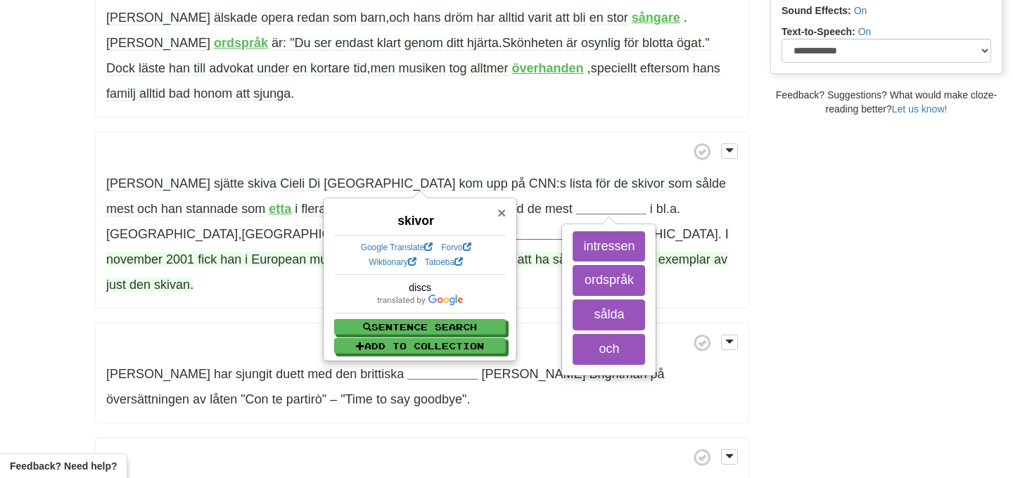
click at [503, 215] on span "×" at bounding box center [501, 213] width 8 height 16
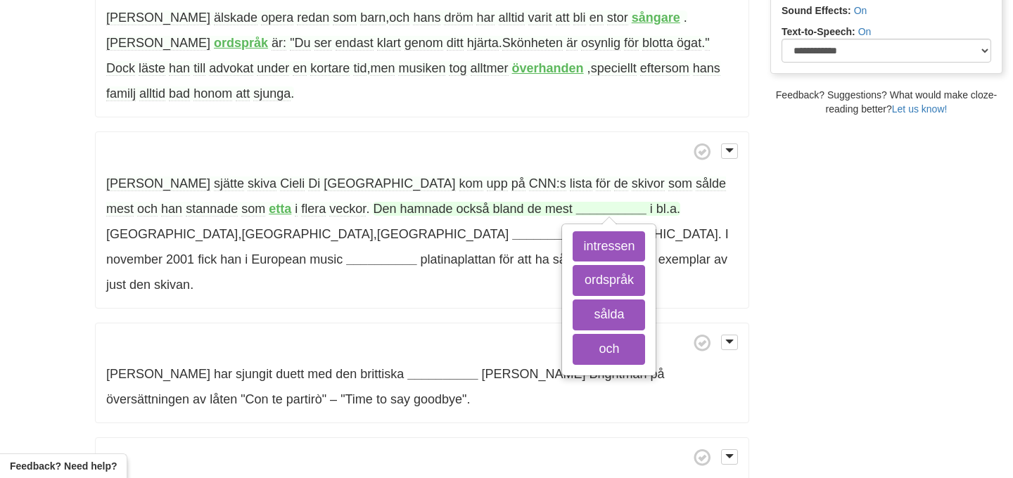
click at [399, 202] on span "hamnade" at bounding box center [425, 209] width 53 height 14
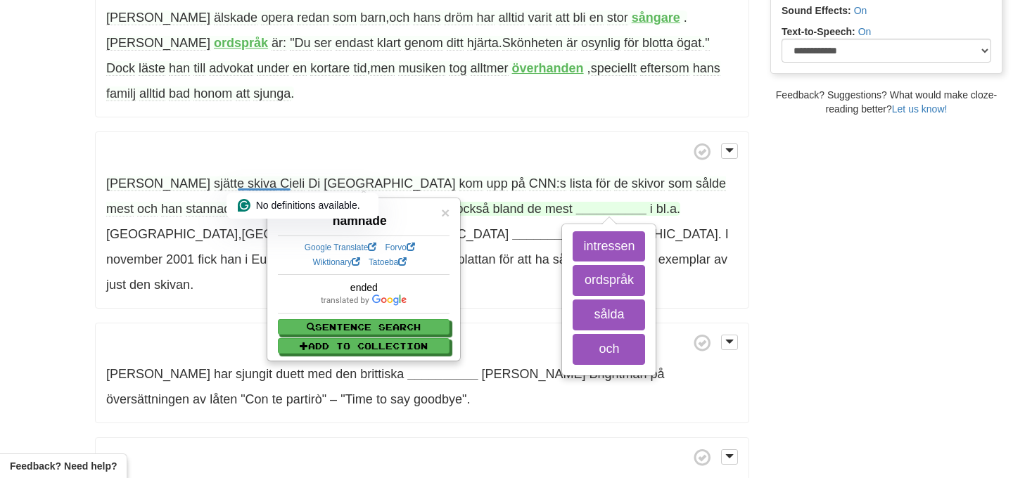
click at [493, 202] on span "bland" at bounding box center [508, 209] width 31 height 14
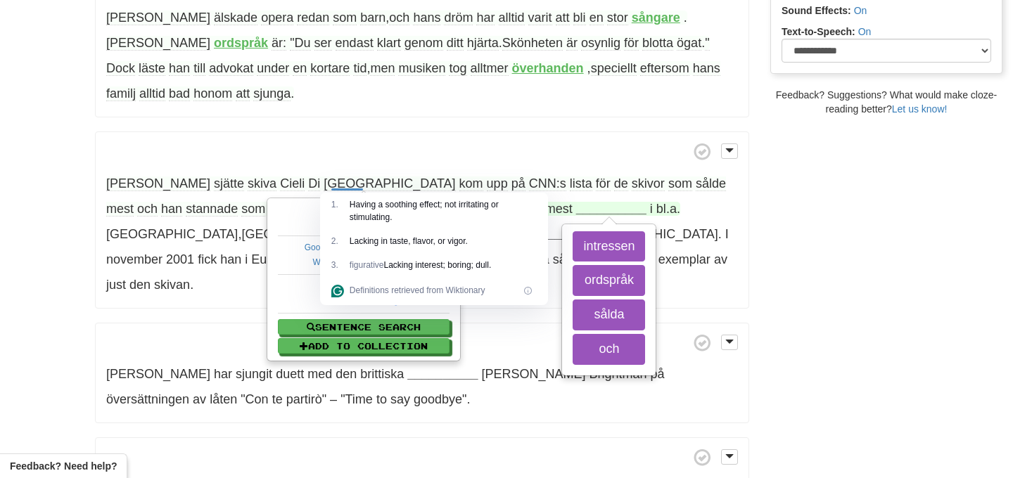
click at [290, 223] on div "bland" at bounding box center [364, 217] width 172 height 25
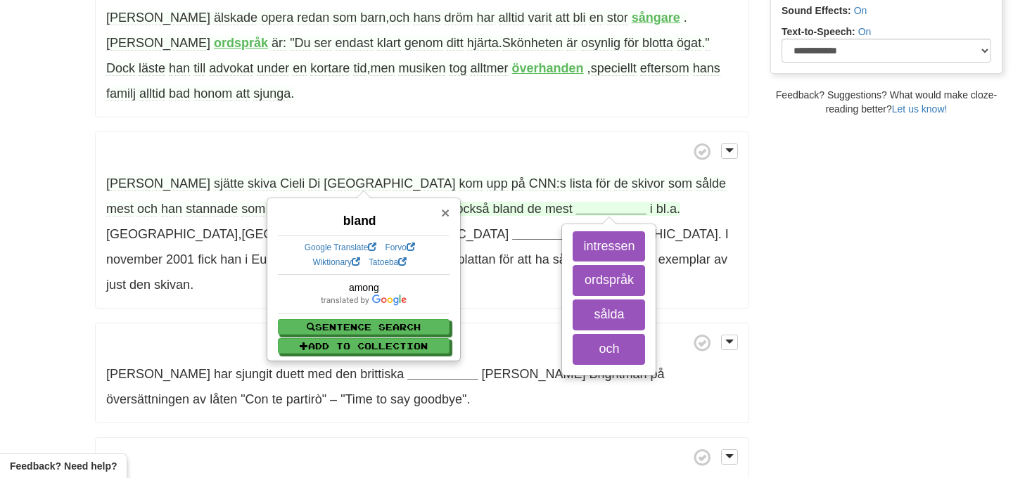
click at [442, 218] on span "×" at bounding box center [445, 213] width 8 height 16
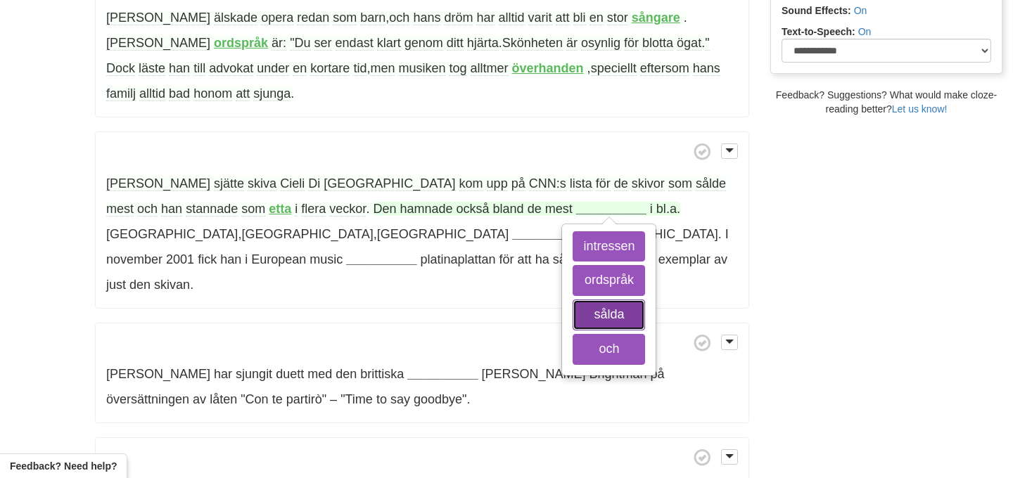
click at [572, 300] on button "sålda" at bounding box center [608, 315] width 72 height 31
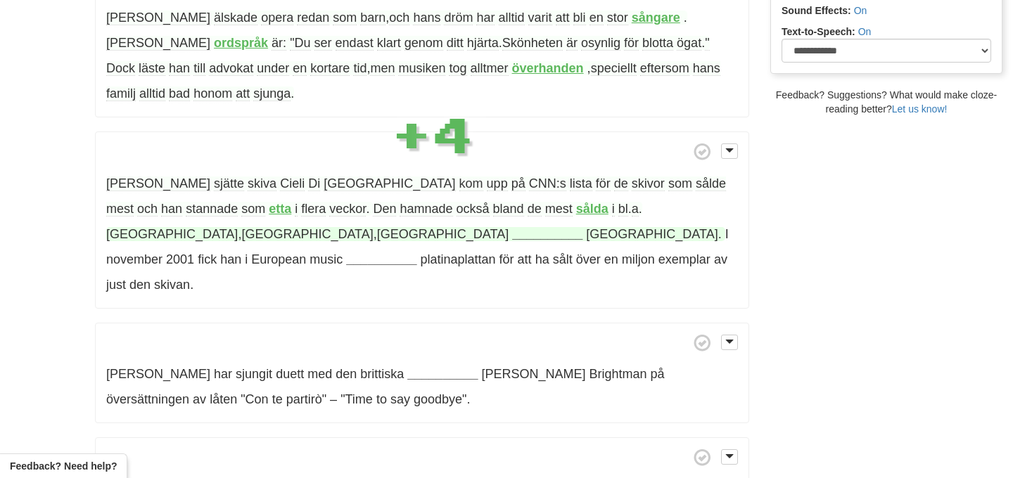
click at [582, 227] on strong "__________" at bounding box center [547, 234] width 70 height 14
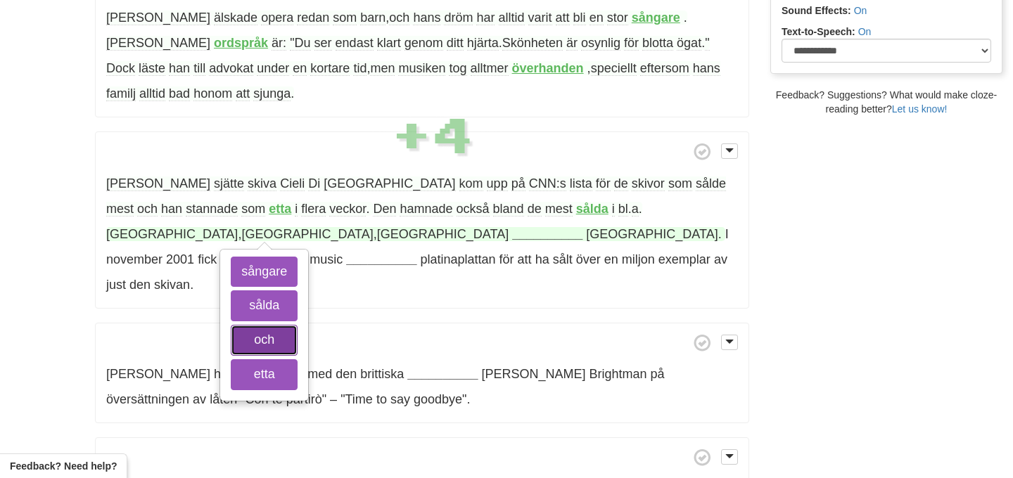
click at [297, 325] on button "och" at bounding box center [264, 340] width 67 height 31
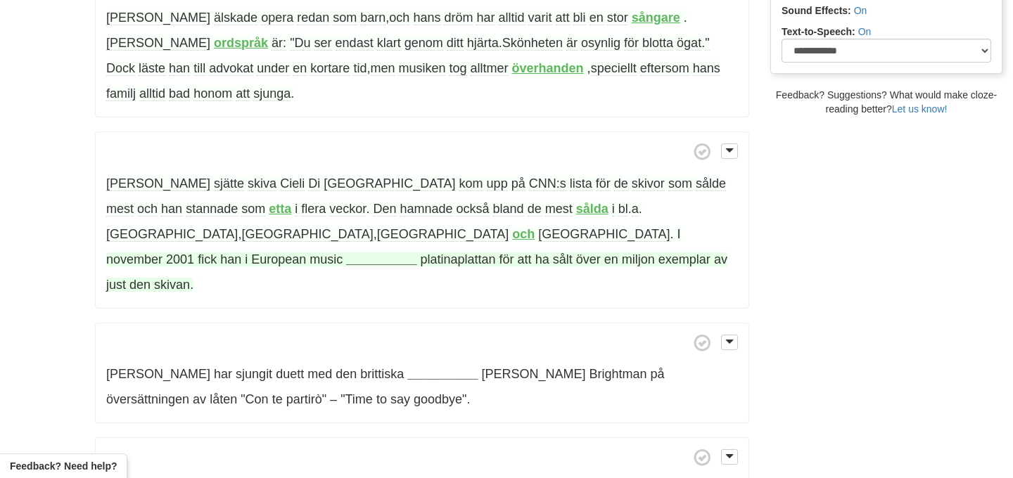
click at [378, 252] on strong "__________" at bounding box center [381, 259] width 70 height 14
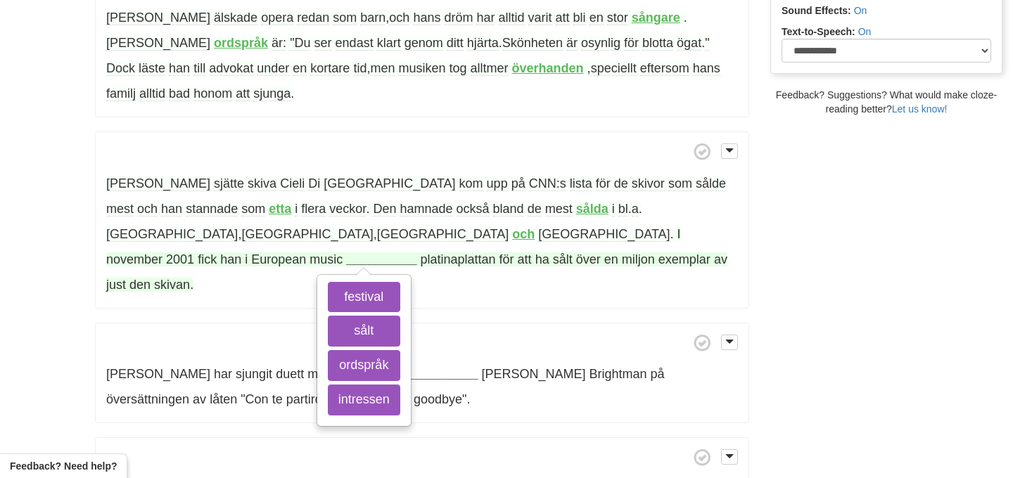
click at [456, 252] on span "platinaplattan" at bounding box center [457, 259] width 75 height 14
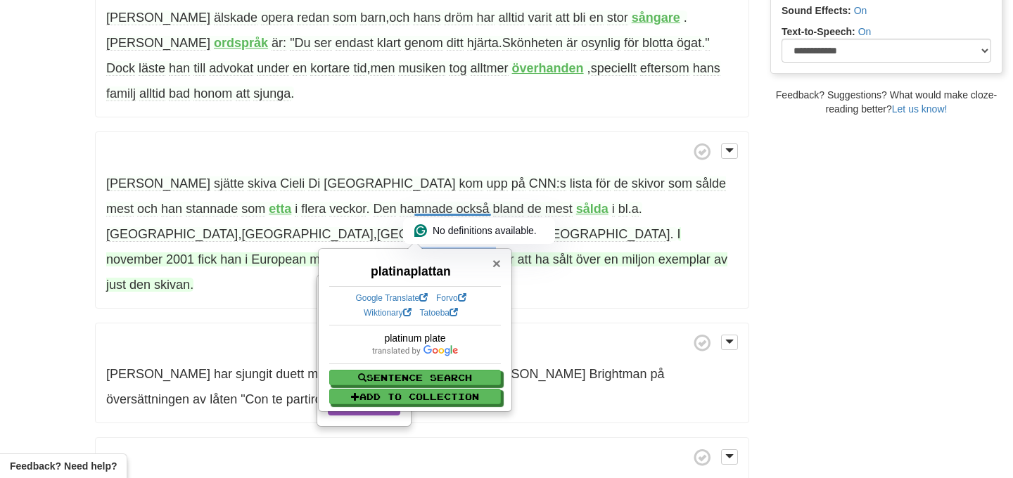
click at [496, 262] on span "×" at bounding box center [496, 263] width 8 height 16
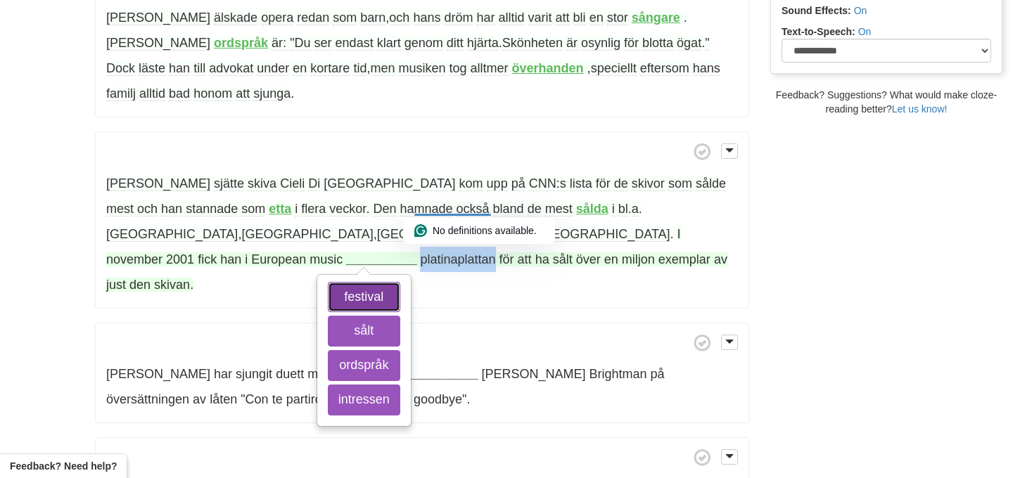
click at [378, 282] on button "festival" at bounding box center [364, 297] width 72 height 31
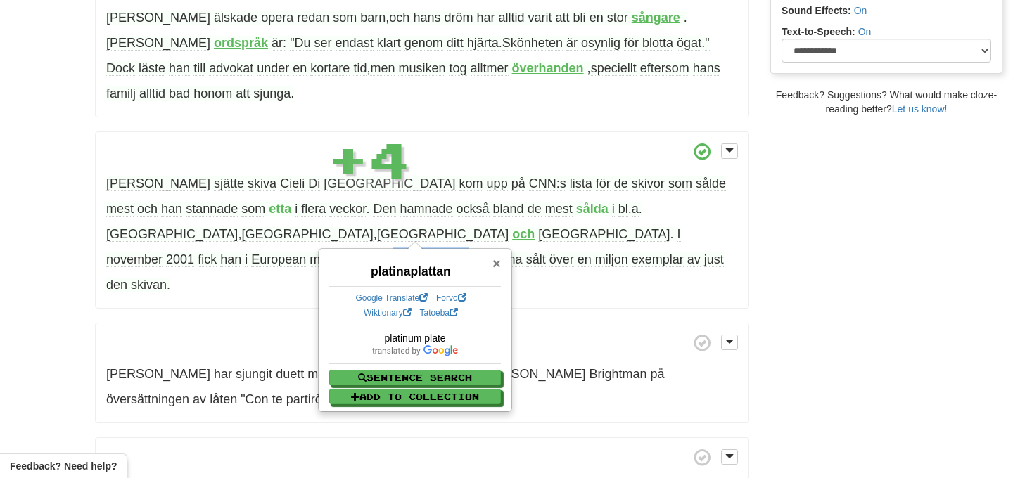
click at [496, 264] on span "×" at bounding box center [496, 263] width 8 height 16
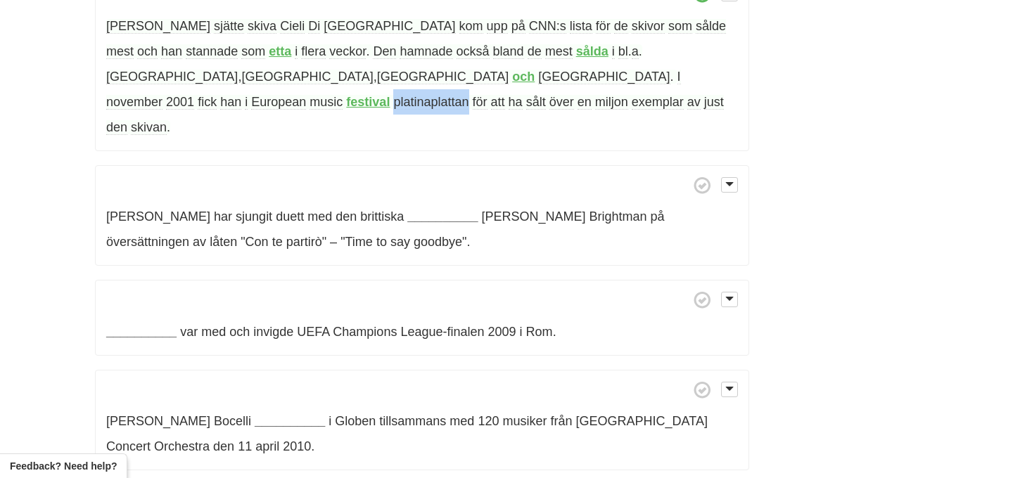
scroll to position [573, 0]
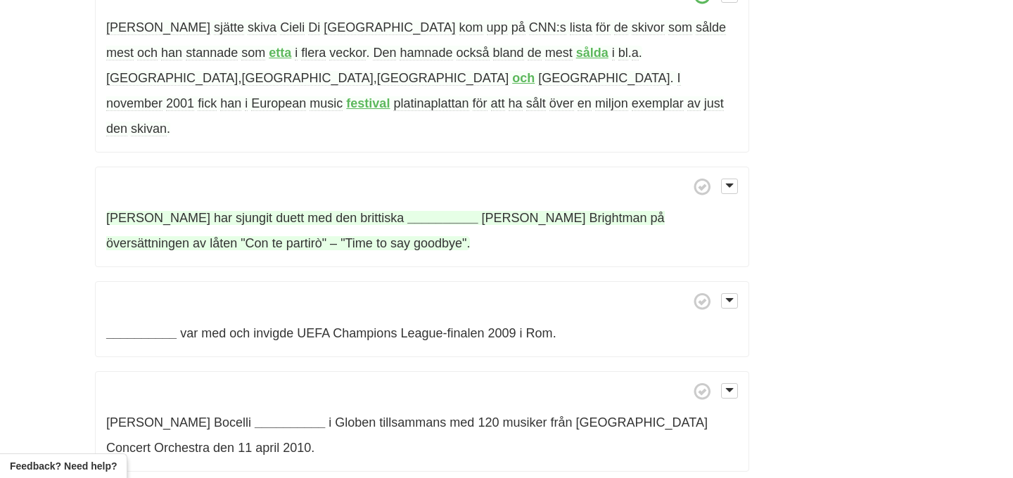
click at [407, 211] on strong "__________" at bounding box center [442, 218] width 70 height 14
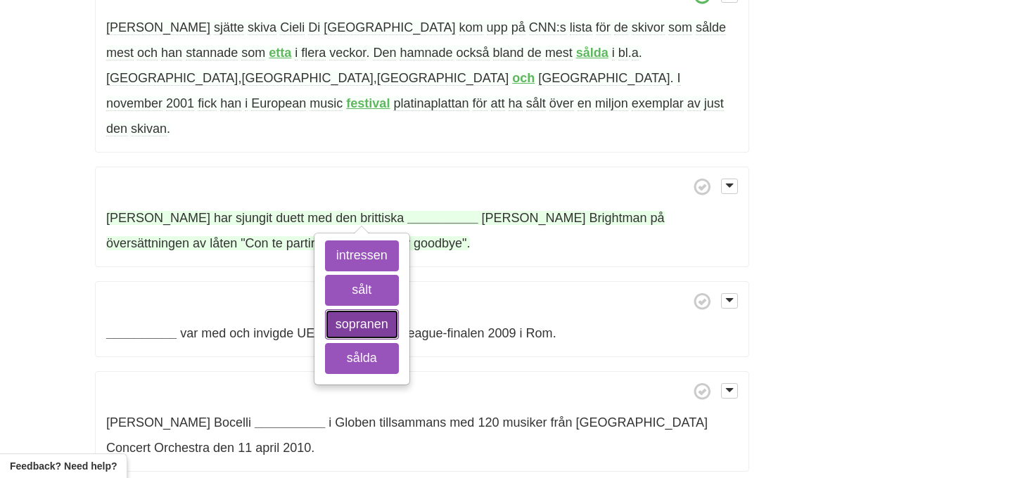
click at [373, 309] on button "sopranen" at bounding box center [362, 324] width 74 height 31
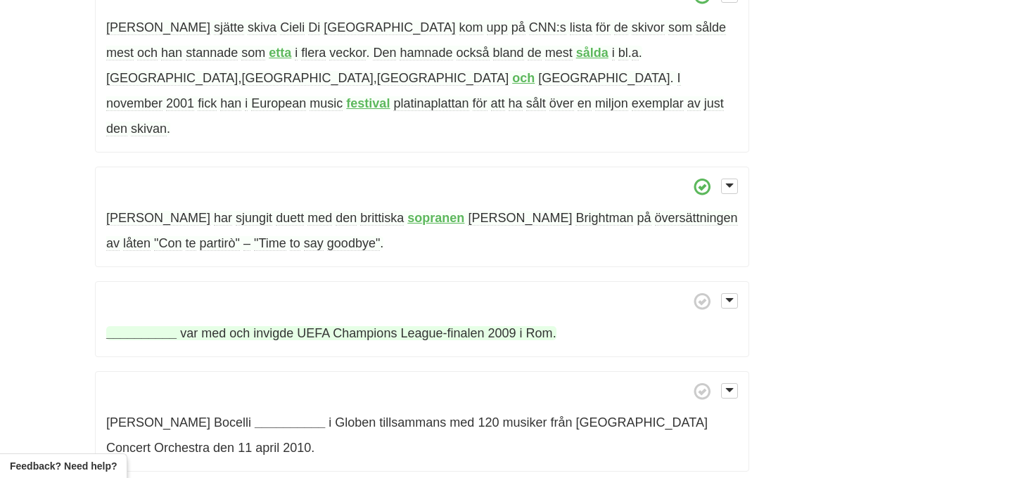
click at [270, 326] on span "invigde" at bounding box center [273, 333] width 40 height 14
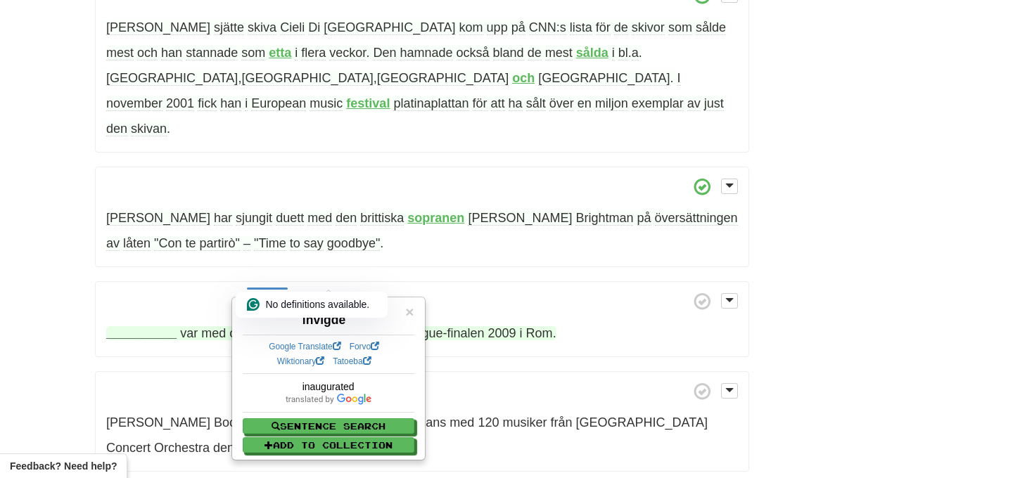
click at [148, 326] on strong "__________" at bounding box center [141, 333] width 70 height 14
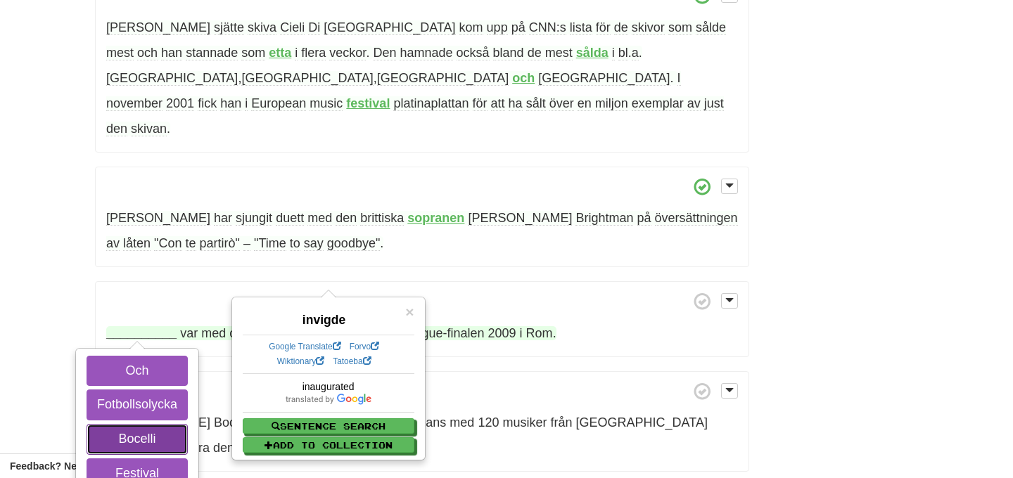
click at [162, 424] on button "Bocelli" at bounding box center [136, 439] width 101 height 31
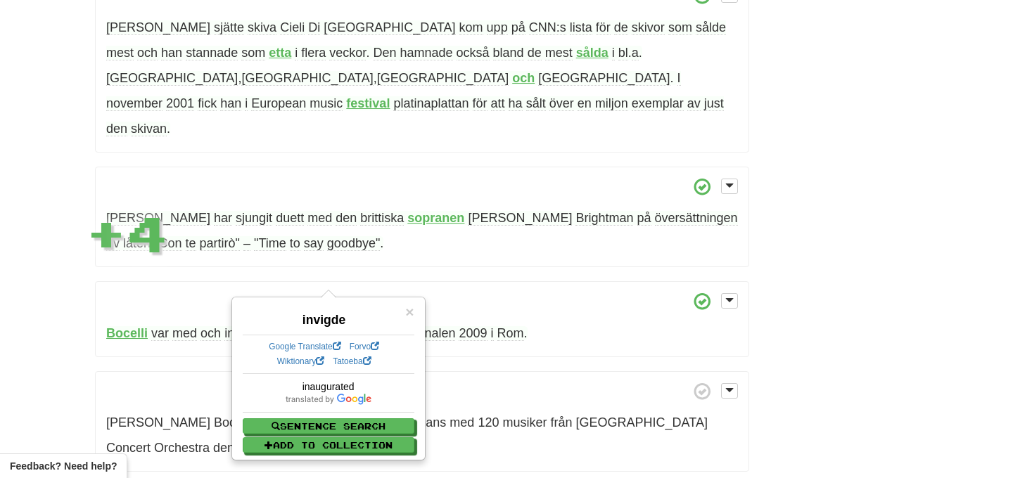
click at [413, 314] on div "× invigde Google Translate Forvo Wiktionary Tatoeba inaugurated Sentence Search…" at bounding box center [328, 378] width 191 height 161
click at [405, 314] on span "×" at bounding box center [409, 312] width 8 height 16
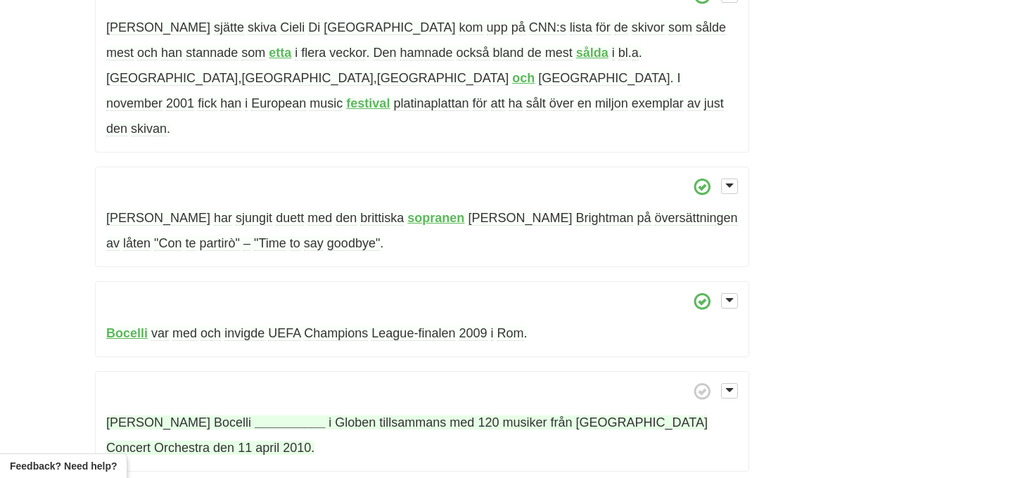
click at [255, 416] on strong "__________" at bounding box center [290, 423] width 70 height 14
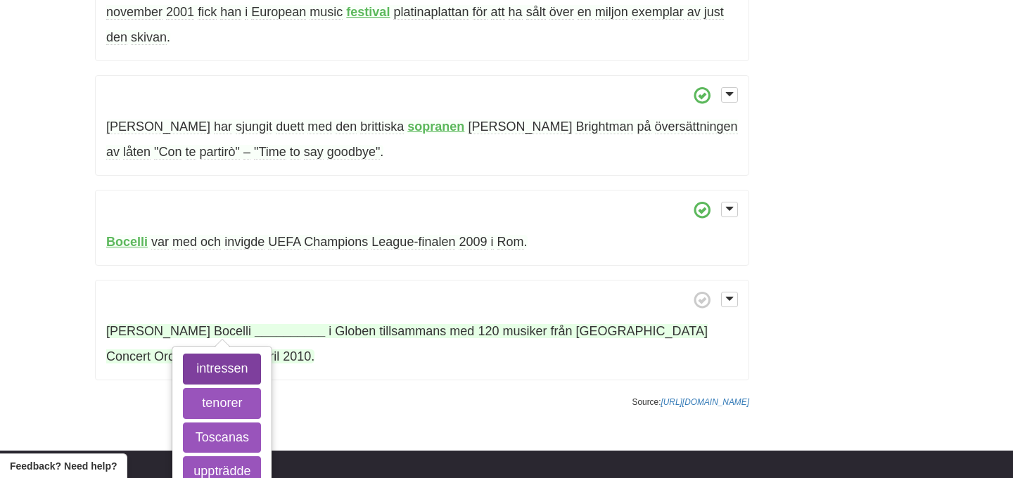
scroll to position [665, 0]
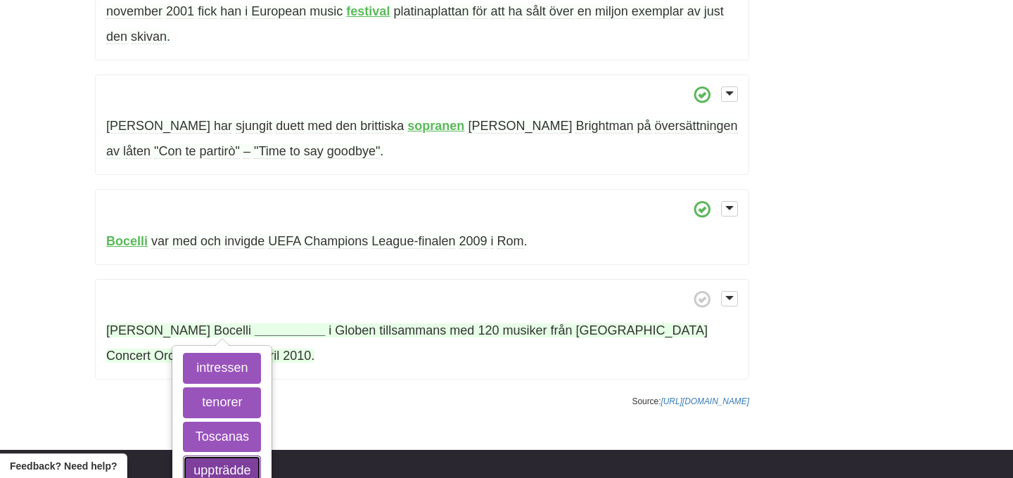
click at [233, 456] on button "uppträdde" at bounding box center [222, 471] width 78 height 31
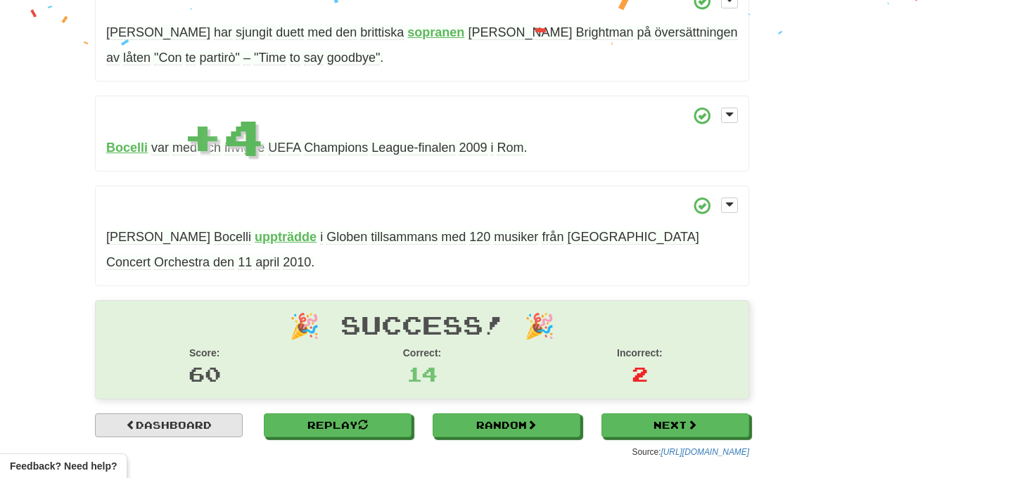
scroll to position [800, 0]
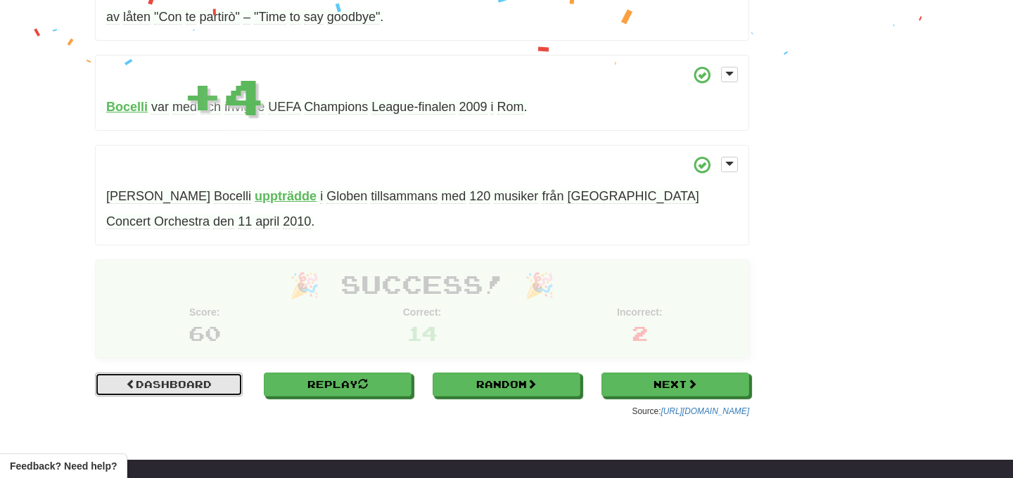
click at [182, 373] on link "Dashboard" at bounding box center [169, 385] width 148 height 24
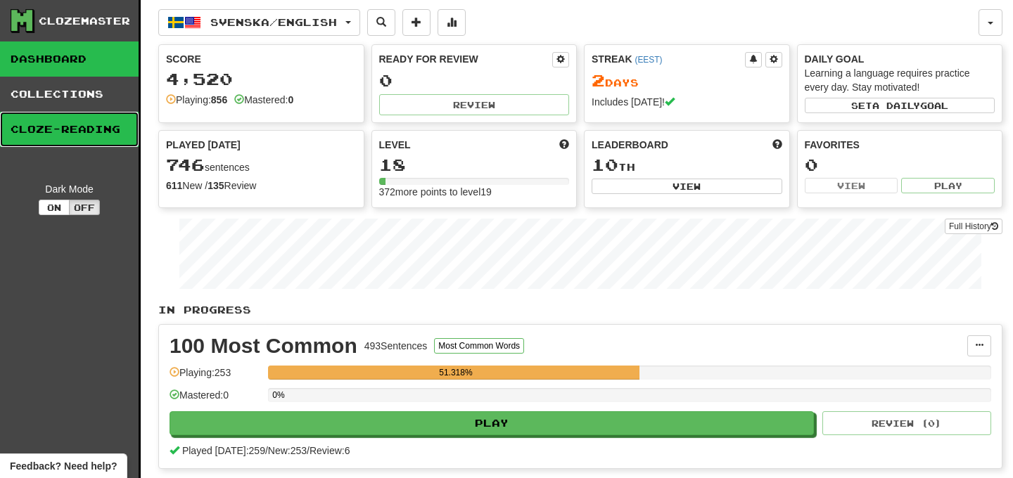
click at [119, 132] on link "Cloze-Reading" at bounding box center [69, 129] width 139 height 35
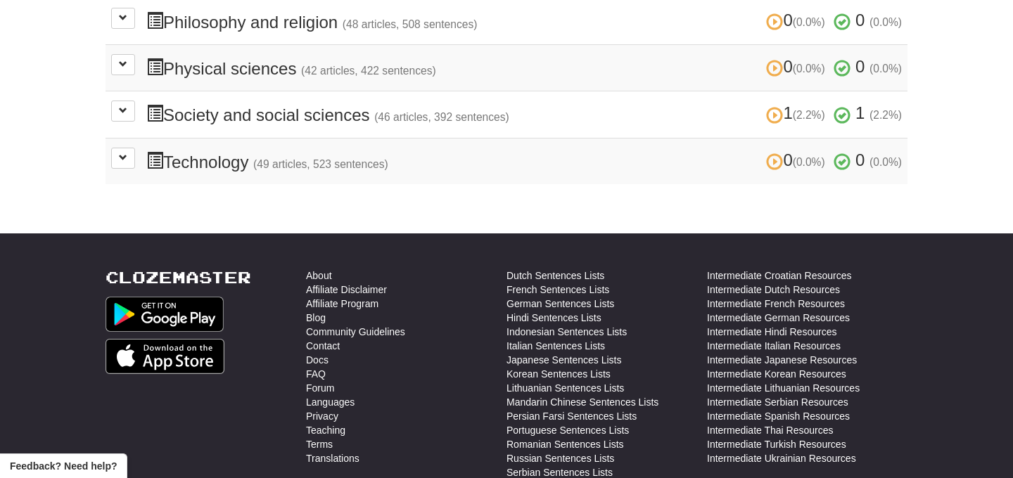
scroll to position [643, 0]
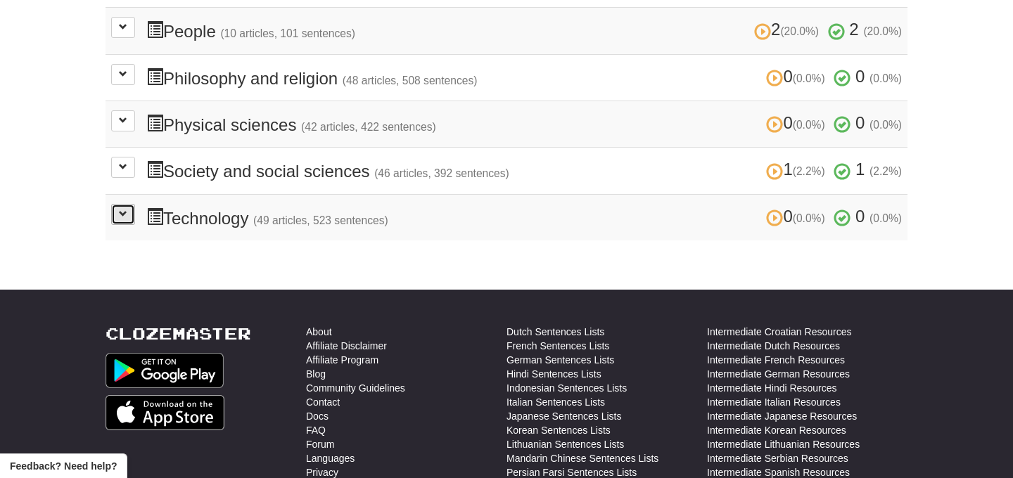
click at [116, 204] on button at bounding box center [123, 214] width 24 height 21
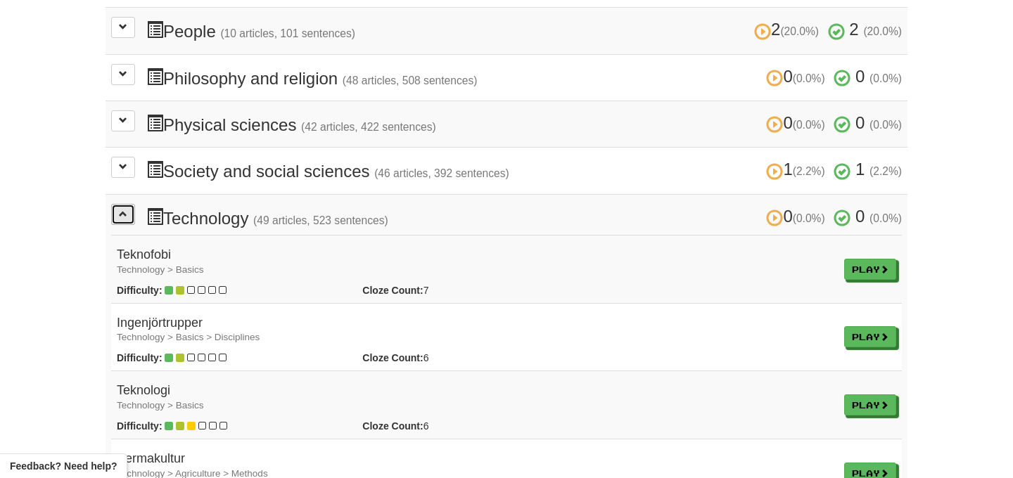
scroll to position [435, 0]
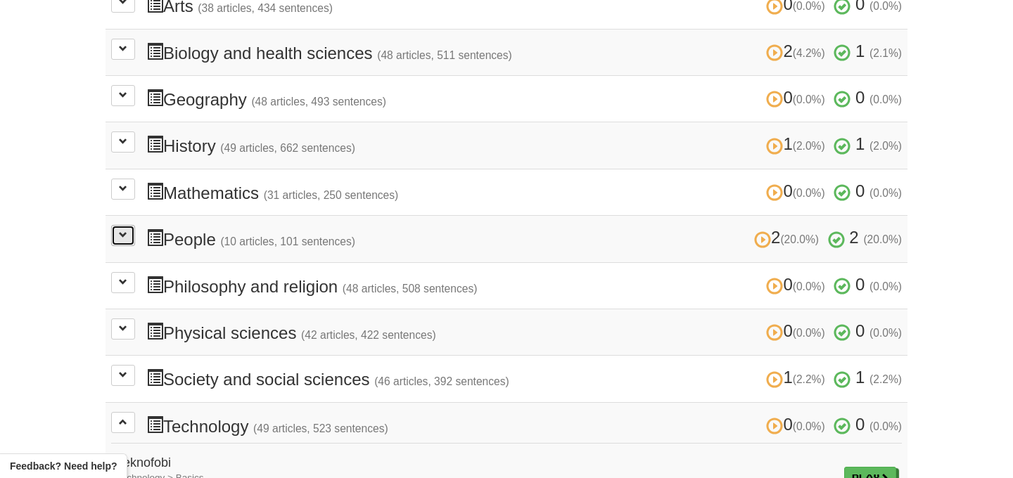
click at [124, 225] on button at bounding box center [123, 235] width 24 height 21
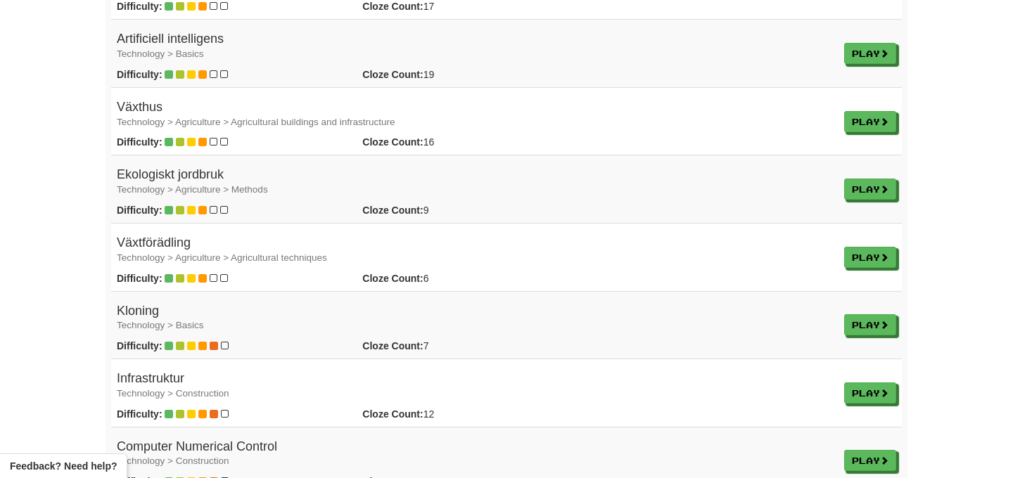
scroll to position [2371, 0]
